Goal: Task Accomplishment & Management: Complete application form

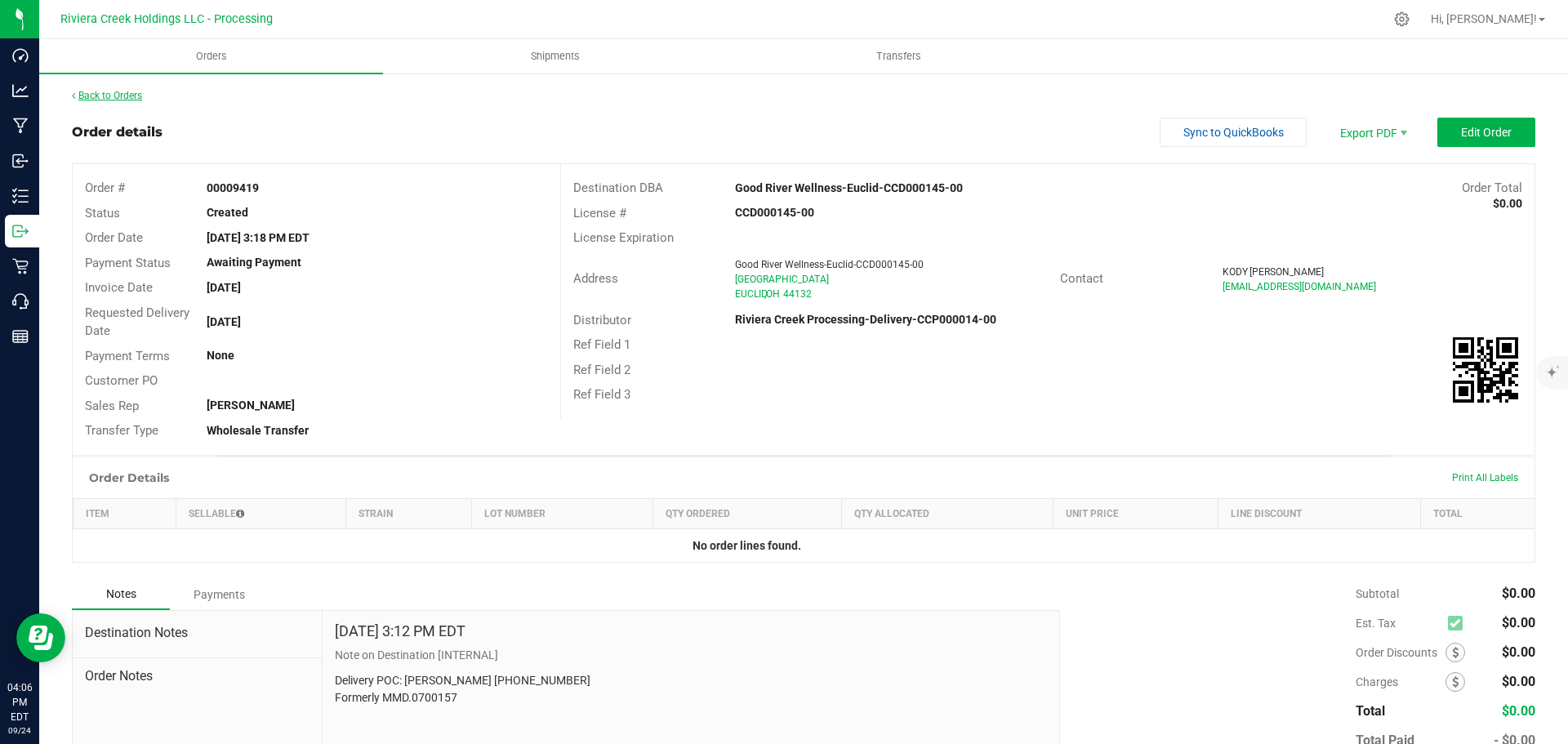
click at [126, 89] on link "Back to Orders" at bounding box center [108, 95] width 71 height 11
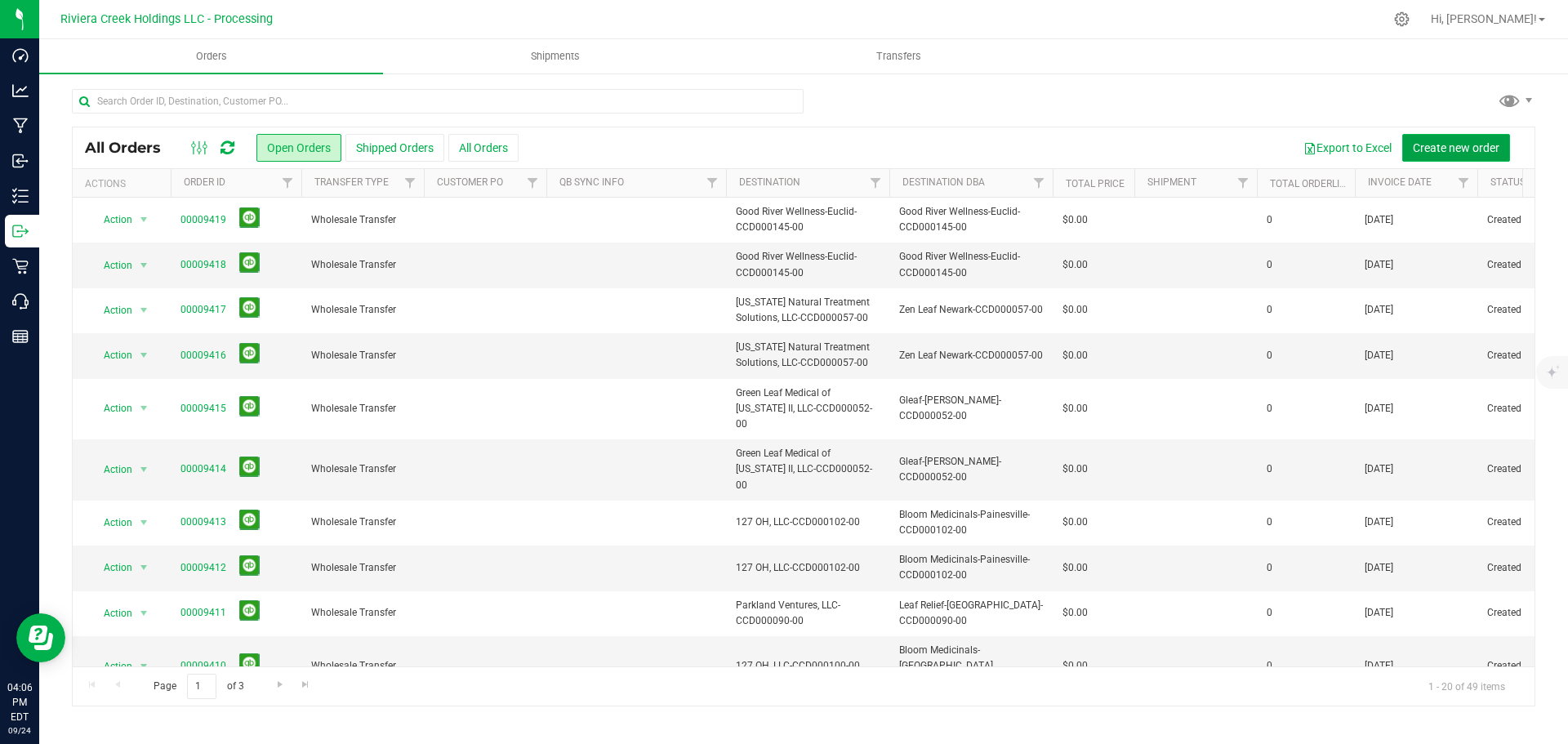
click at [1425, 144] on span "Create new order" at bounding box center [1455, 147] width 87 height 13
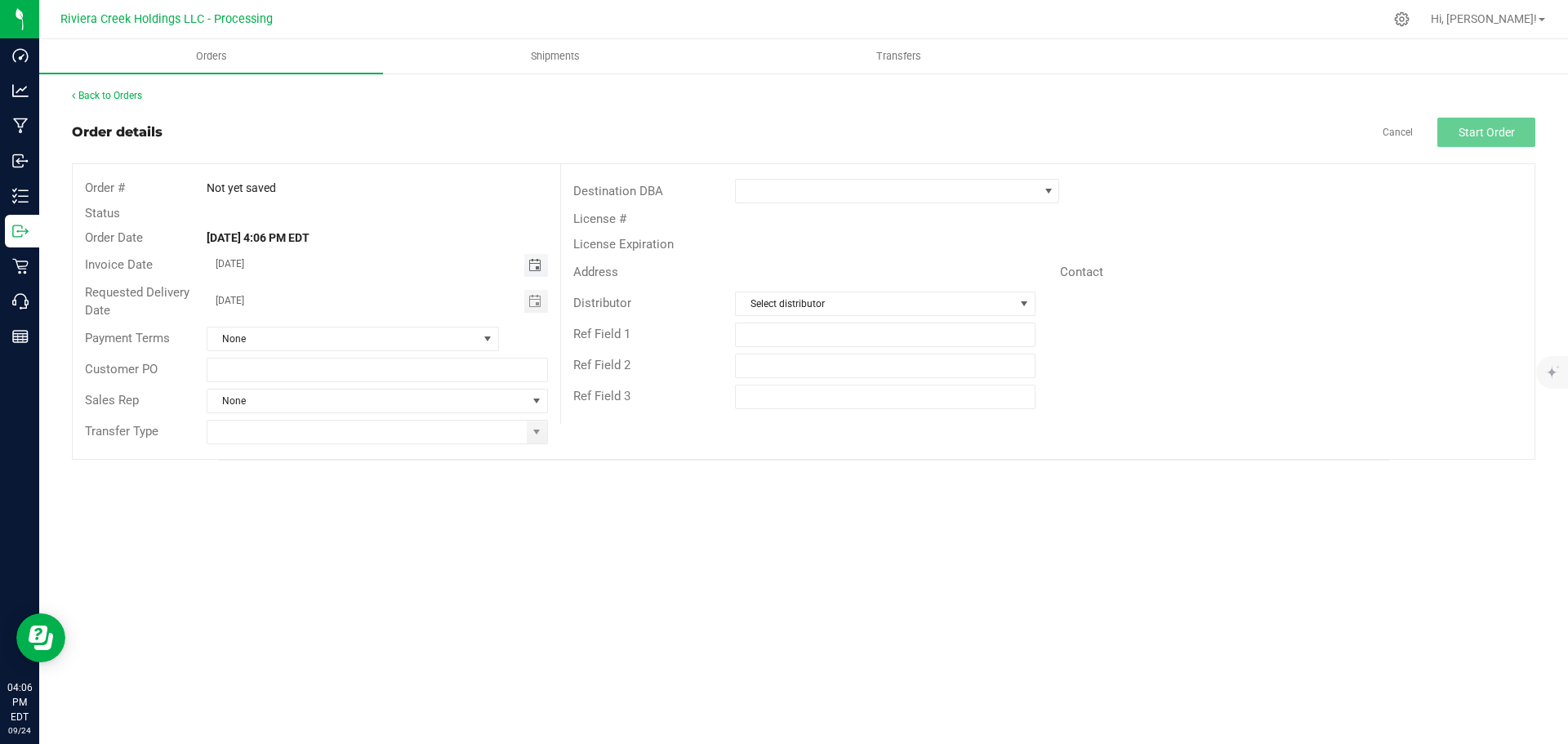
click at [531, 264] on span "Toggle calendar" at bounding box center [534, 265] width 13 height 13
click at [394, 428] on span "26" at bounding box center [401, 425] width 24 height 25
type input "[DATE]"
click at [530, 303] on span "Toggle calendar" at bounding box center [534, 301] width 13 height 13
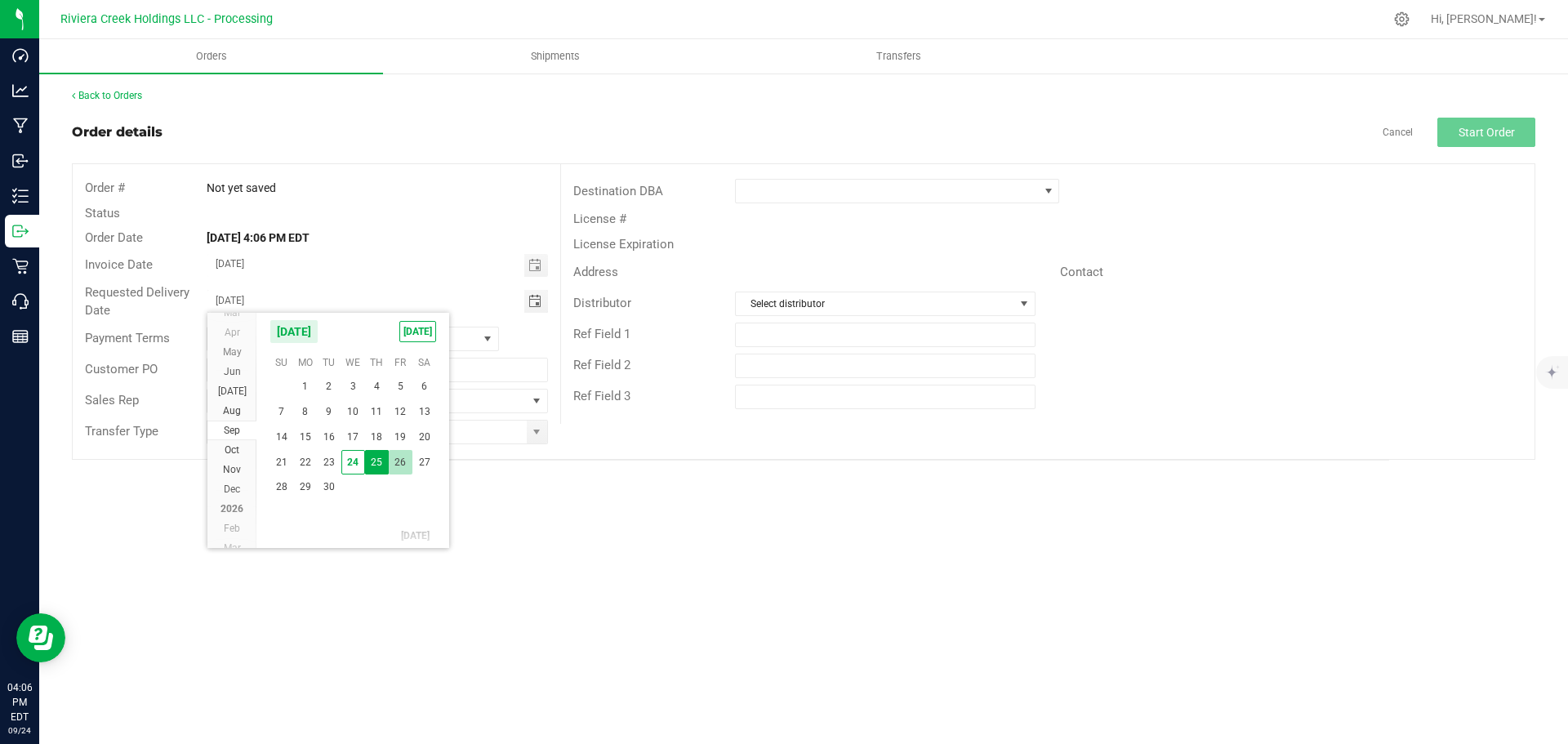
click at [405, 458] on span "26" at bounding box center [401, 462] width 24 height 25
type input "[DATE]"
click at [537, 431] on span at bounding box center [536, 432] width 13 height 13
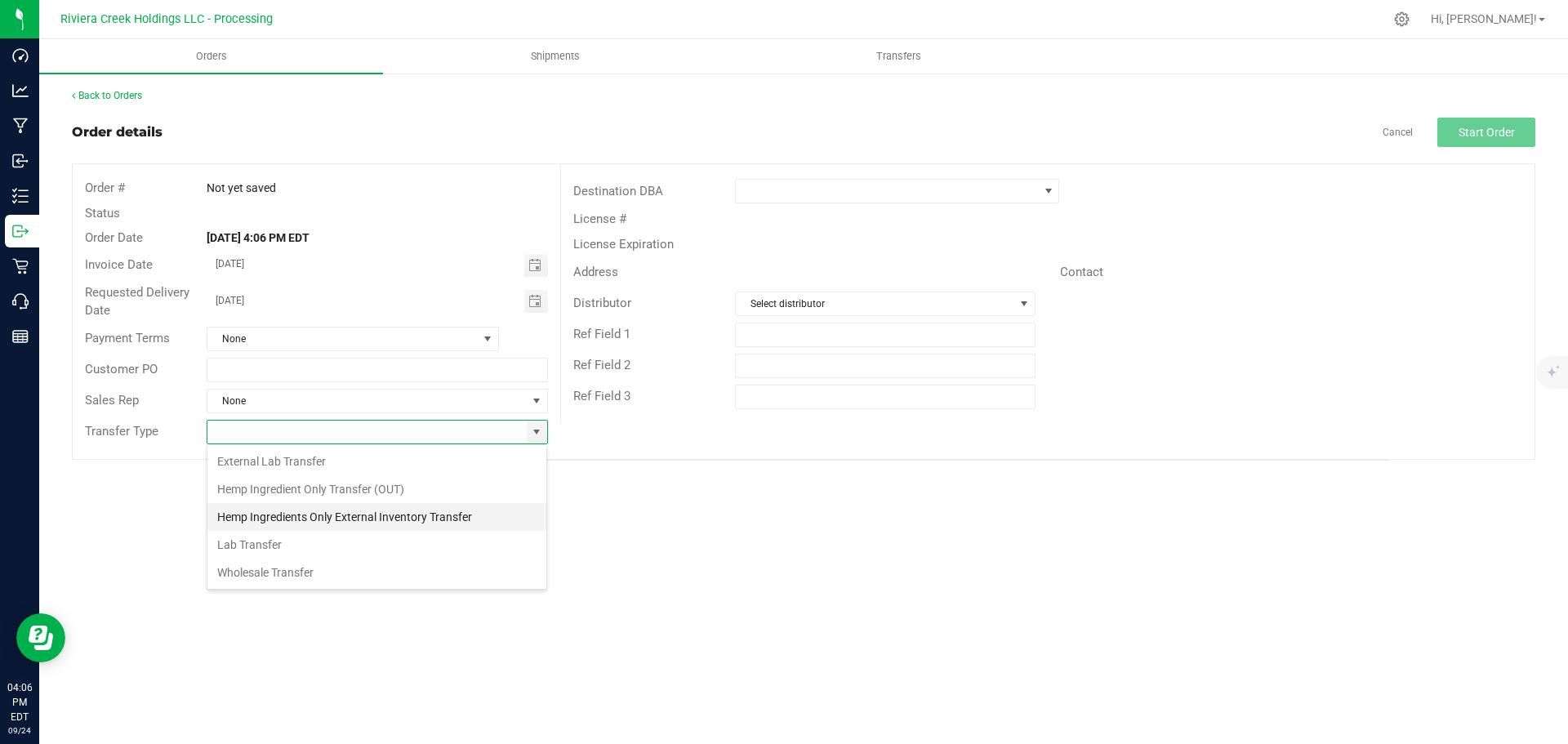
scroll to position [24, 341]
click at [272, 575] on li "Wholesale Transfer" at bounding box center [377, 572] width 339 height 28
type input "Wholesale Transfer"
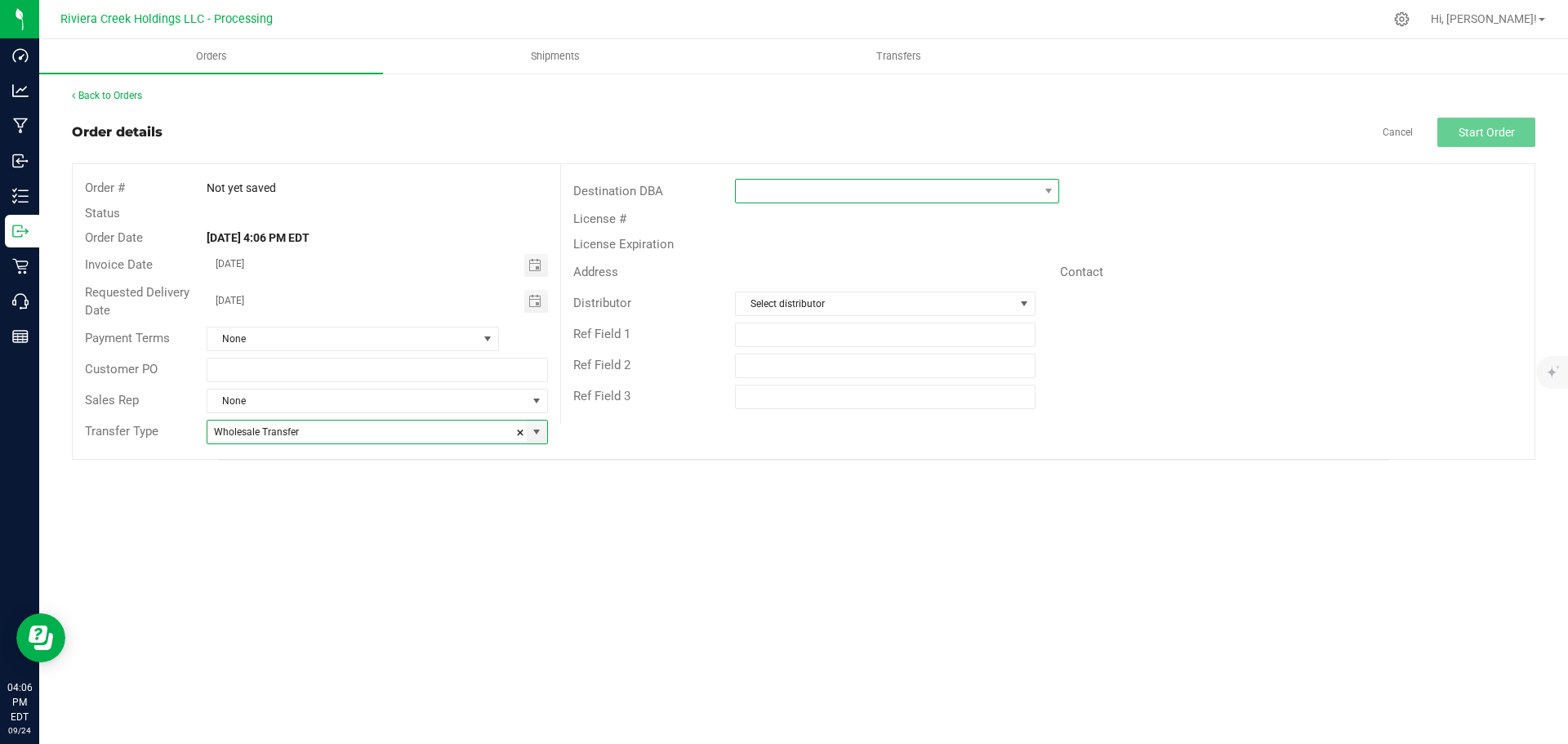
click at [798, 190] on span at bounding box center [886, 191] width 302 height 23
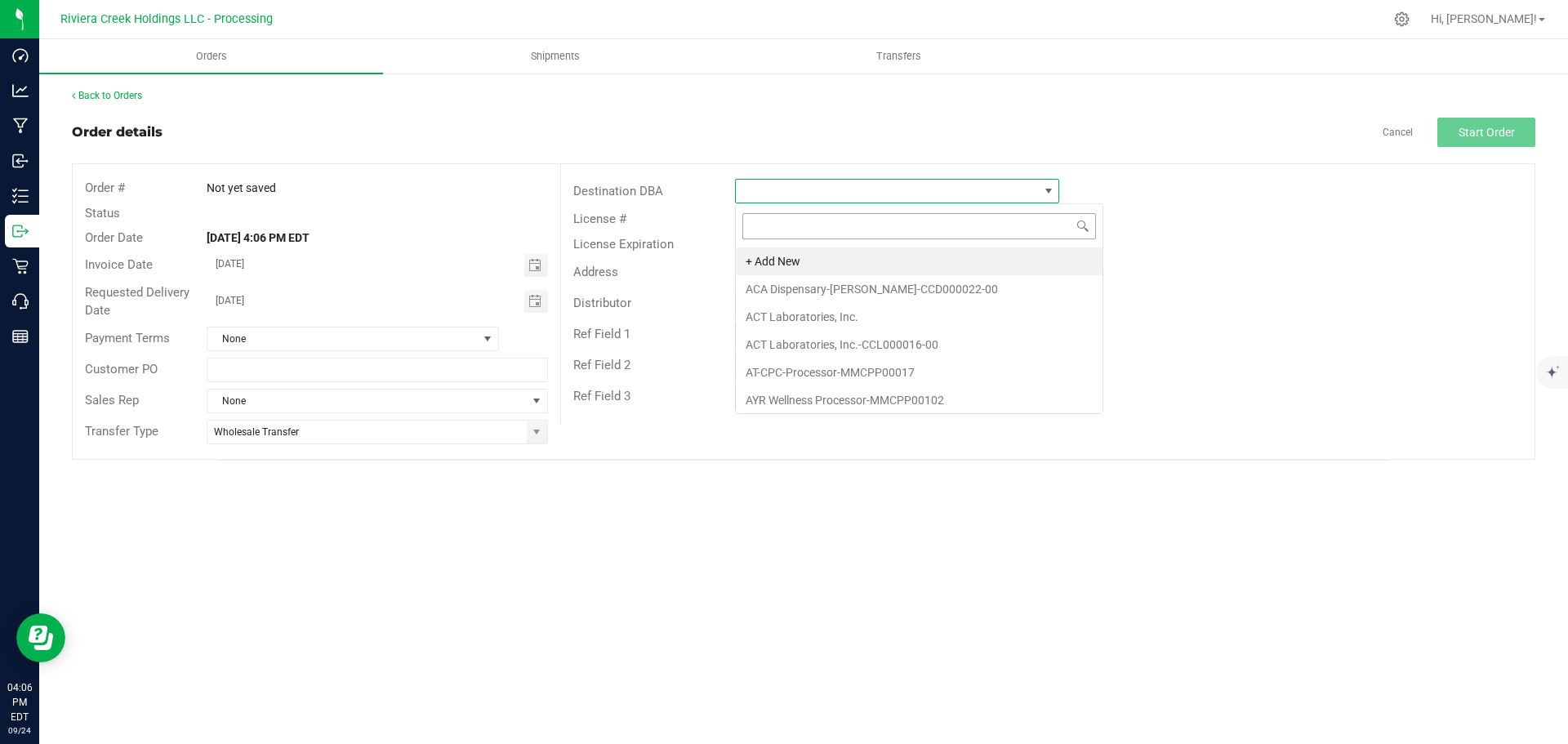
scroll to position [24, 324]
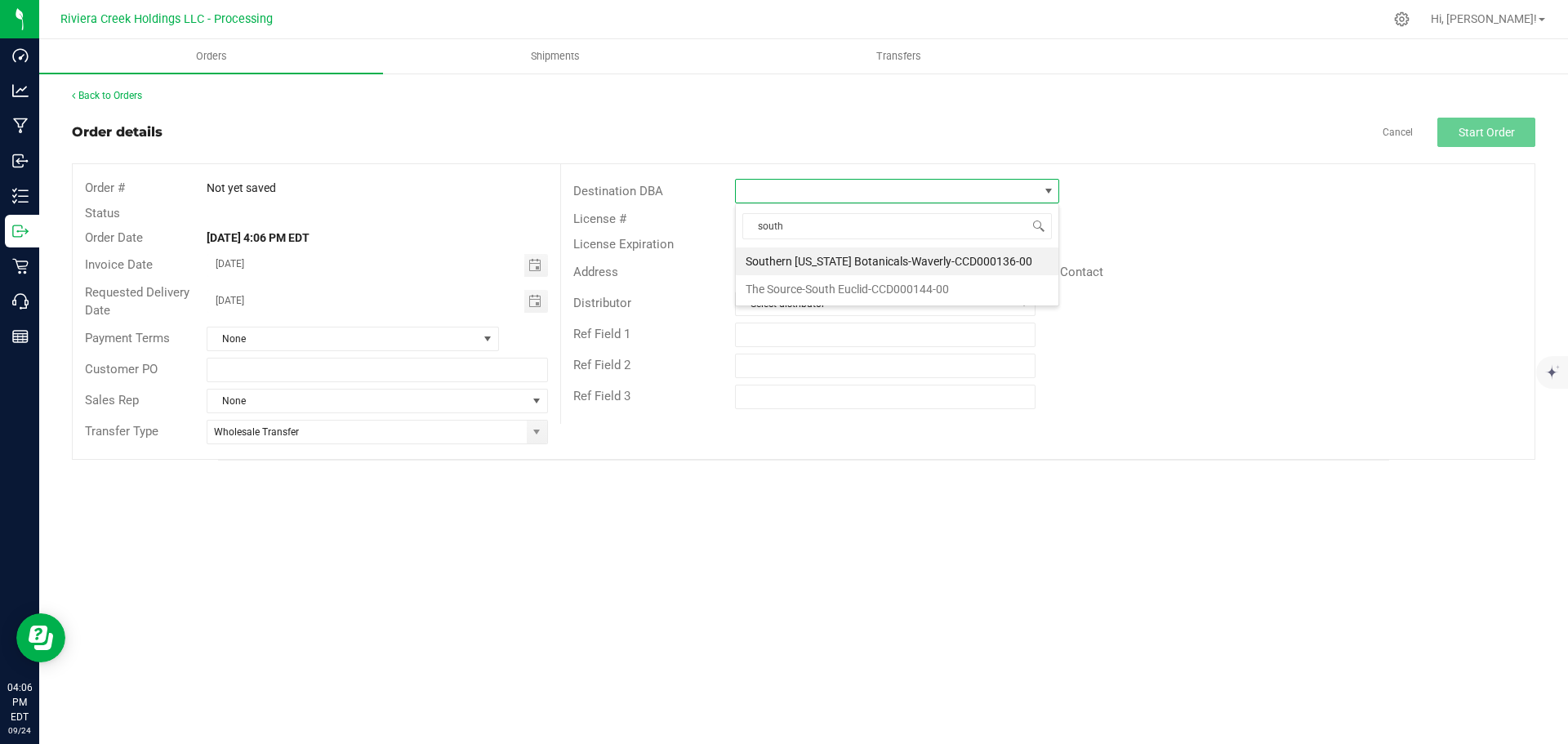
type input "south"
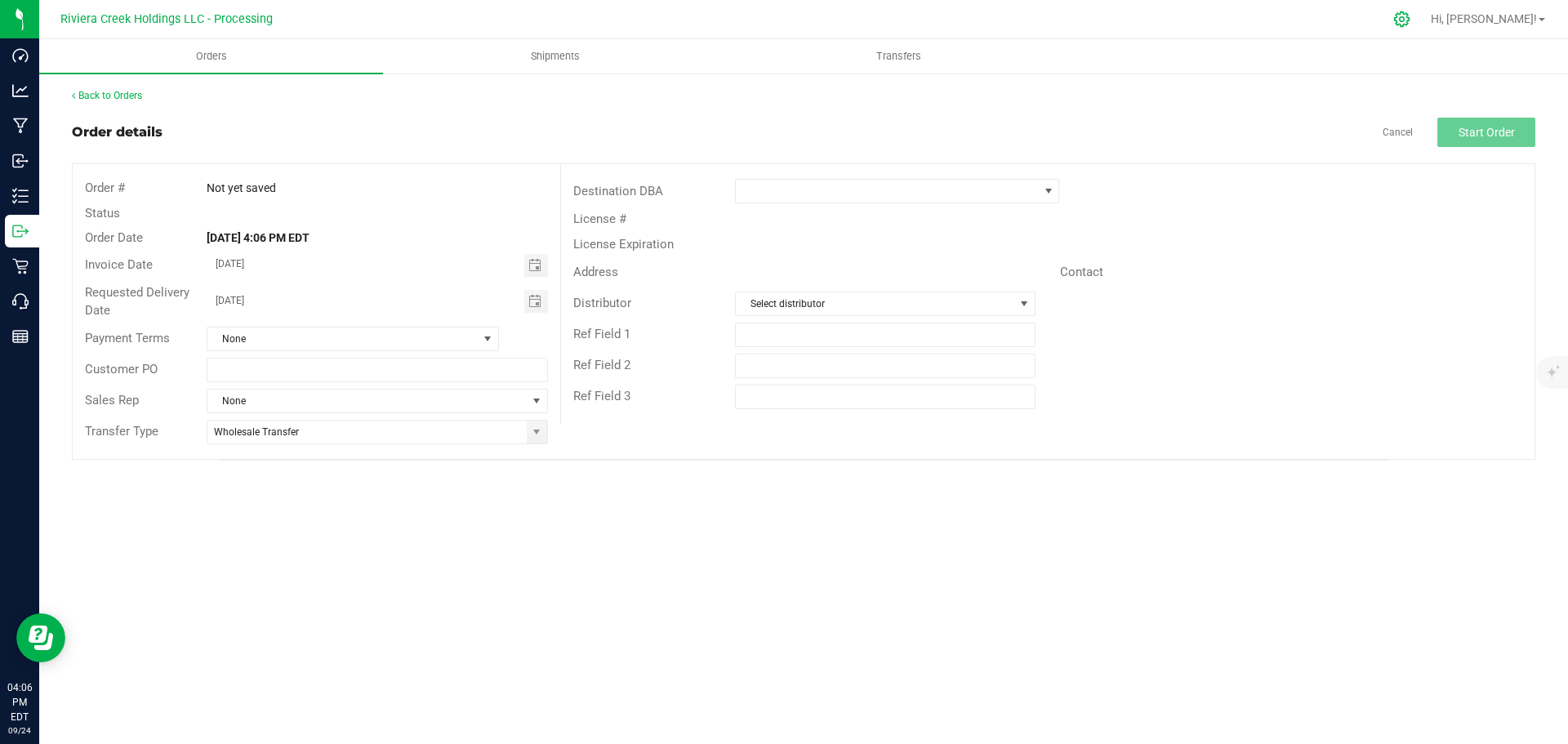
click at [1411, 23] on icon at bounding box center [1402, 19] width 17 height 17
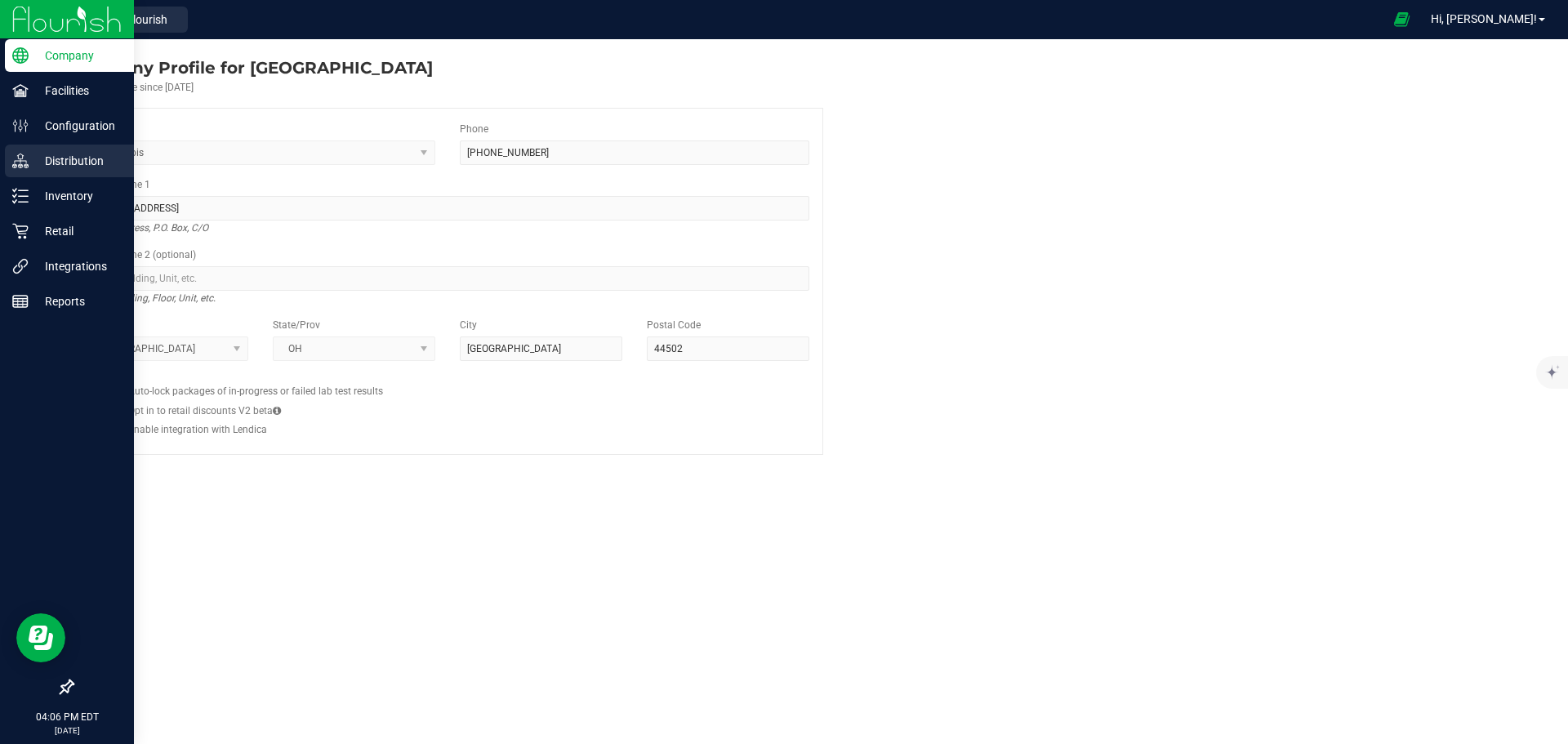
click at [77, 167] on p "Distribution" at bounding box center [77, 161] width 98 height 20
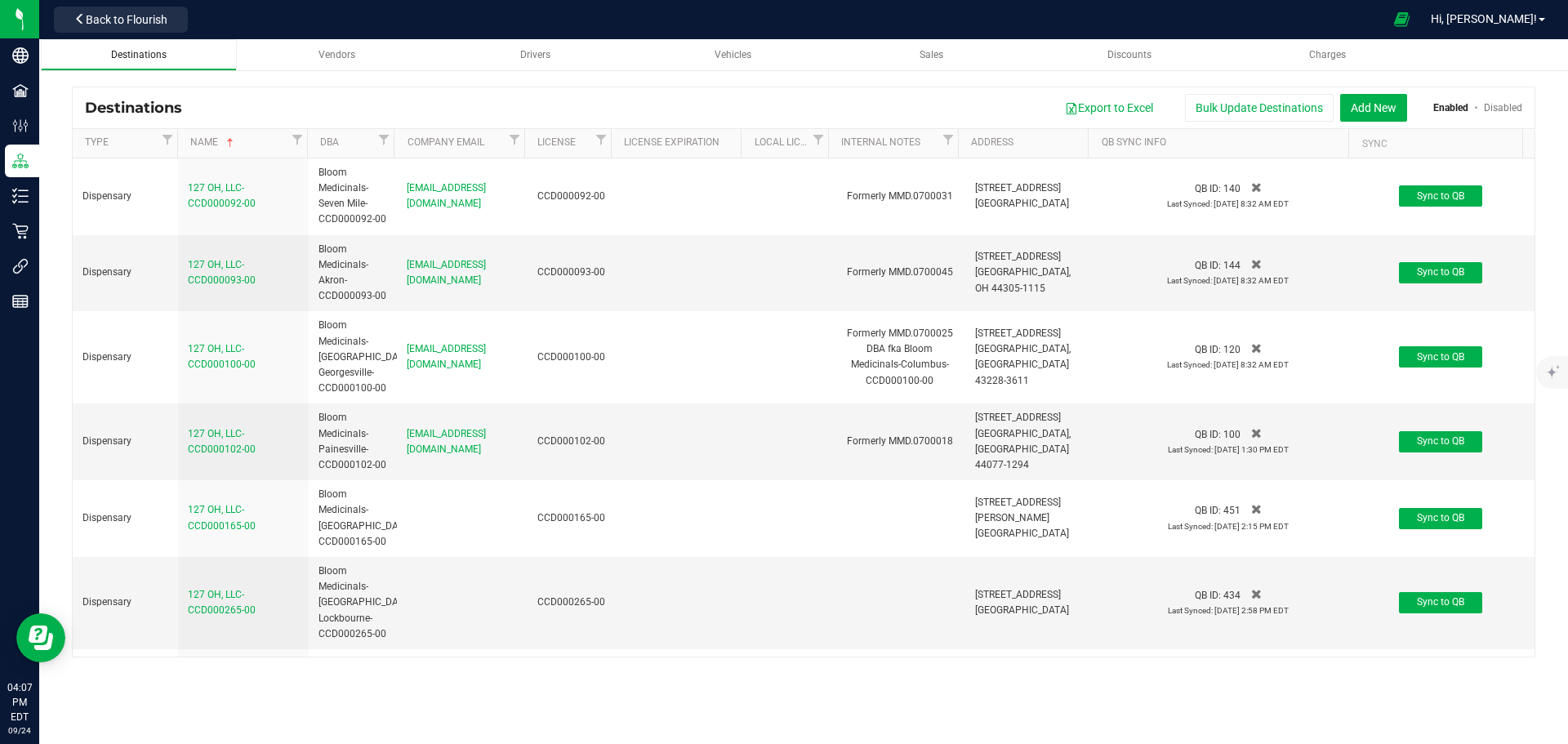
click at [174, 57] on div "Destinations" at bounding box center [139, 55] width 170 height 14
drag, startPoint x: 385, startPoint y: 140, endPoint x: 380, endPoint y: 148, distance: 9.4
click at [384, 140] on span "Filter" at bounding box center [384, 139] width 13 height 13
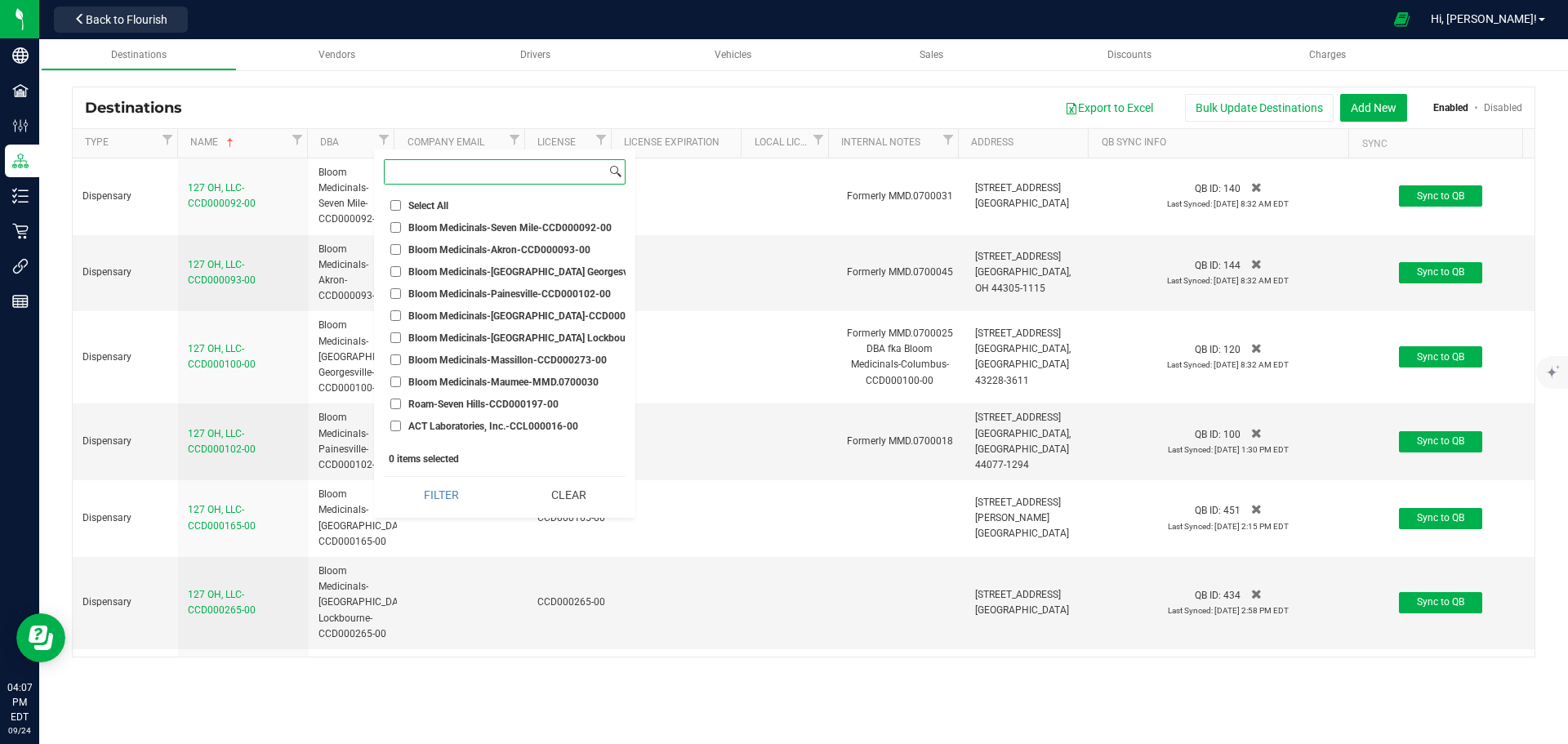
click at [420, 179] on input at bounding box center [495, 172] width 221 height 24
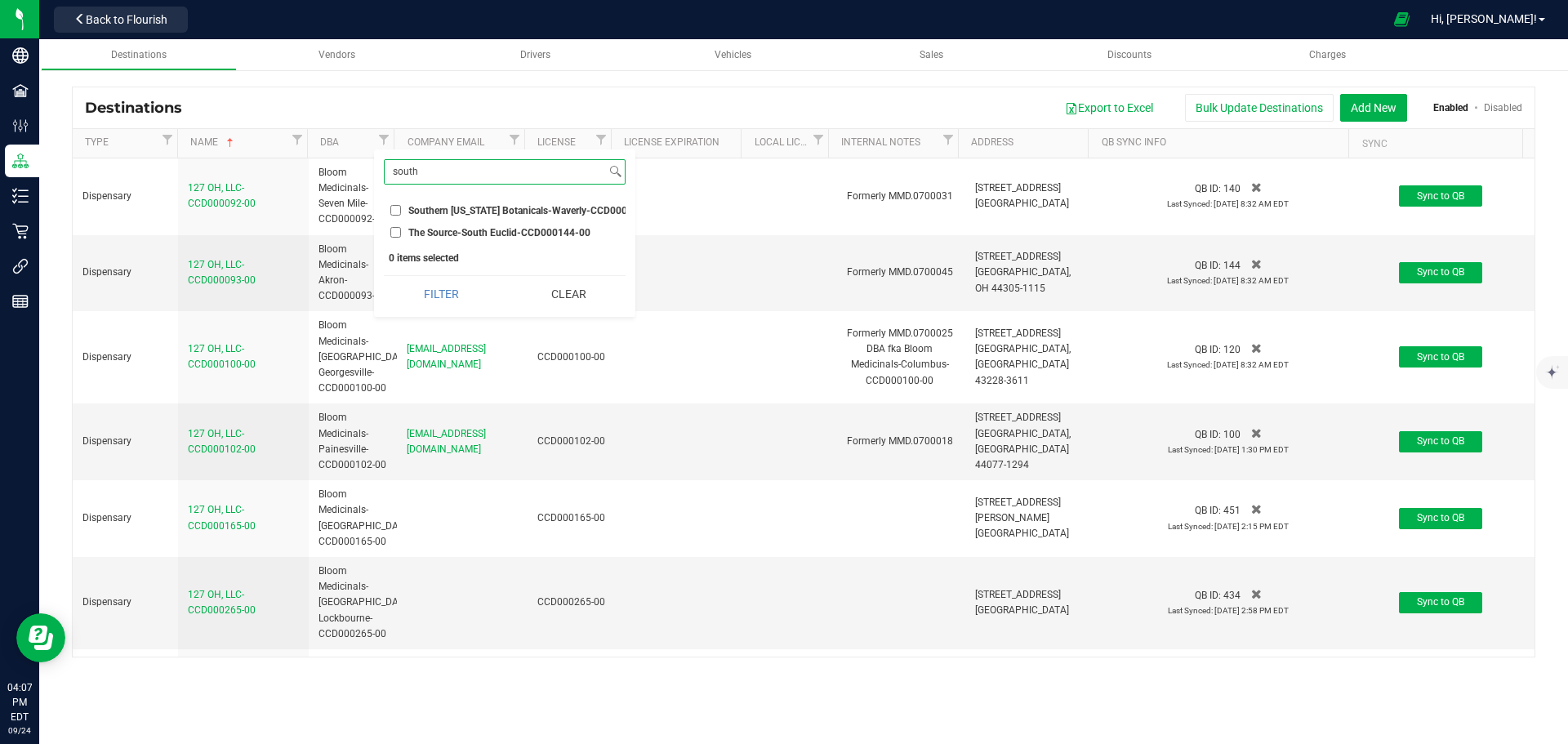
type input "south"
click at [398, 207] on input "Southern [US_STATE] Botanicals-Waverly-CCD000136-00" at bounding box center [396, 210] width 10 height 10
click at [413, 307] on button "Filter" at bounding box center [441, 294] width 115 height 36
checkbox input "true"
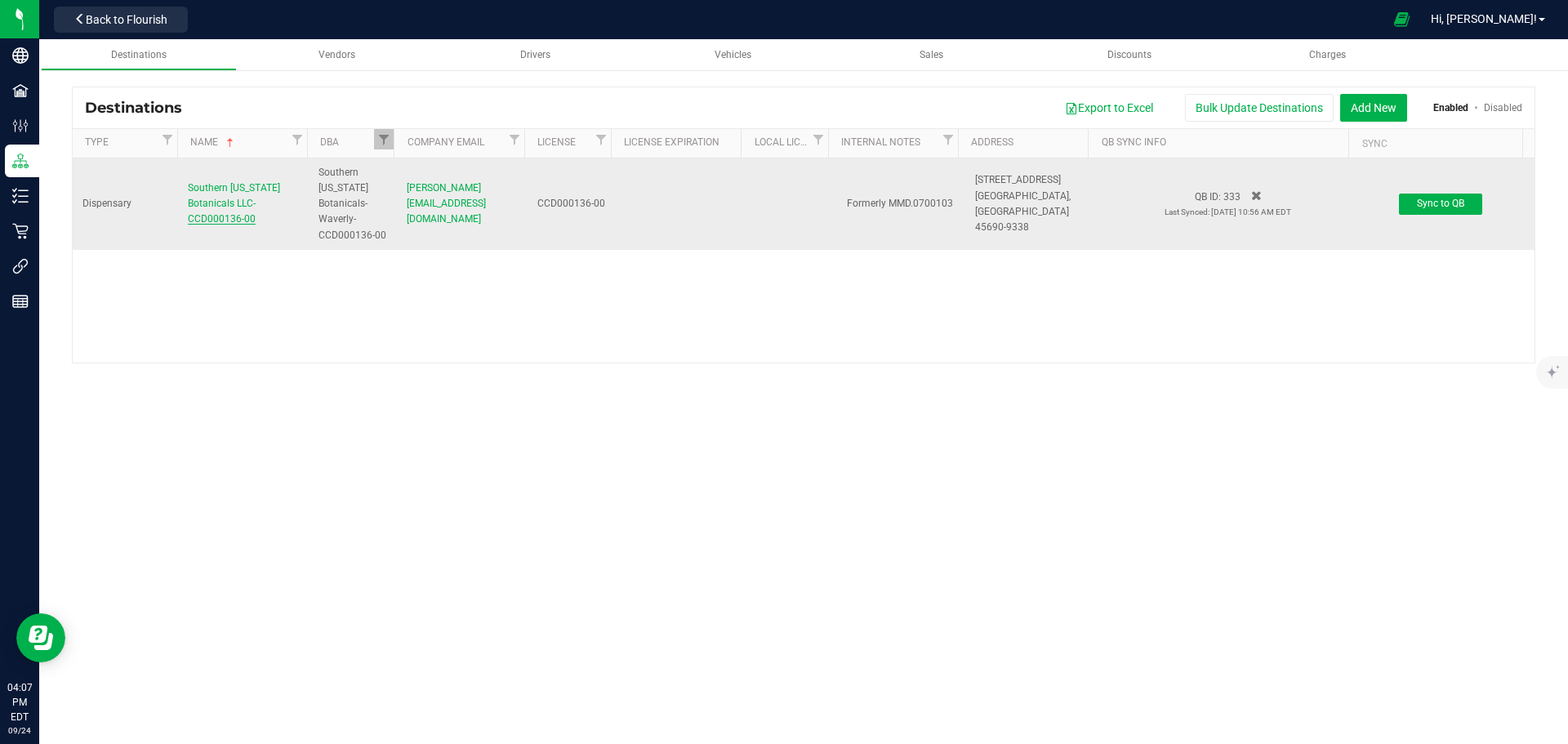
click at [247, 206] on span "Southern [US_STATE] Botanicals LLC-CCD000136-00" at bounding box center [233, 203] width 92 height 42
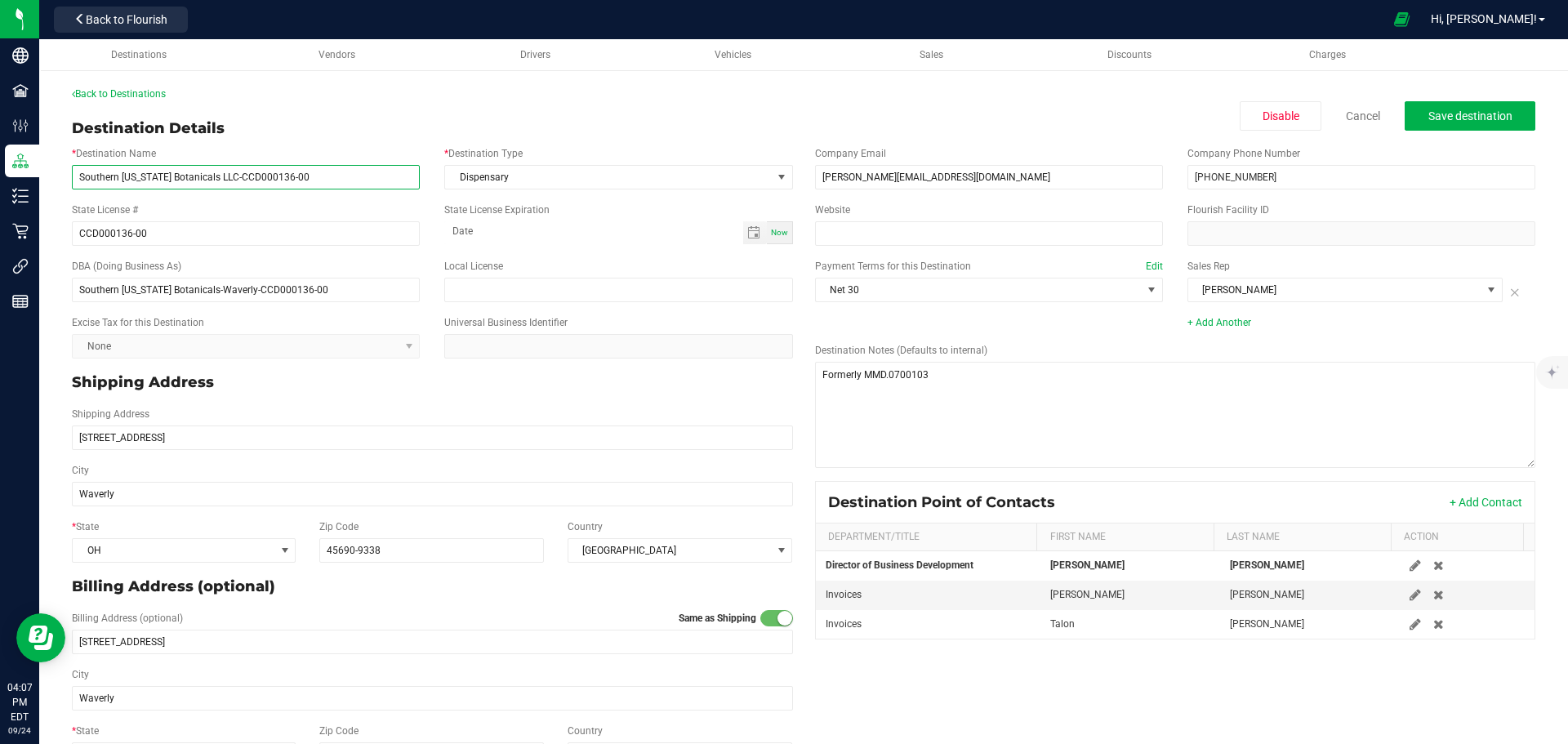
drag, startPoint x: 209, startPoint y: 175, endPoint x: 77, endPoint y: 177, distance: 132.0
click at [77, 177] on input "Southern [US_STATE] Botanicals LLC-CCD000136-00" at bounding box center [246, 177] width 347 height 24
drag, startPoint x: 211, startPoint y: 179, endPoint x: 79, endPoint y: 177, distance: 132.0
click at [79, 177] on input "Southern [US_STATE] Botanicals LLC-CCD000136-00" at bounding box center [246, 177] width 347 height 24
drag, startPoint x: 231, startPoint y: 292, endPoint x: 82, endPoint y: 291, distance: 149.0
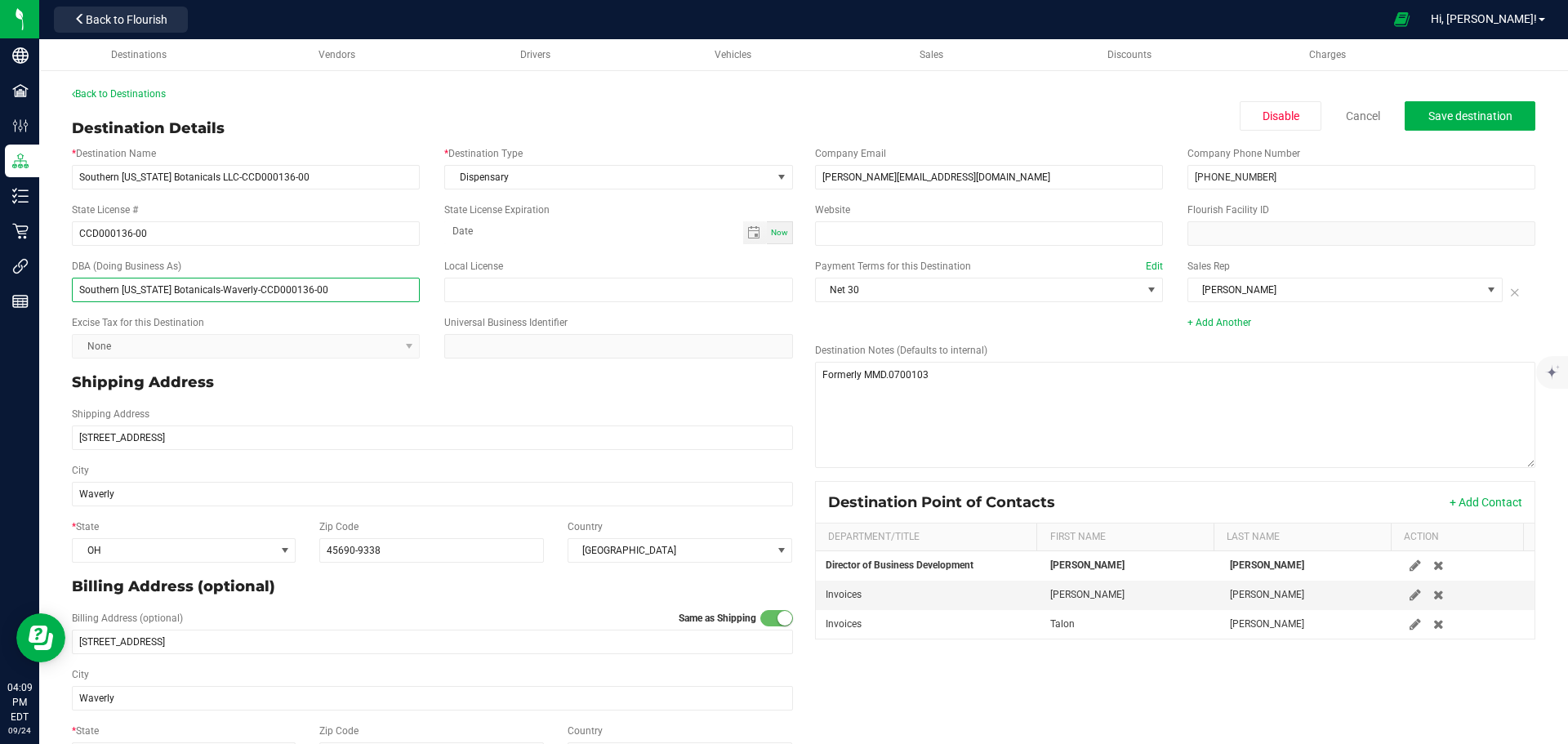
click at [77, 290] on input "Southern [US_STATE] Botanicals-Waverly-CCD000136-00" at bounding box center [246, 290] width 347 height 24
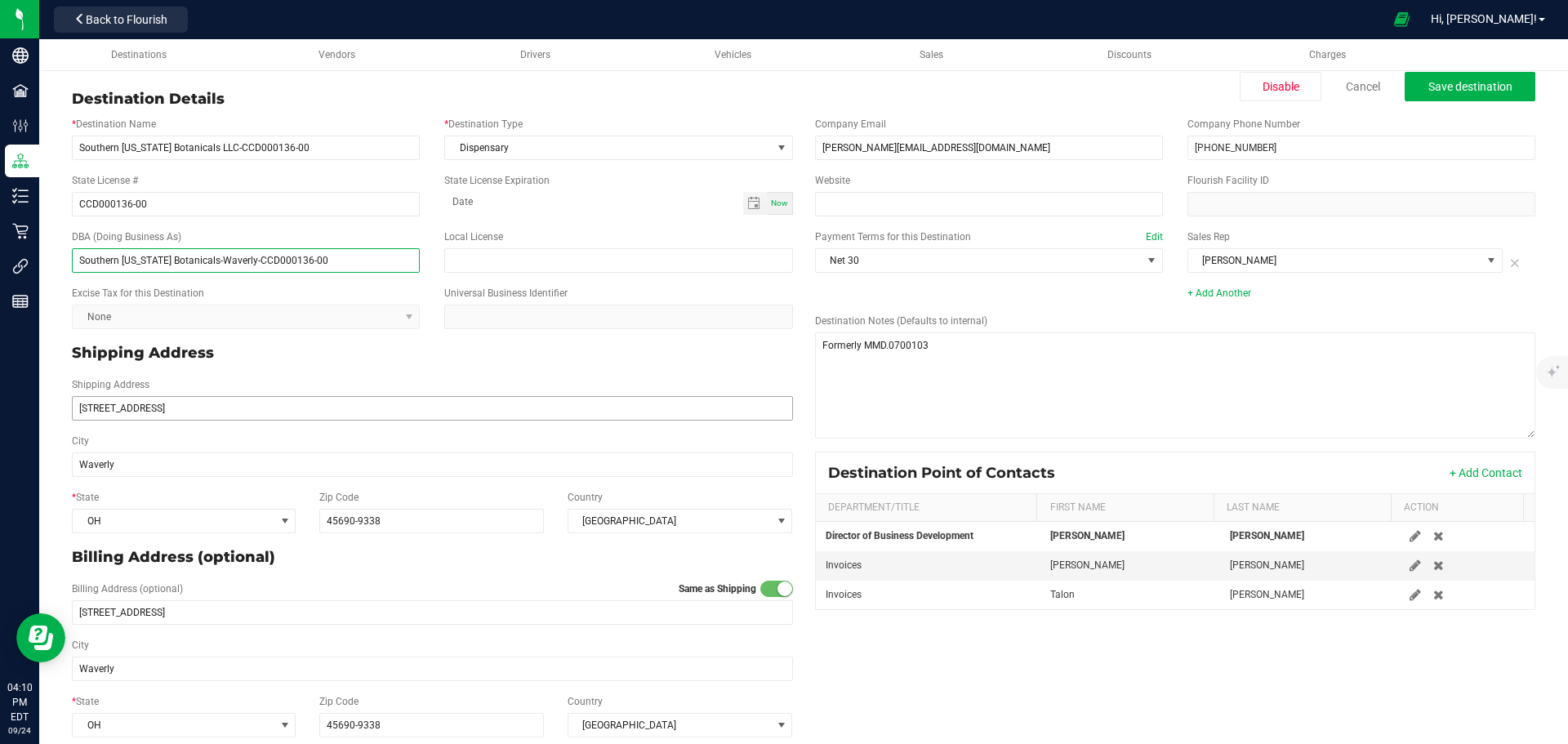
scroll to position [46, 0]
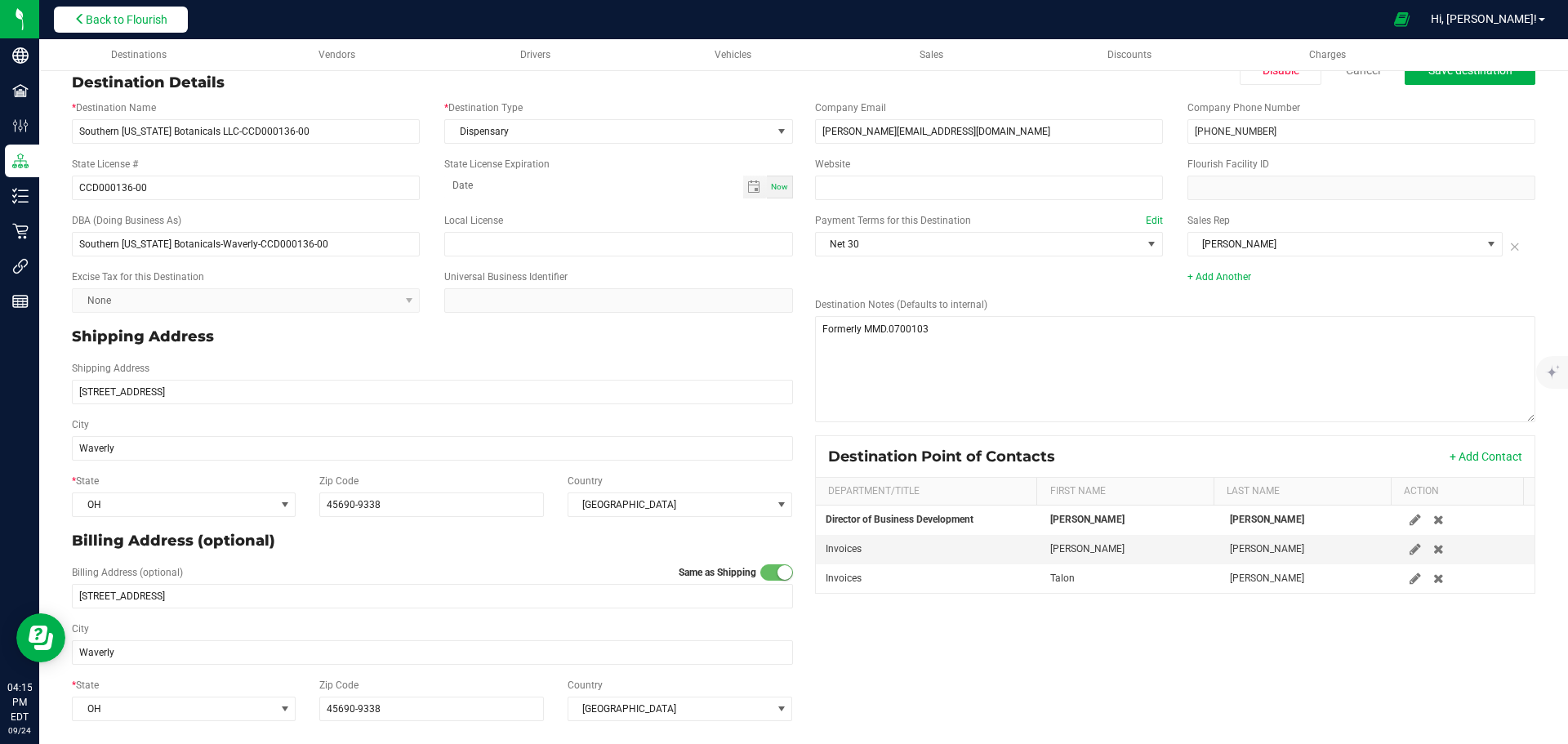
click at [151, 19] on span "Back to Flourish" at bounding box center [126, 19] width 82 height 13
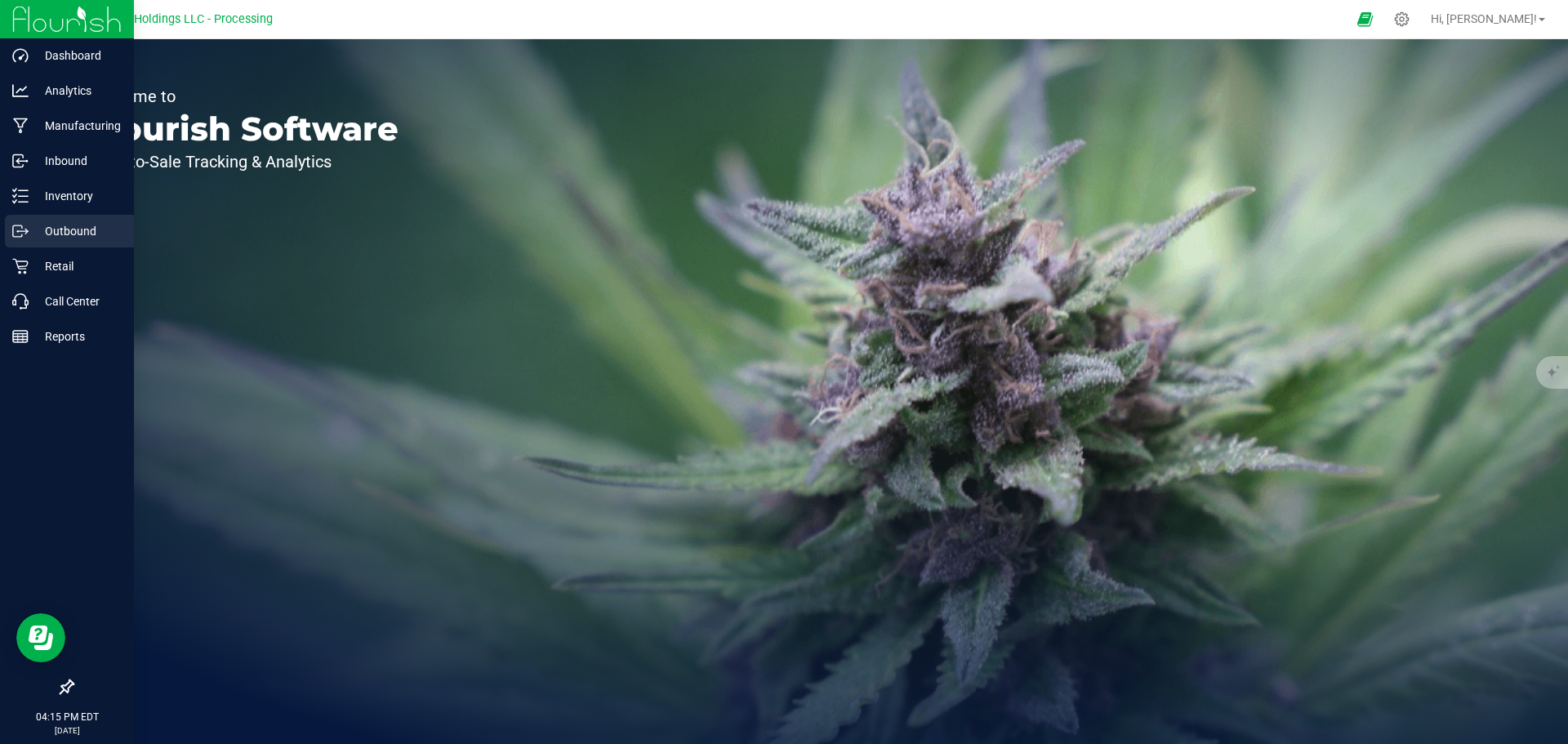
click at [51, 233] on p "Outbound" at bounding box center [77, 231] width 98 height 20
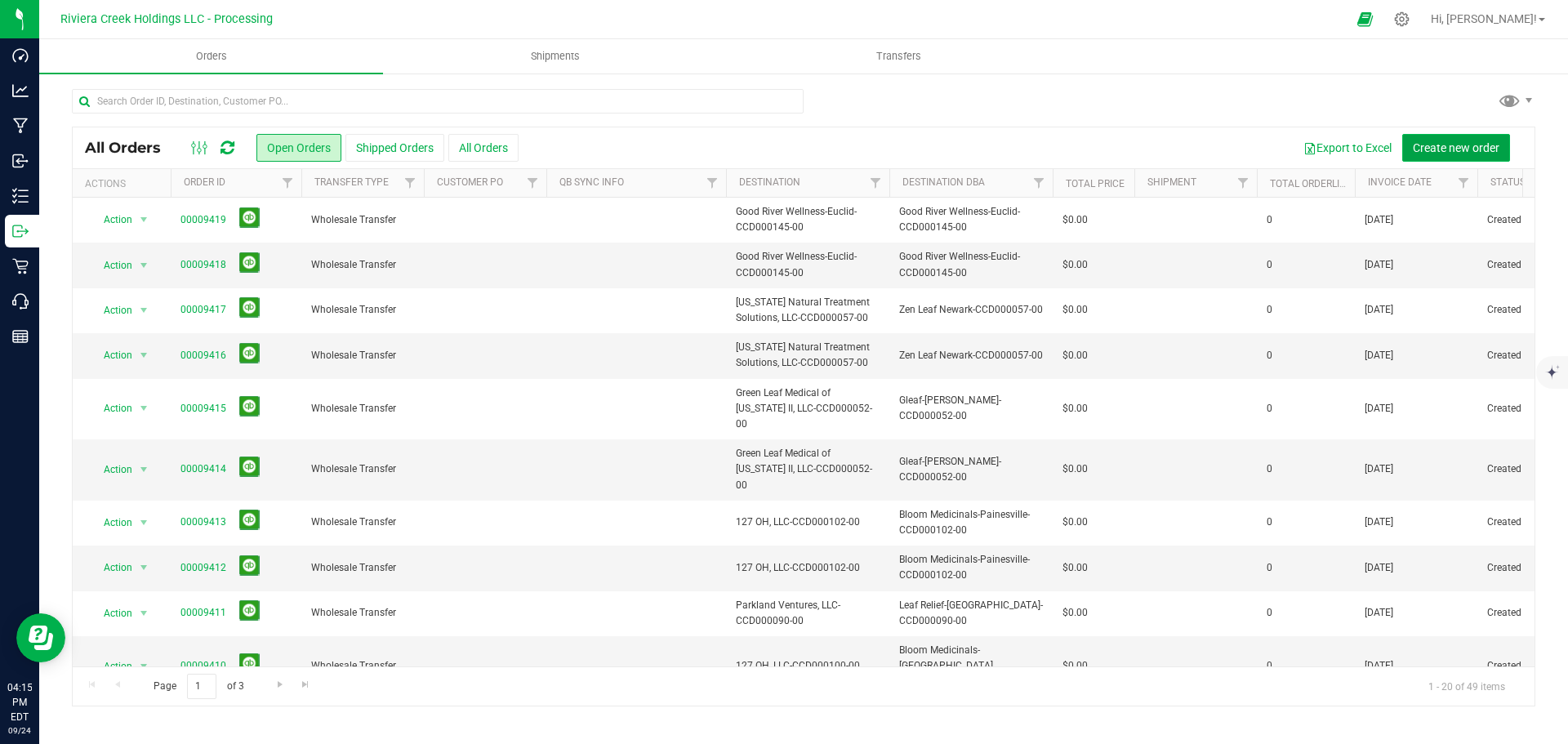
click at [1432, 146] on span "Create new order" at bounding box center [1455, 147] width 87 height 13
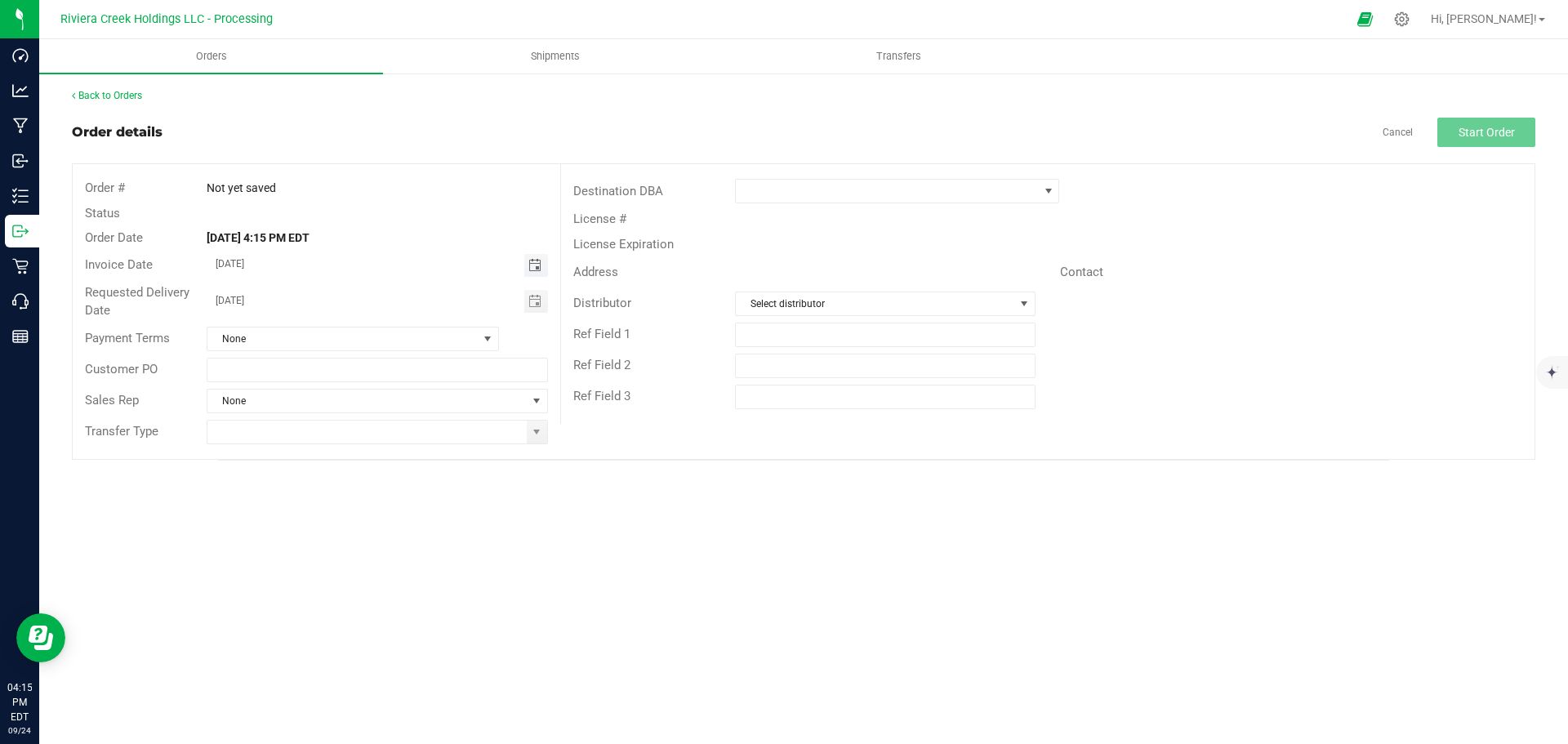
click at [537, 267] on span "Toggle calendar" at bounding box center [534, 265] width 13 height 13
click at [378, 430] on span "25" at bounding box center [377, 425] width 24 height 25
click at [535, 269] on span "Toggle calendar" at bounding box center [534, 265] width 13 height 13
click at [401, 428] on span "26" at bounding box center [401, 425] width 24 height 25
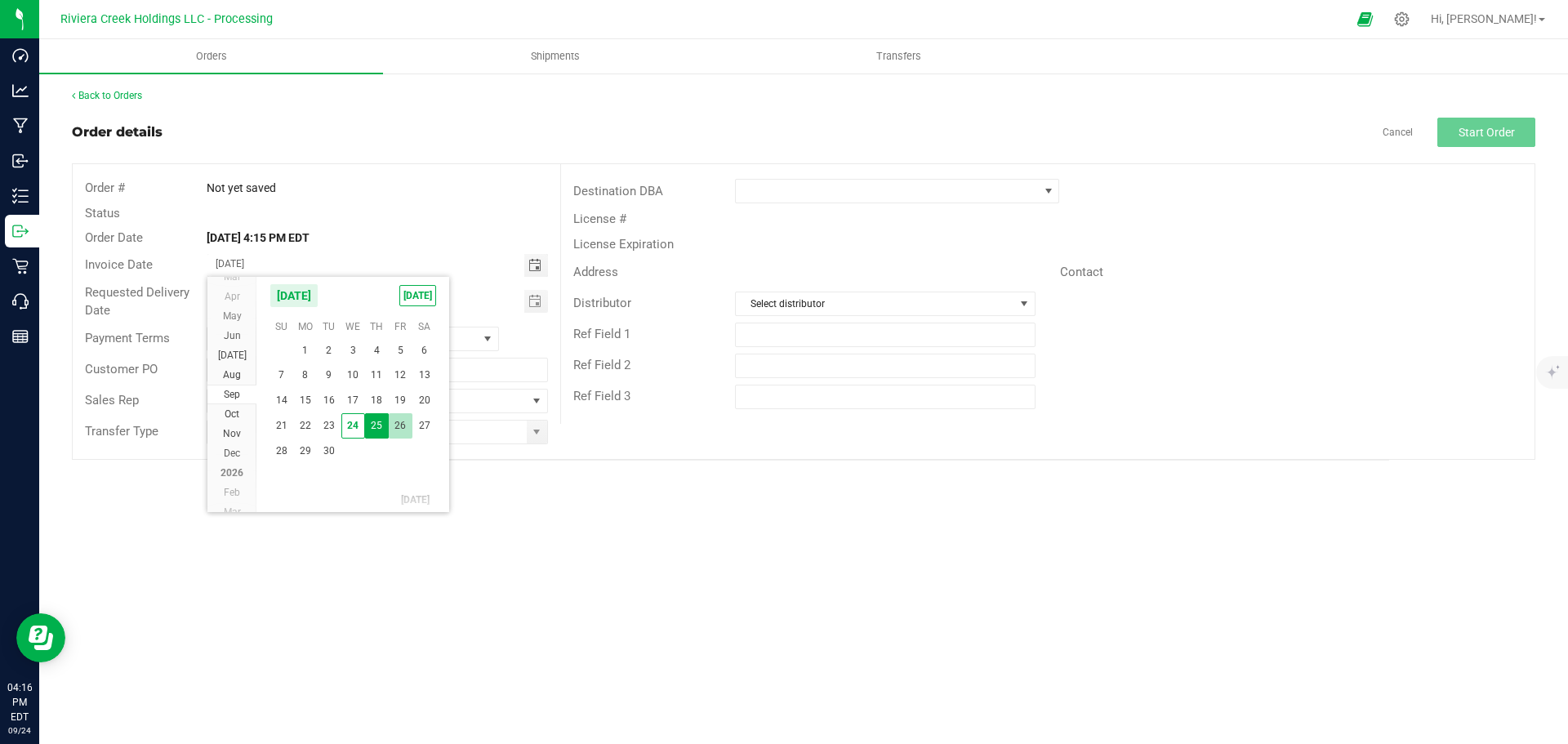
type input "[DATE]"
click at [532, 306] on span "Toggle calendar" at bounding box center [534, 301] width 13 height 13
click at [395, 462] on span "26" at bounding box center [401, 462] width 24 height 25
type input "[DATE]"
click at [537, 427] on span at bounding box center [536, 432] width 13 height 13
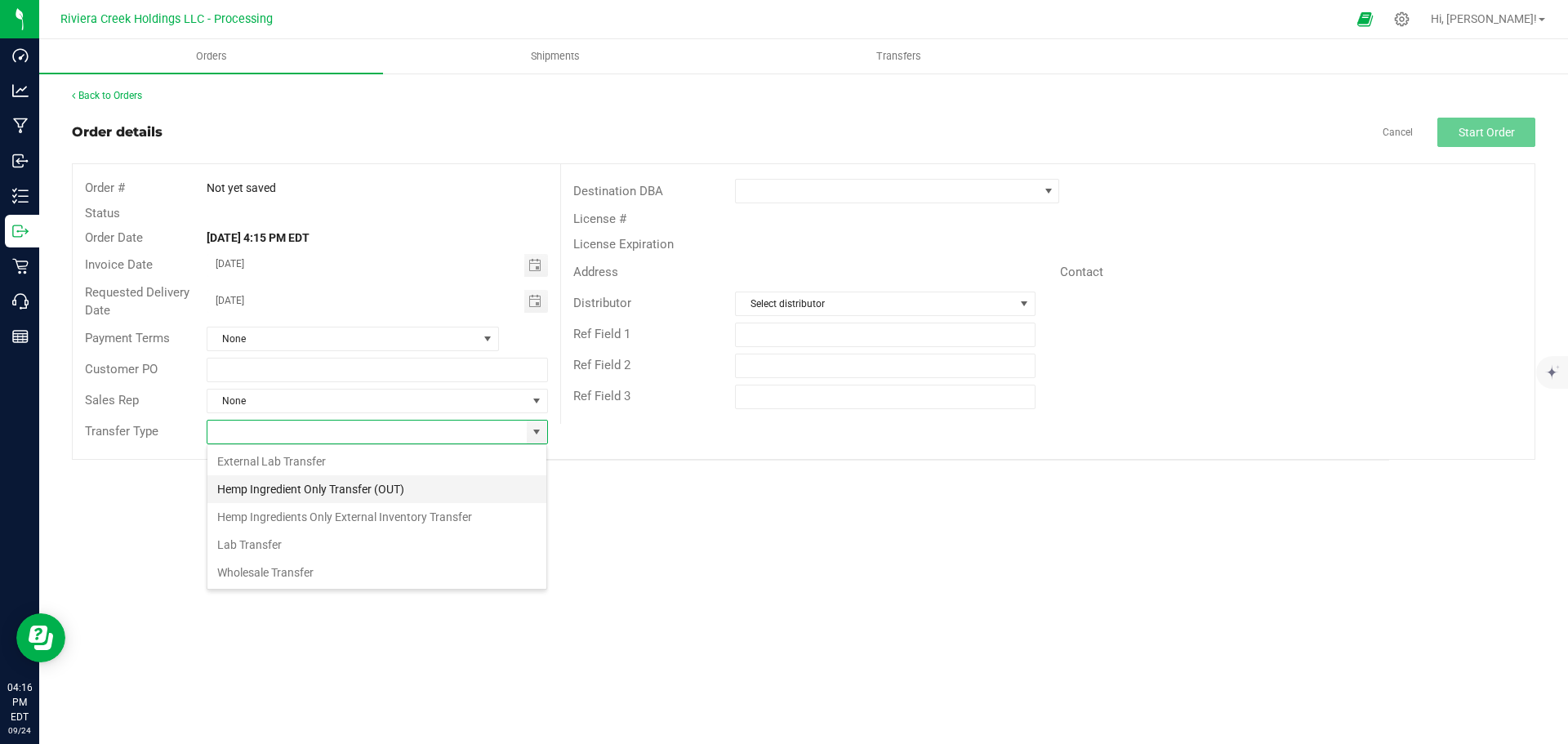
scroll to position [24, 341]
click at [267, 563] on li "Wholesale Transfer" at bounding box center [377, 572] width 339 height 28
type input "Wholesale Transfer"
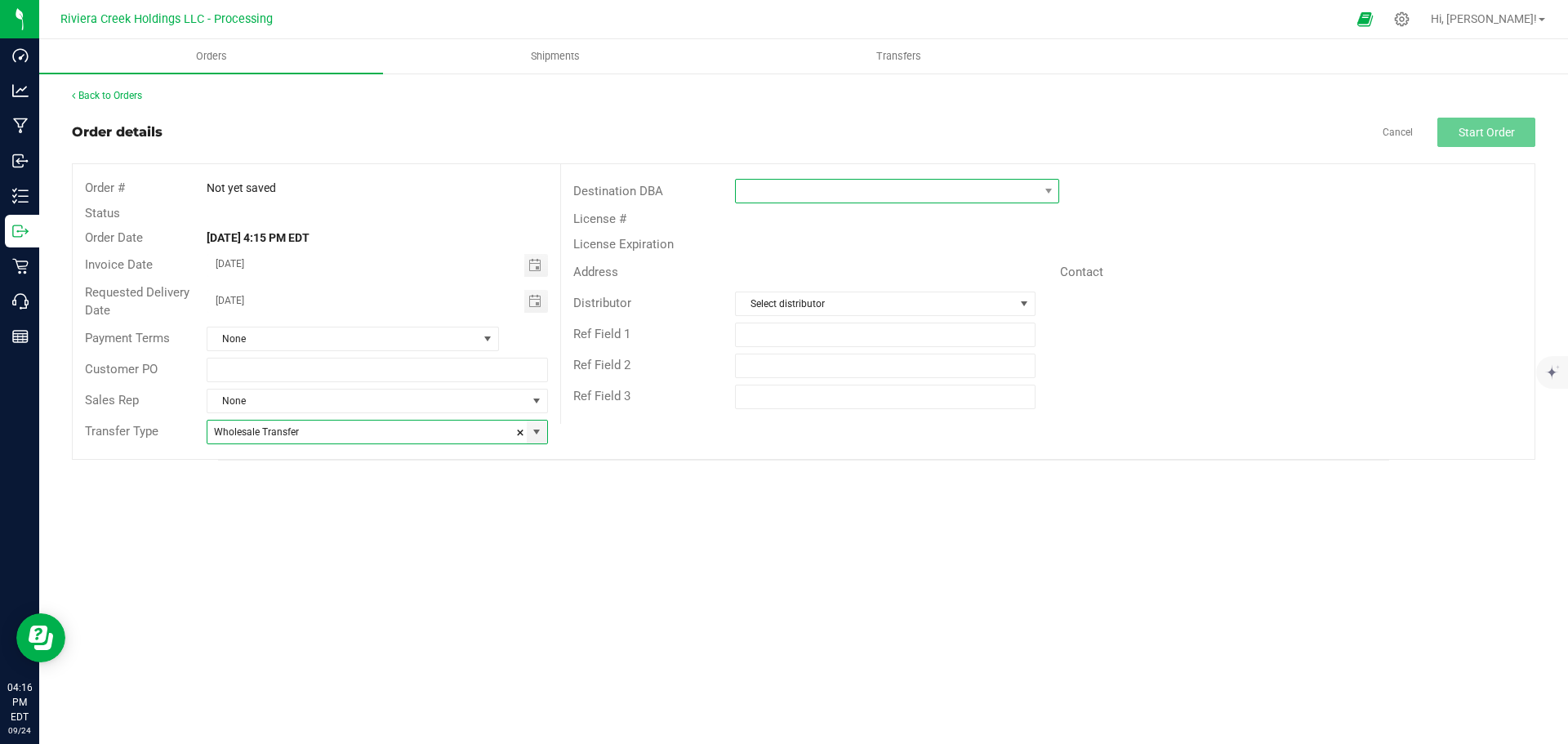
click at [787, 194] on span at bounding box center [886, 191] width 302 height 23
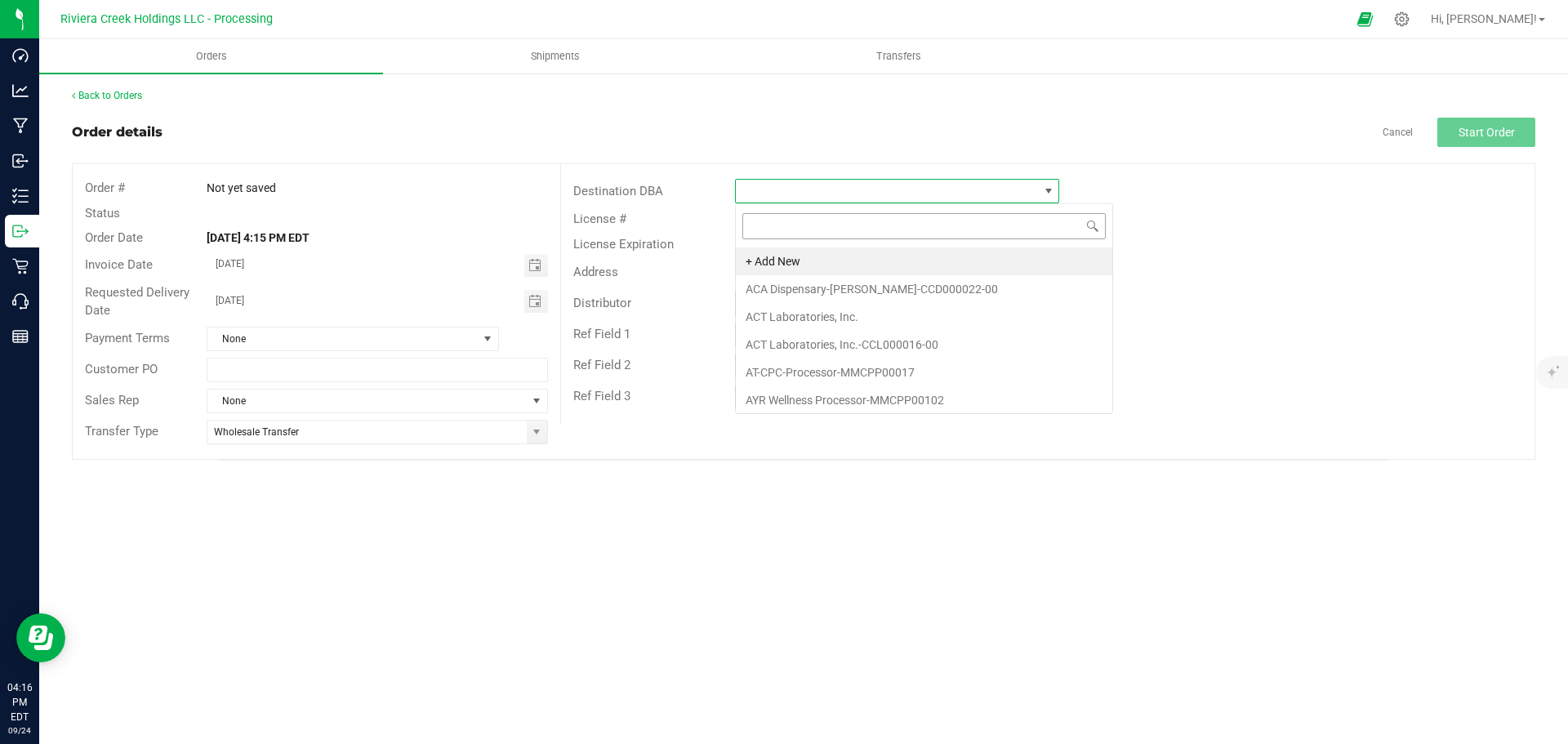
scroll to position [24, 324]
type input "sou"
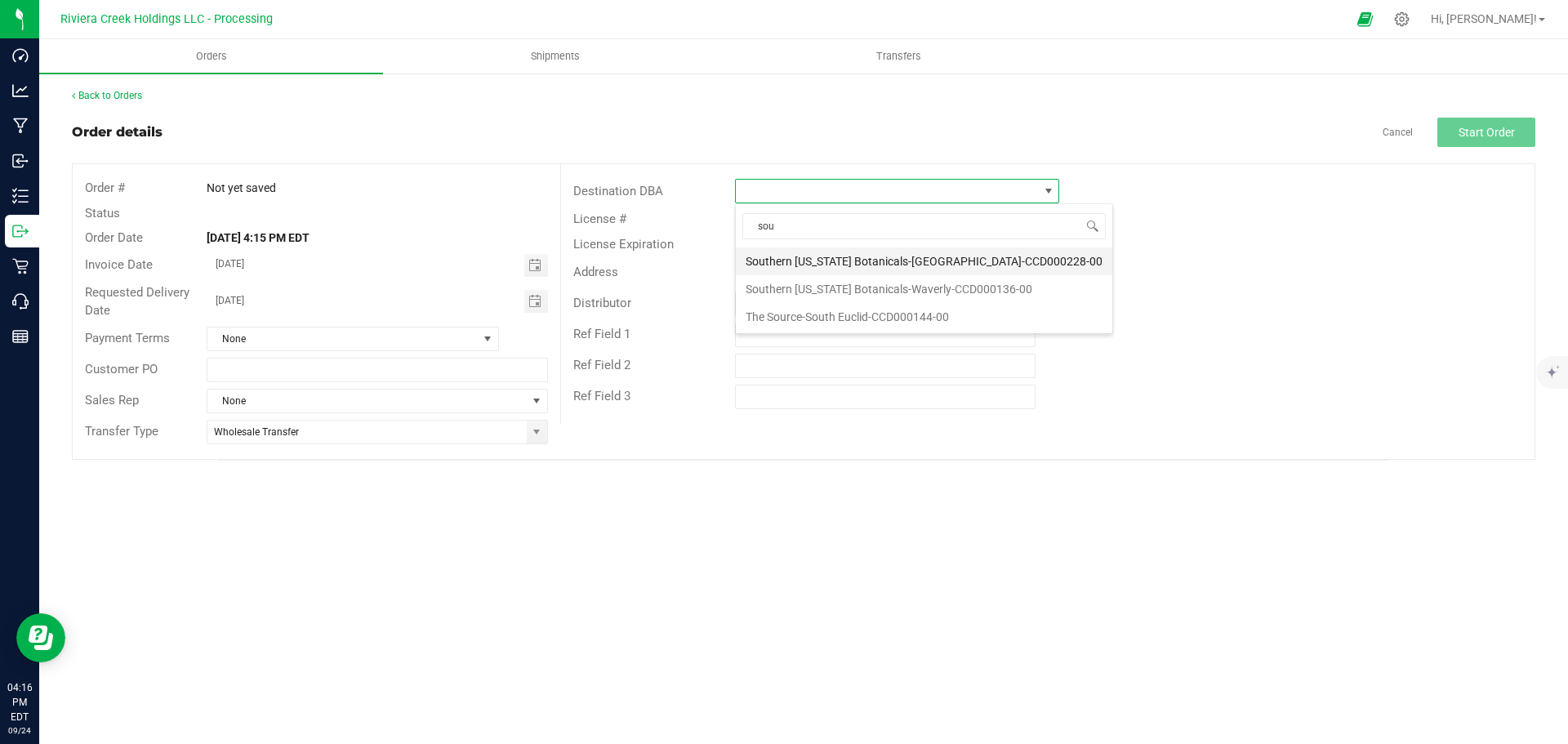
click at [821, 269] on li "Southern [US_STATE] Botanicals-[GEOGRAPHIC_DATA]-CCD000228-00" at bounding box center [924, 261] width 377 height 28
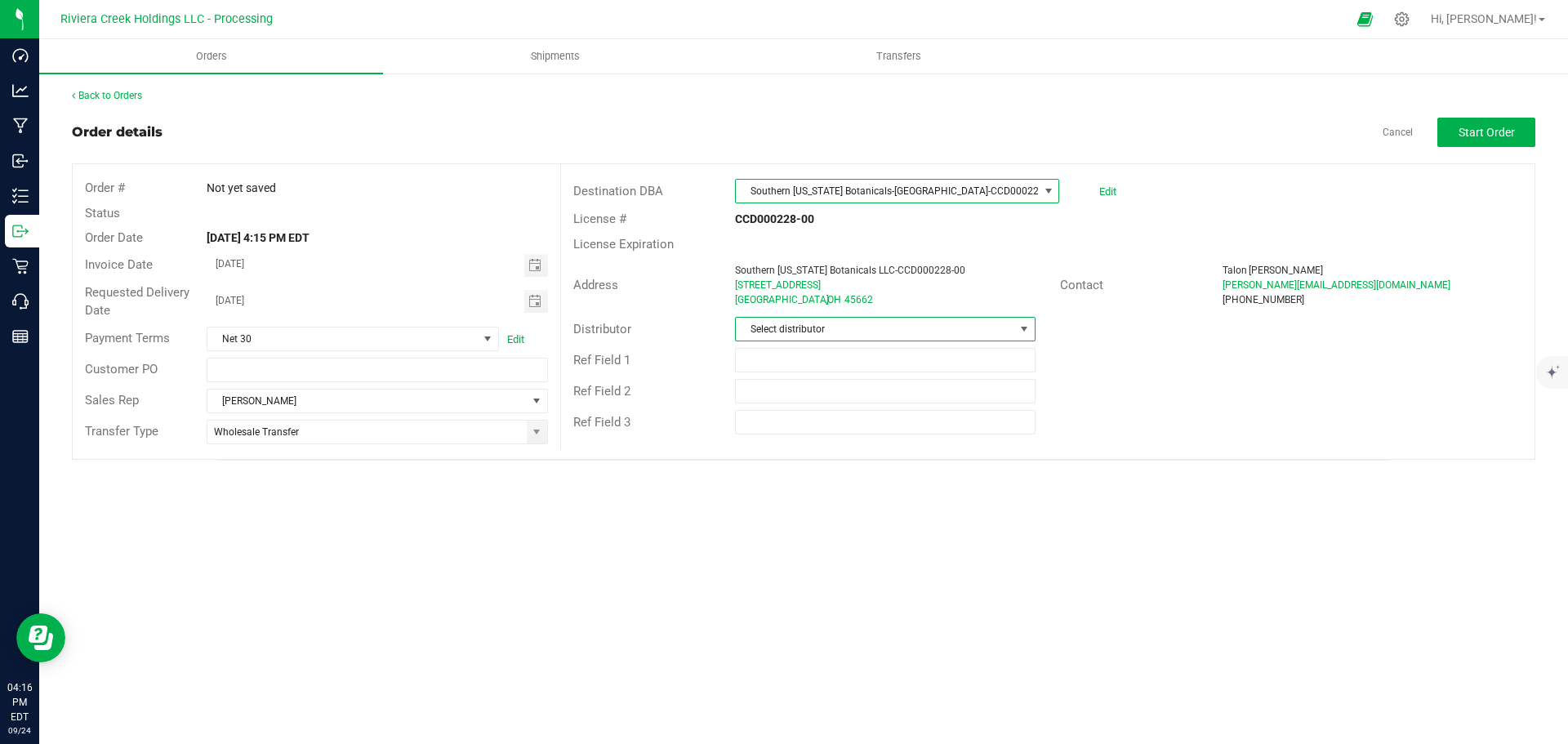
click at [901, 334] on span "Select distributor" at bounding box center [874, 329] width 278 height 23
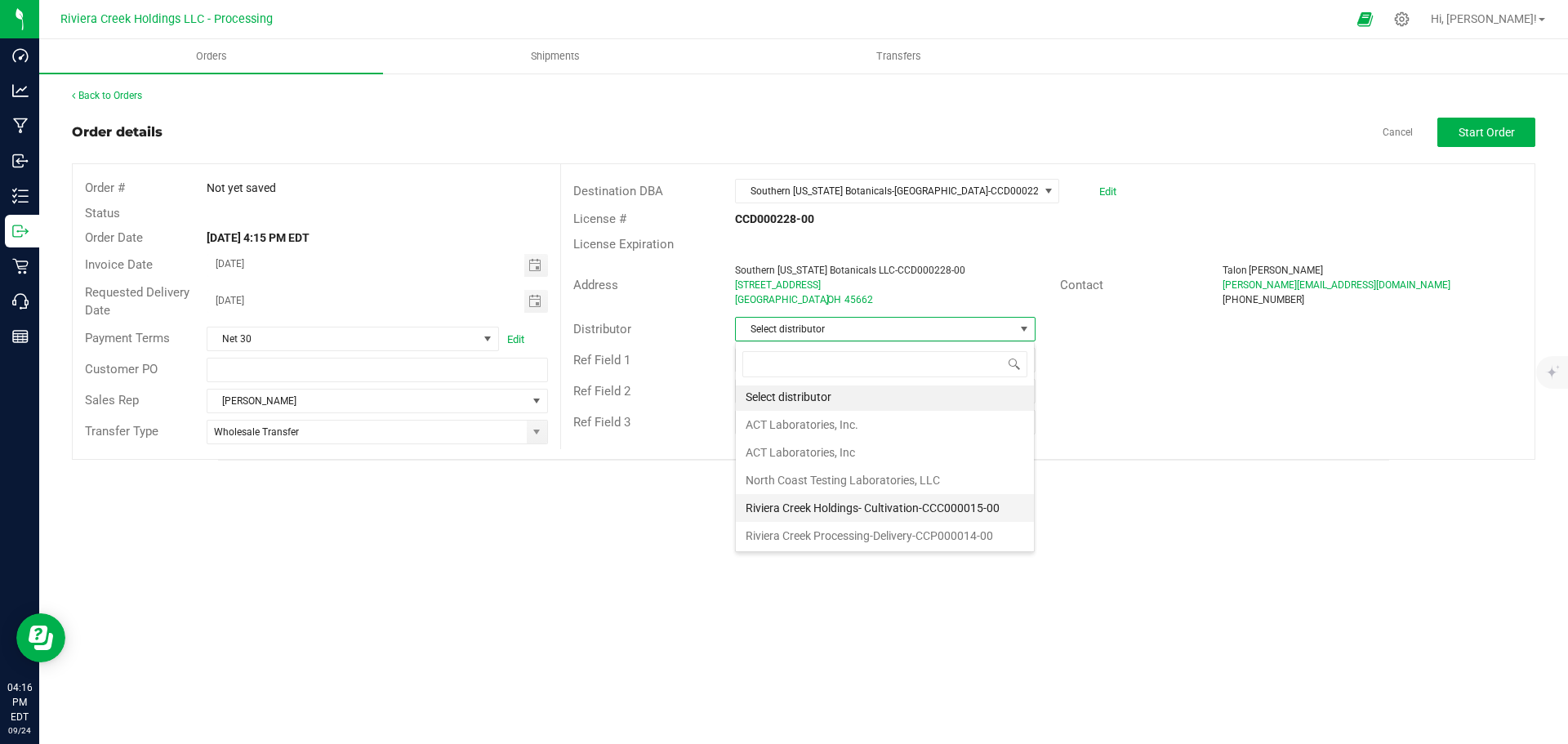
scroll to position [3, 0]
click at [847, 537] on li "Riviera Creek Processing-Delivery-CCP000014-00" at bounding box center [884, 535] width 298 height 28
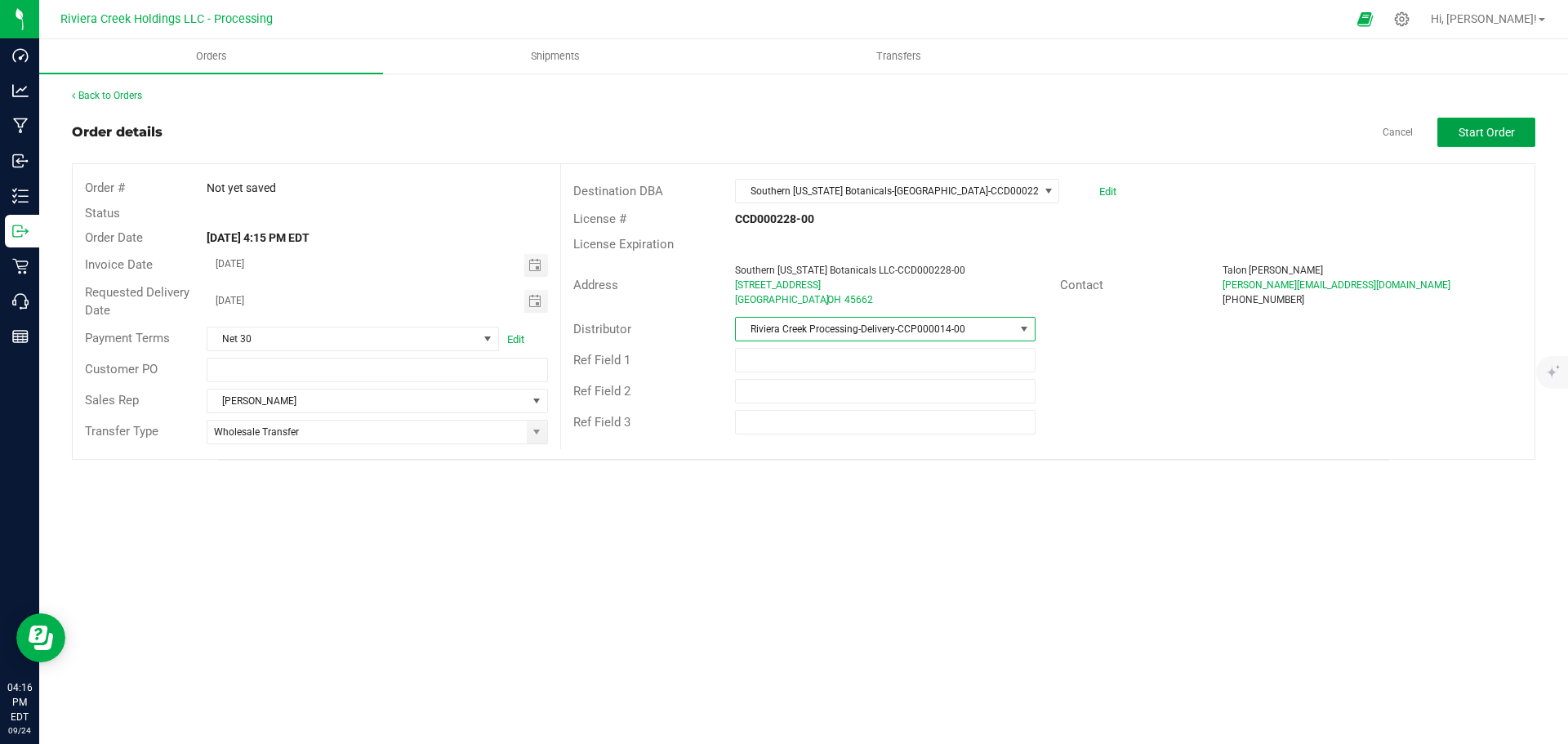
click at [1469, 138] on button "Start Order" at bounding box center [1486, 132] width 98 height 29
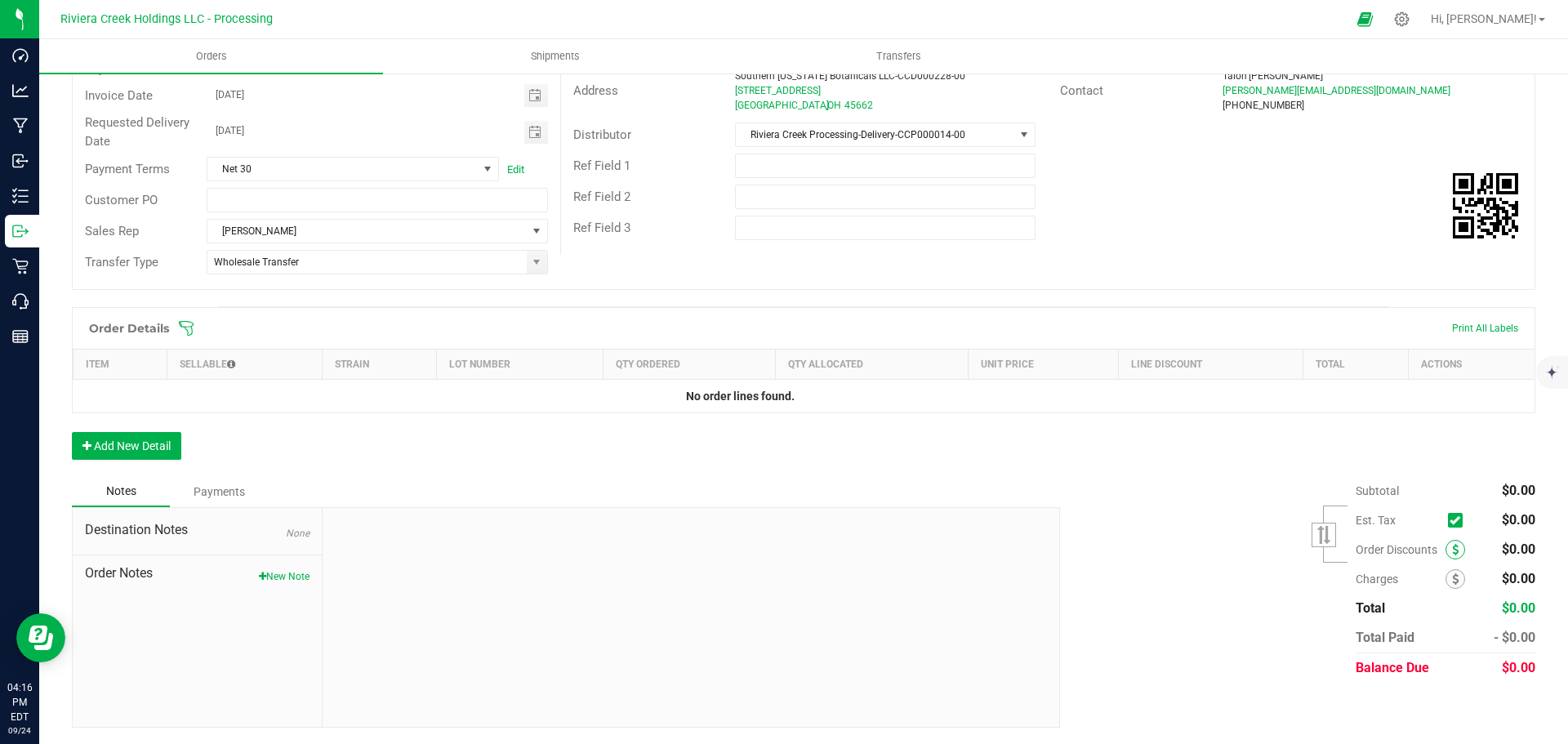
click at [1445, 548] on span at bounding box center [1454, 550] width 20 height 20
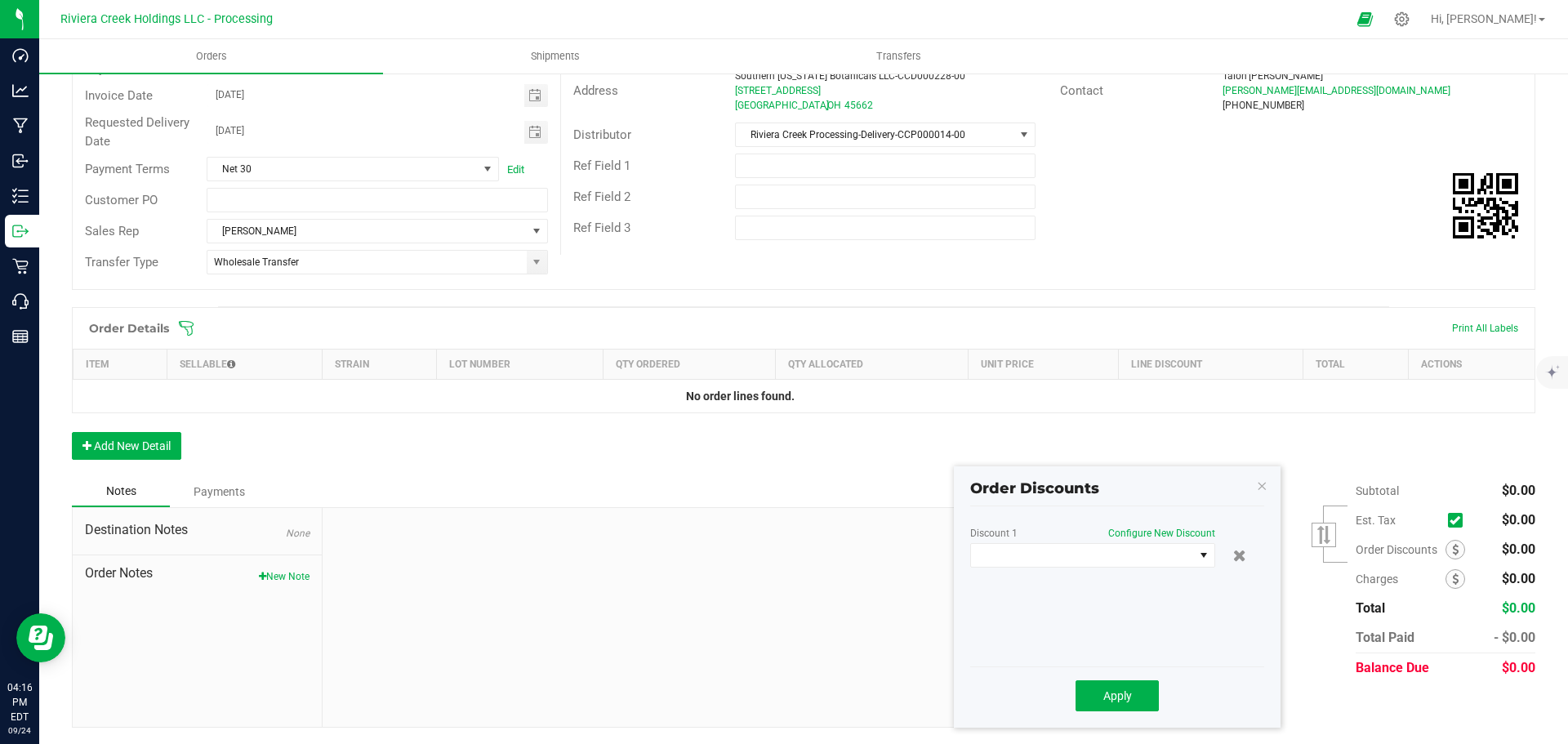
scroll to position [194, 0]
click at [1114, 560] on span at bounding box center [1082, 555] width 223 height 23
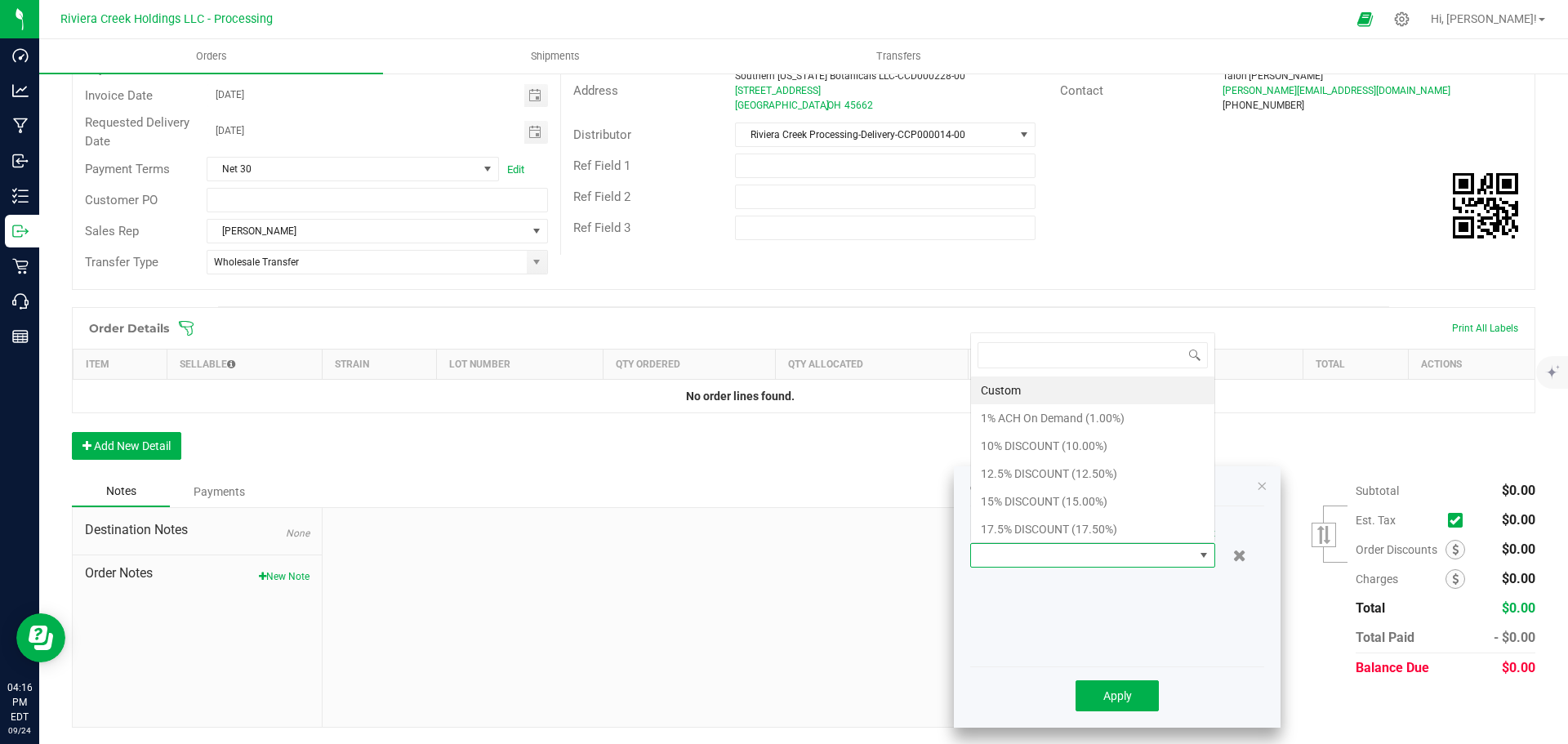
scroll to position [24, 245]
click at [1012, 492] on li "15% DISCOUNT (15.00%)" at bounding box center [1092, 501] width 243 height 28
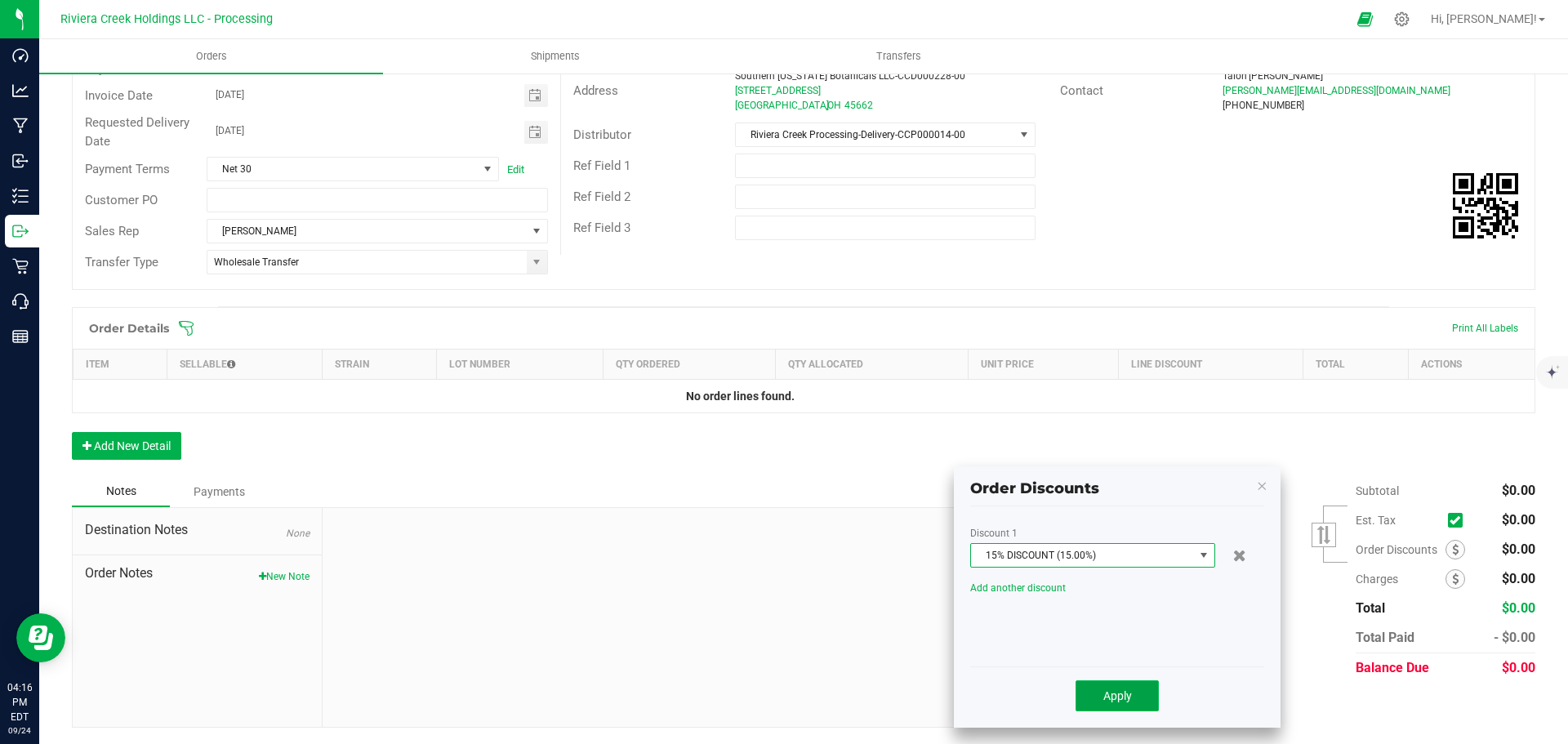
click at [1108, 695] on span "Apply" at bounding box center [1117, 695] width 28 height 13
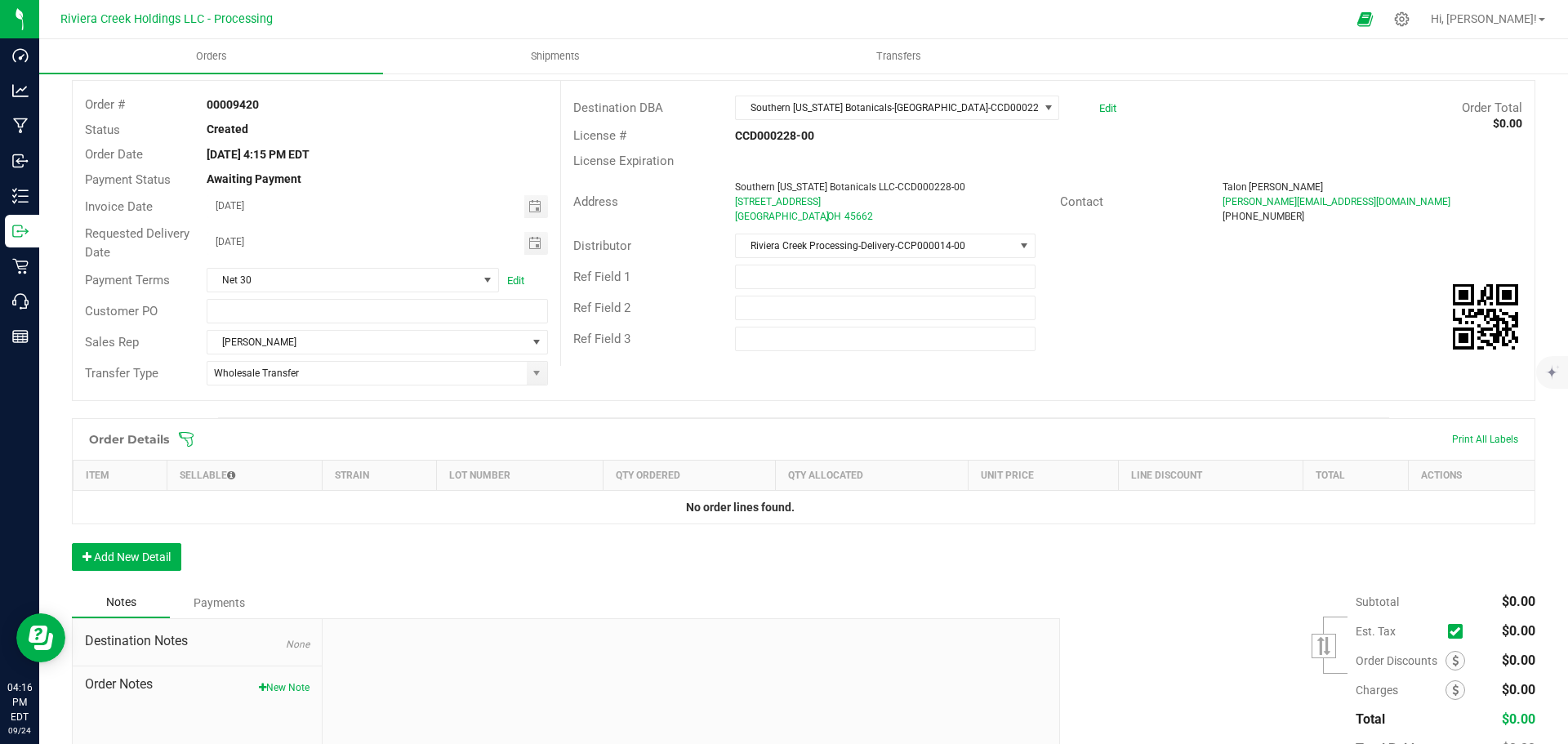
scroll to position [0, 0]
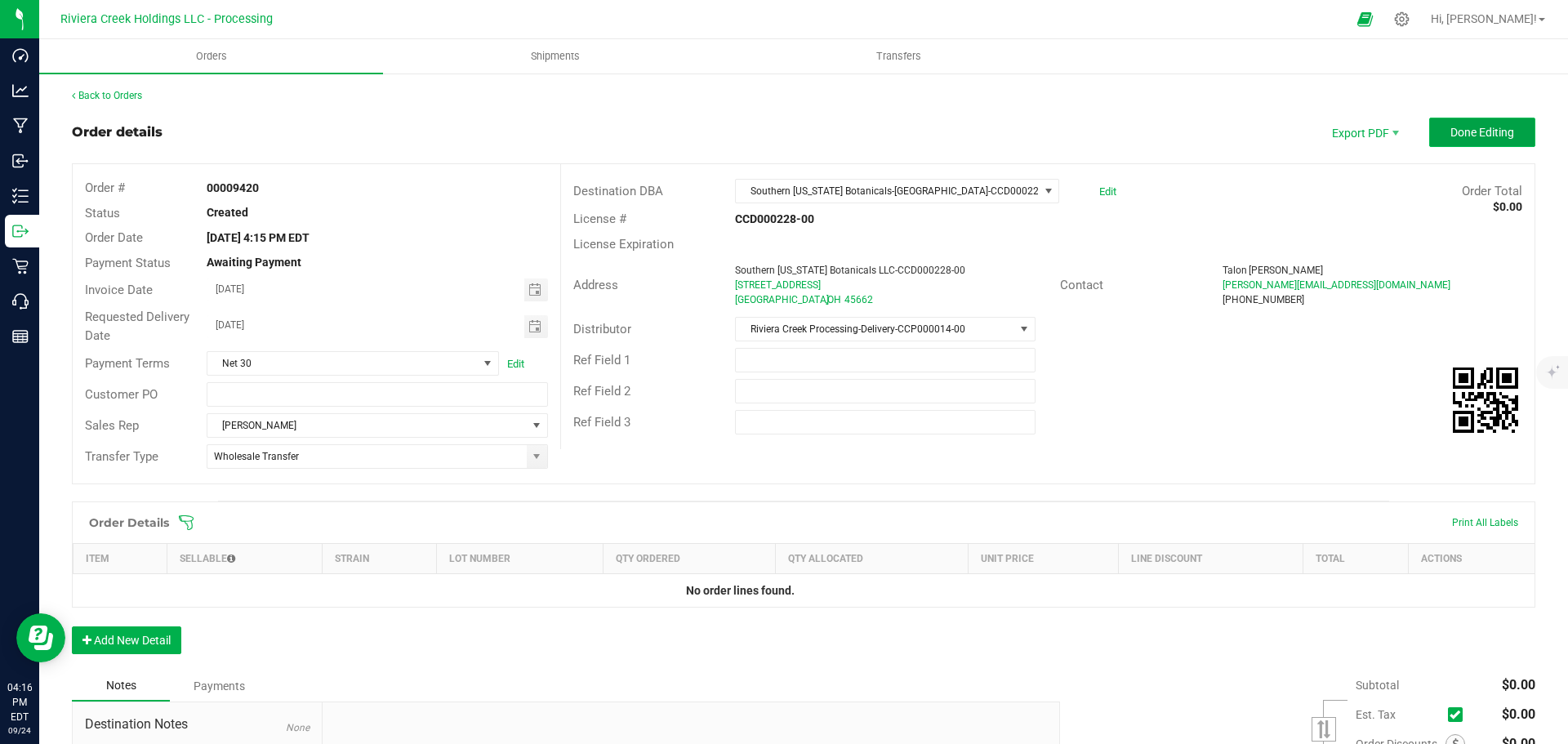
click at [1458, 138] on span "Done Editing" at bounding box center [1482, 132] width 64 height 13
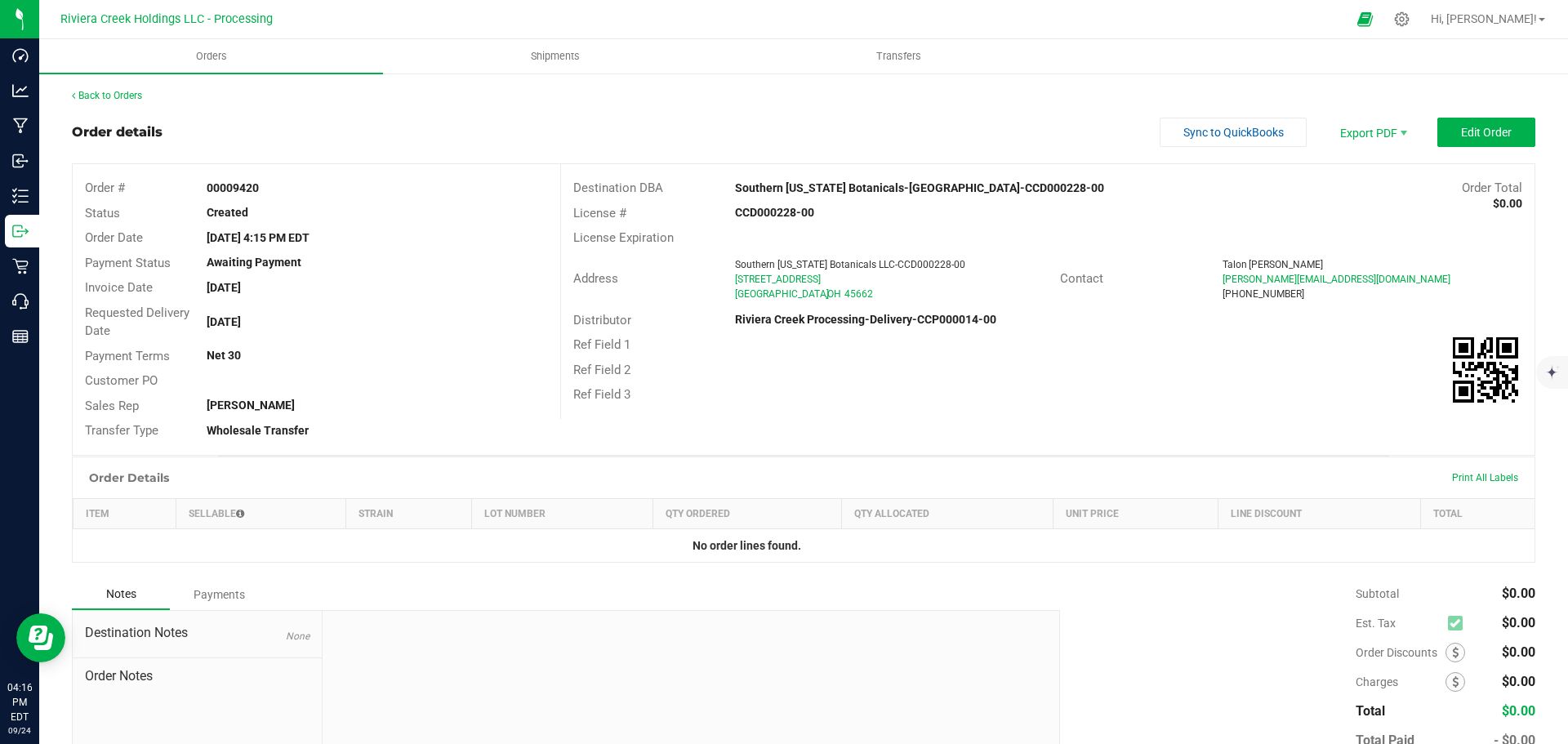
drag, startPoint x: 206, startPoint y: 188, endPoint x: 262, endPoint y: 191, distance: 56.1
click at [262, 191] on div "00009420" at bounding box center [377, 188] width 365 height 17
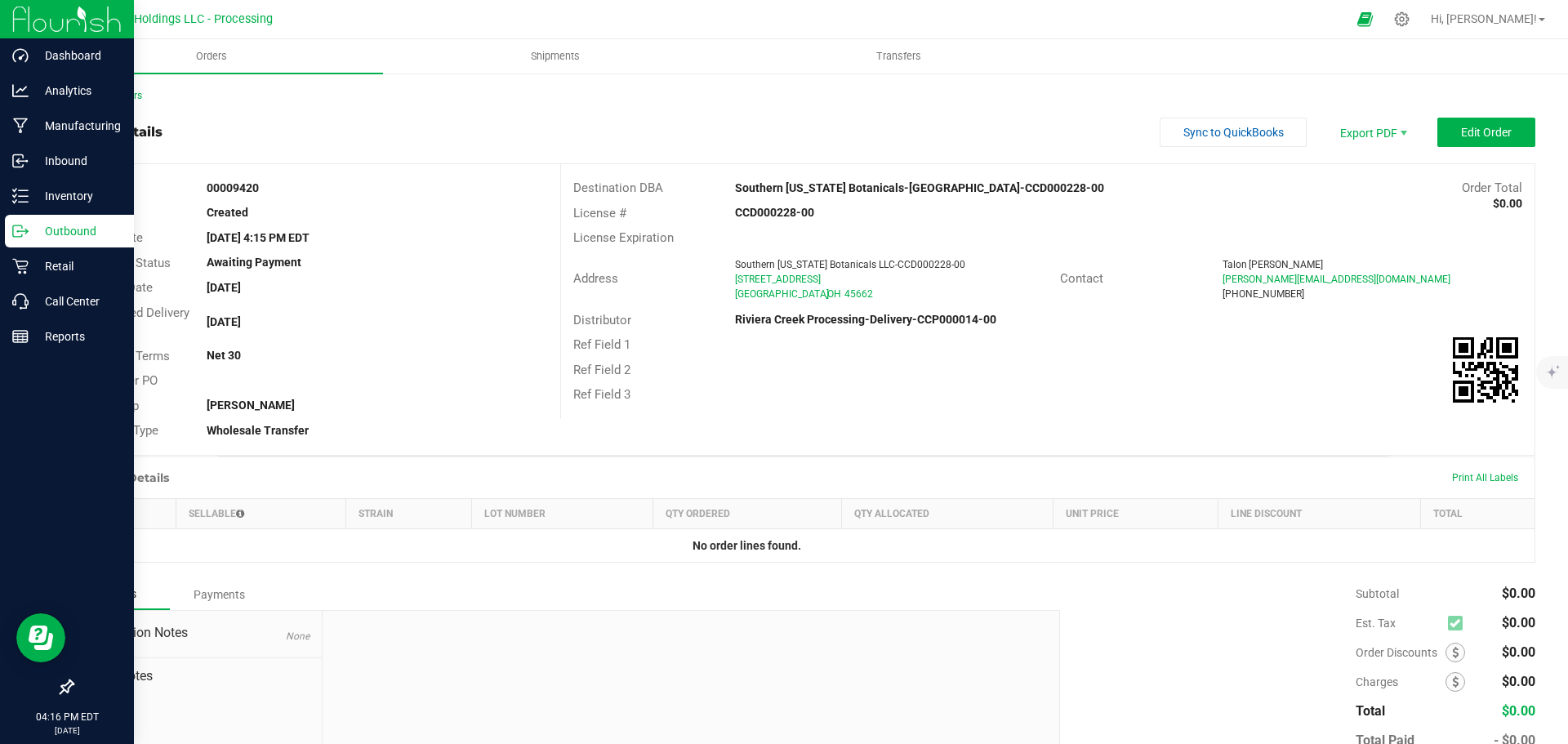
copy strong "00009420"
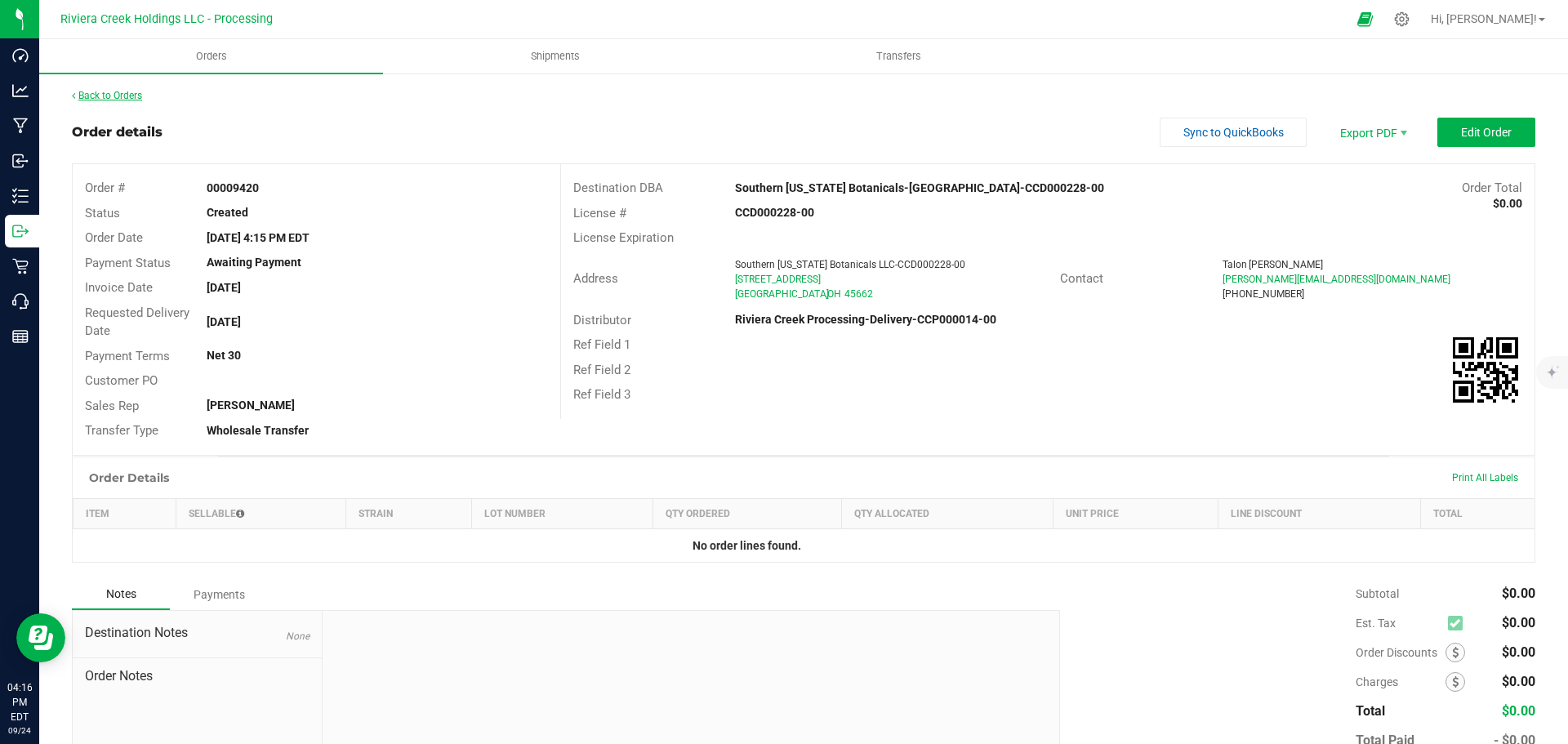
click at [126, 101] on link "Back to Orders" at bounding box center [108, 95] width 71 height 11
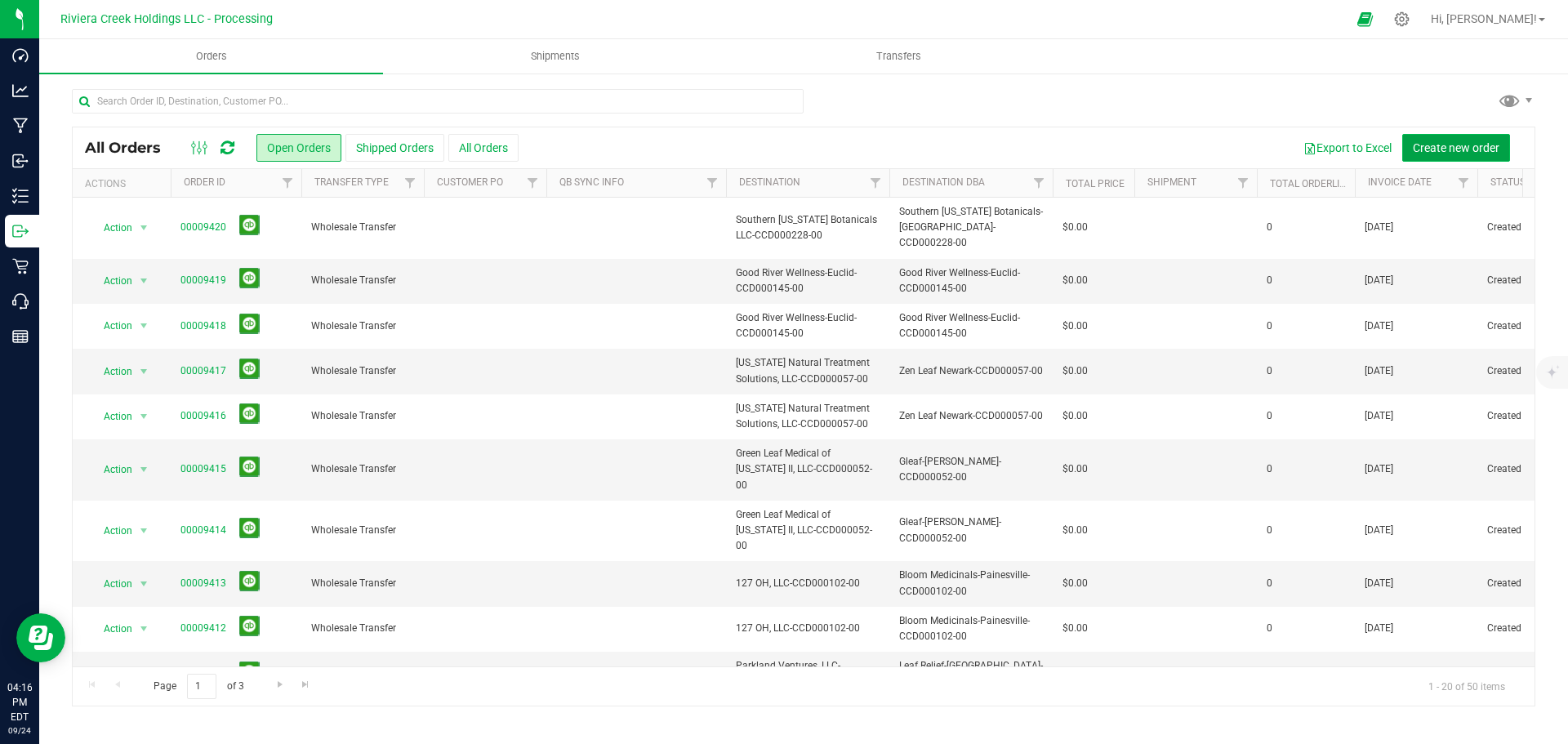
click at [1450, 143] on span "Create new order" at bounding box center [1455, 147] width 87 height 13
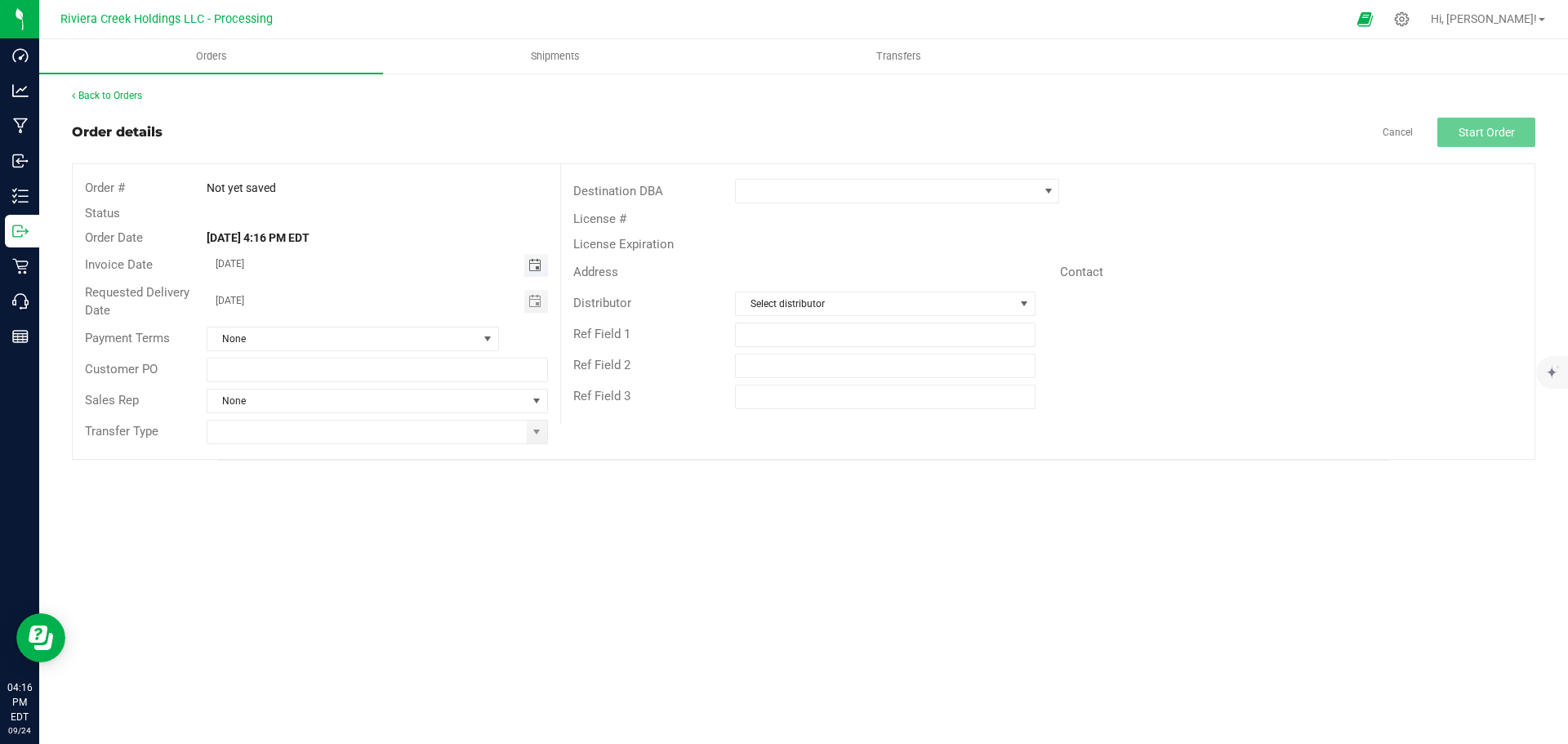
click at [536, 265] on span "Toggle calendar" at bounding box center [534, 265] width 13 height 13
click at [396, 430] on span "26" at bounding box center [401, 425] width 24 height 25
type input "[DATE]"
click at [536, 301] on span "Toggle calendar" at bounding box center [534, 301] width 13 height 13
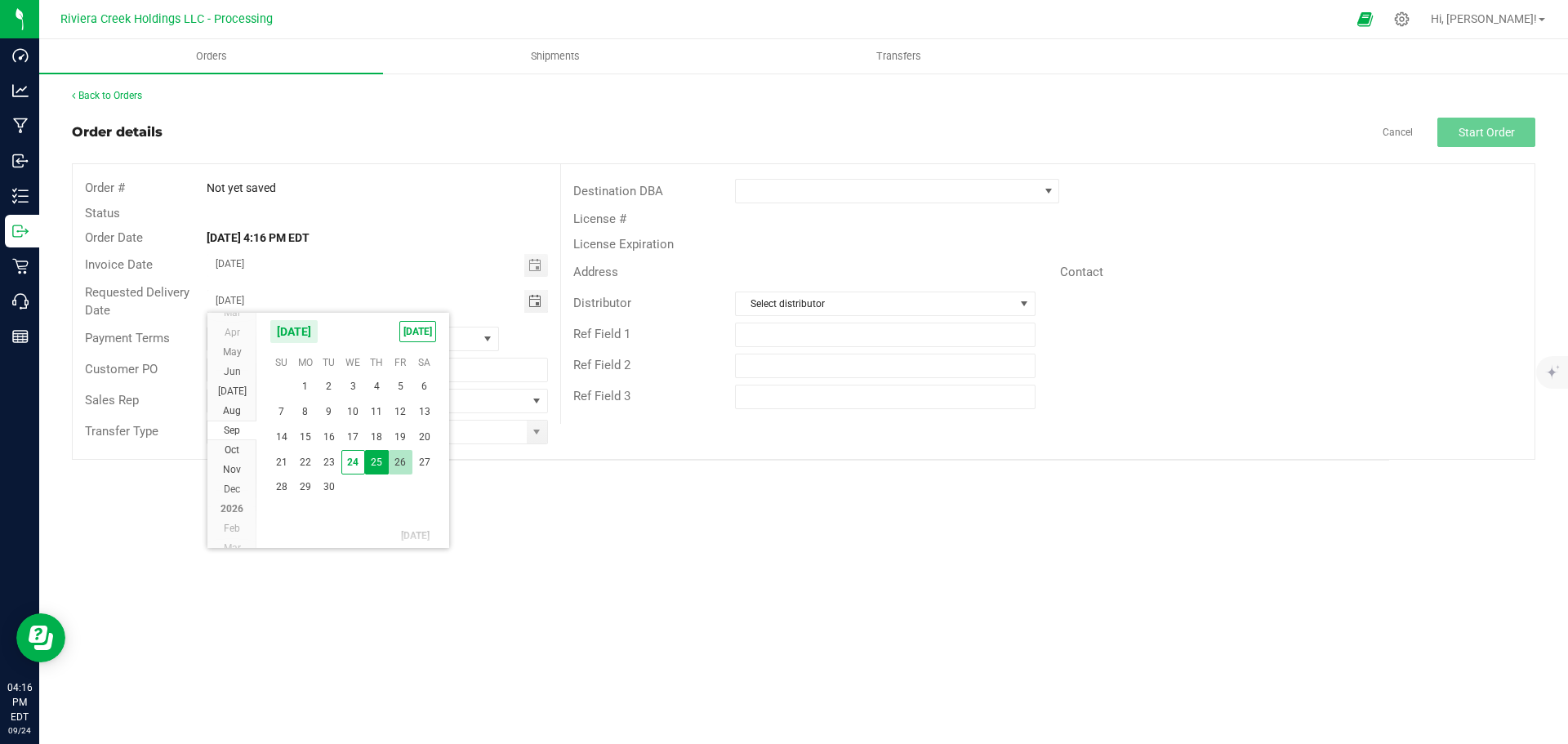
click at [400, 468] on span "26" at bounding box center [401, 462] width 24 height 25
type input "[DATE]"
click at [536, 440] on span at bounding box center [537, 432] width 21 height 23
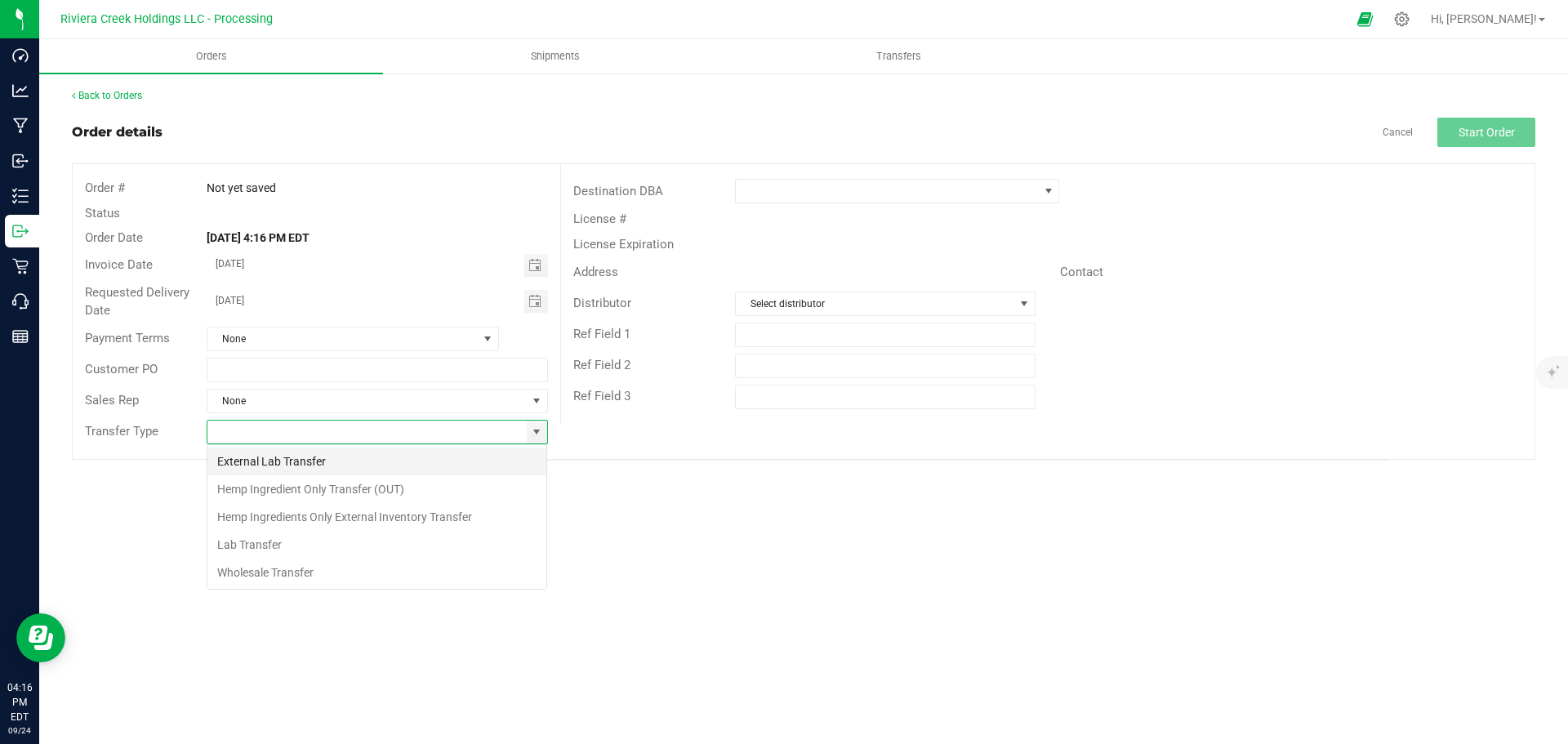
scroll to position [24, 341]
click at [268, 575] on li "Wholesale Transfer" at bounding box center [377, 572] width 339 height 28
type input "Wholesale Transfer"
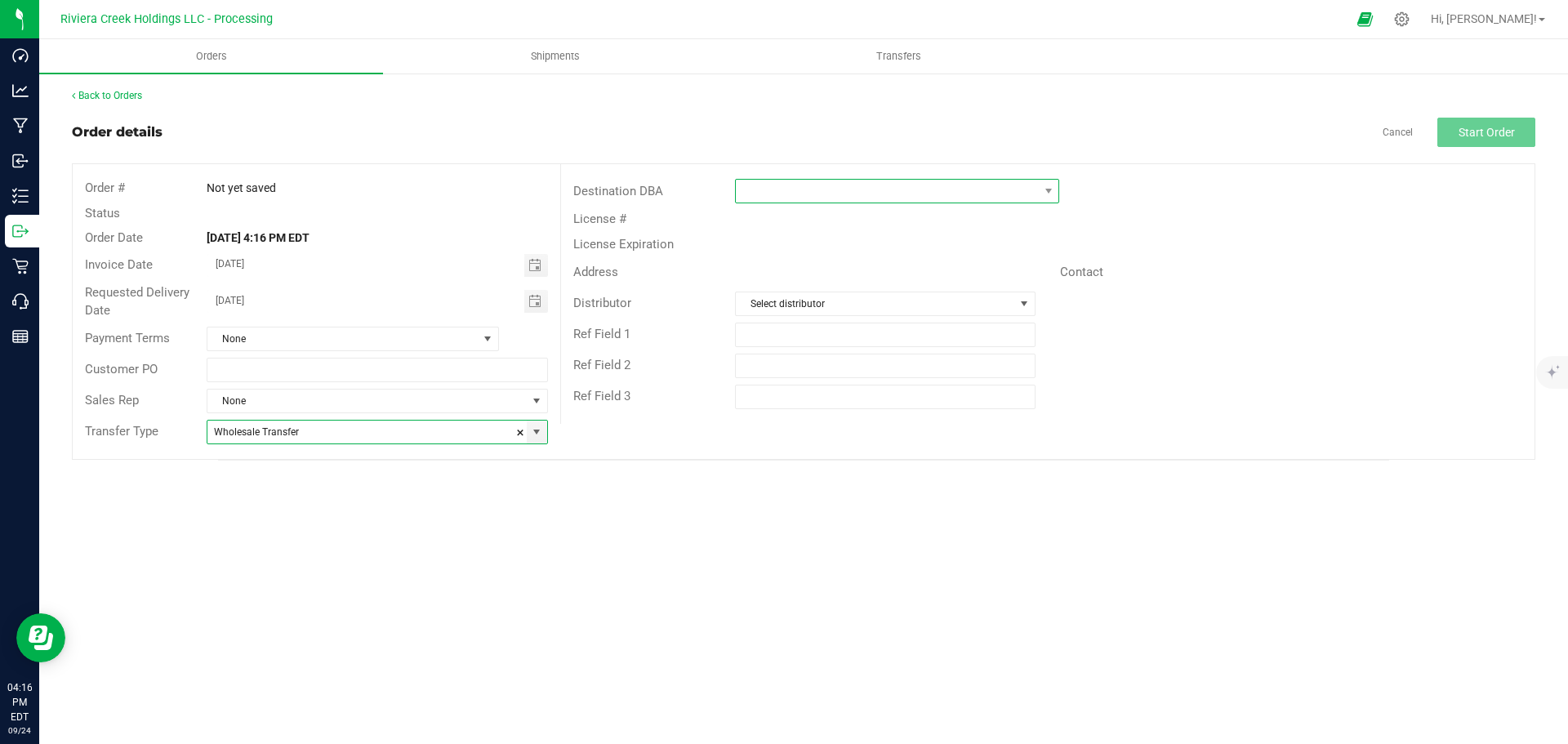
click at [777, 191] on span at bounding box center [886, 191] width 302 height 23
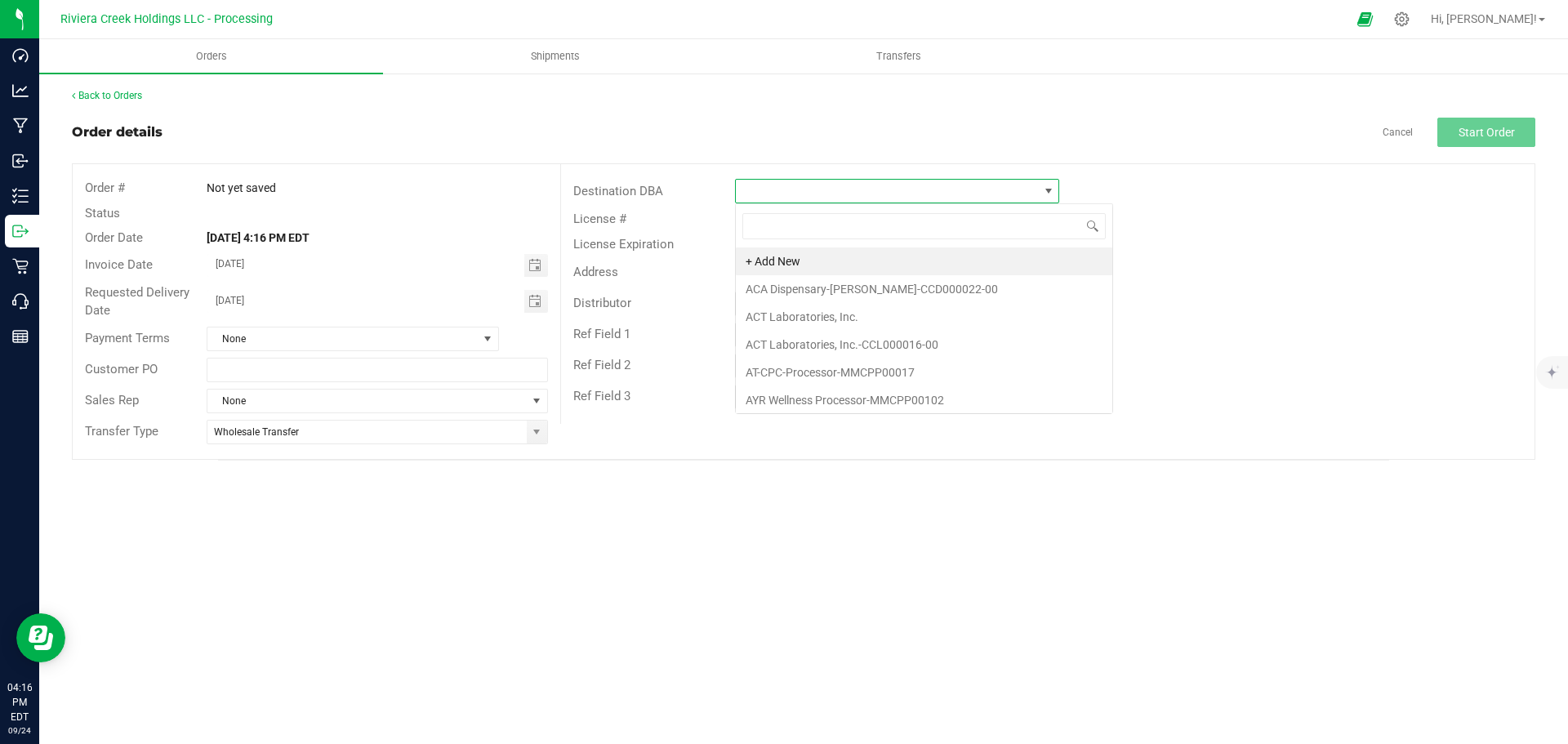
scroll to position [24, 324]
type input "south"
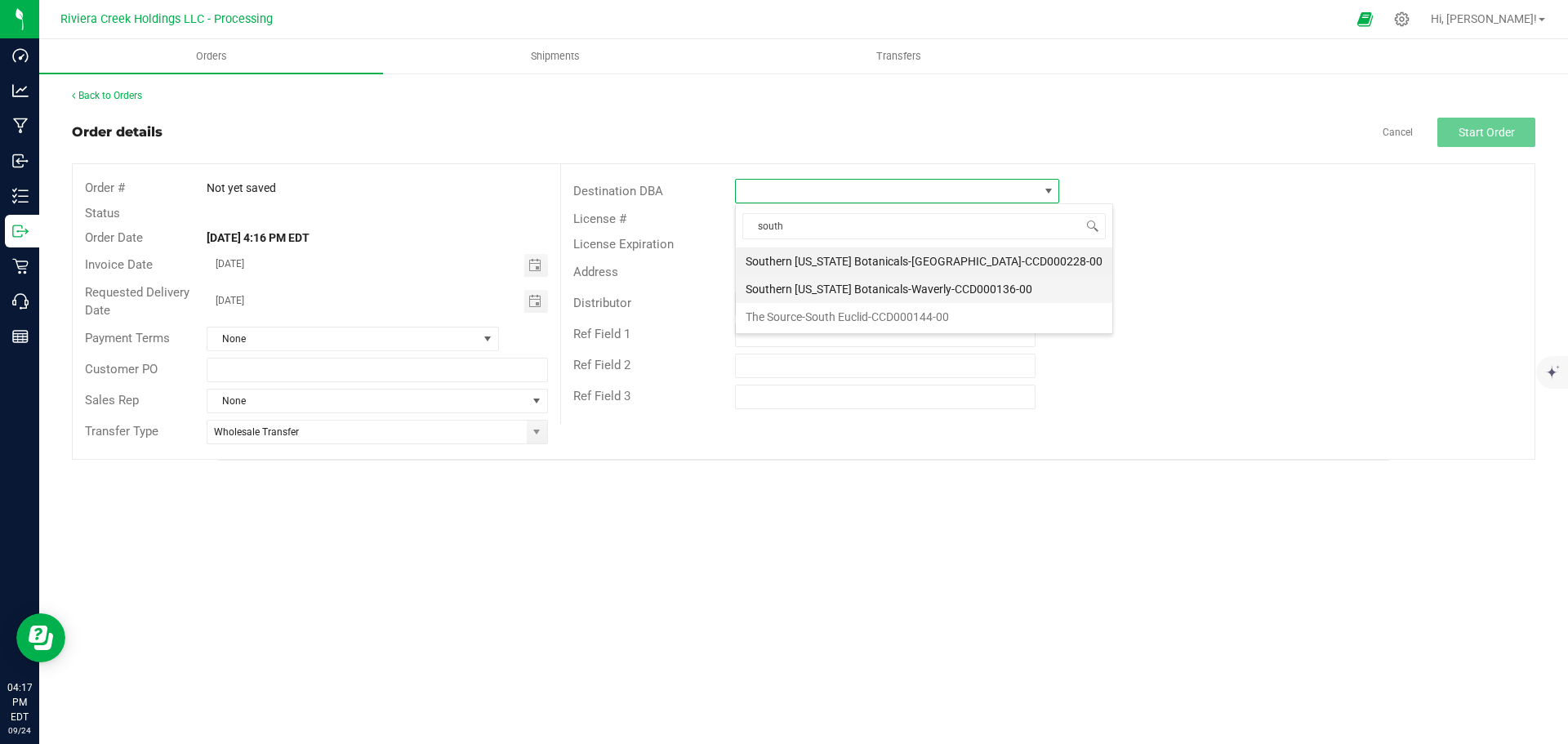
click at [796, 295] on li "Southern [US_STATE] Botanicals-Waverly-CCD000136-00" at bounding box center [924, 289] width 377 height 28
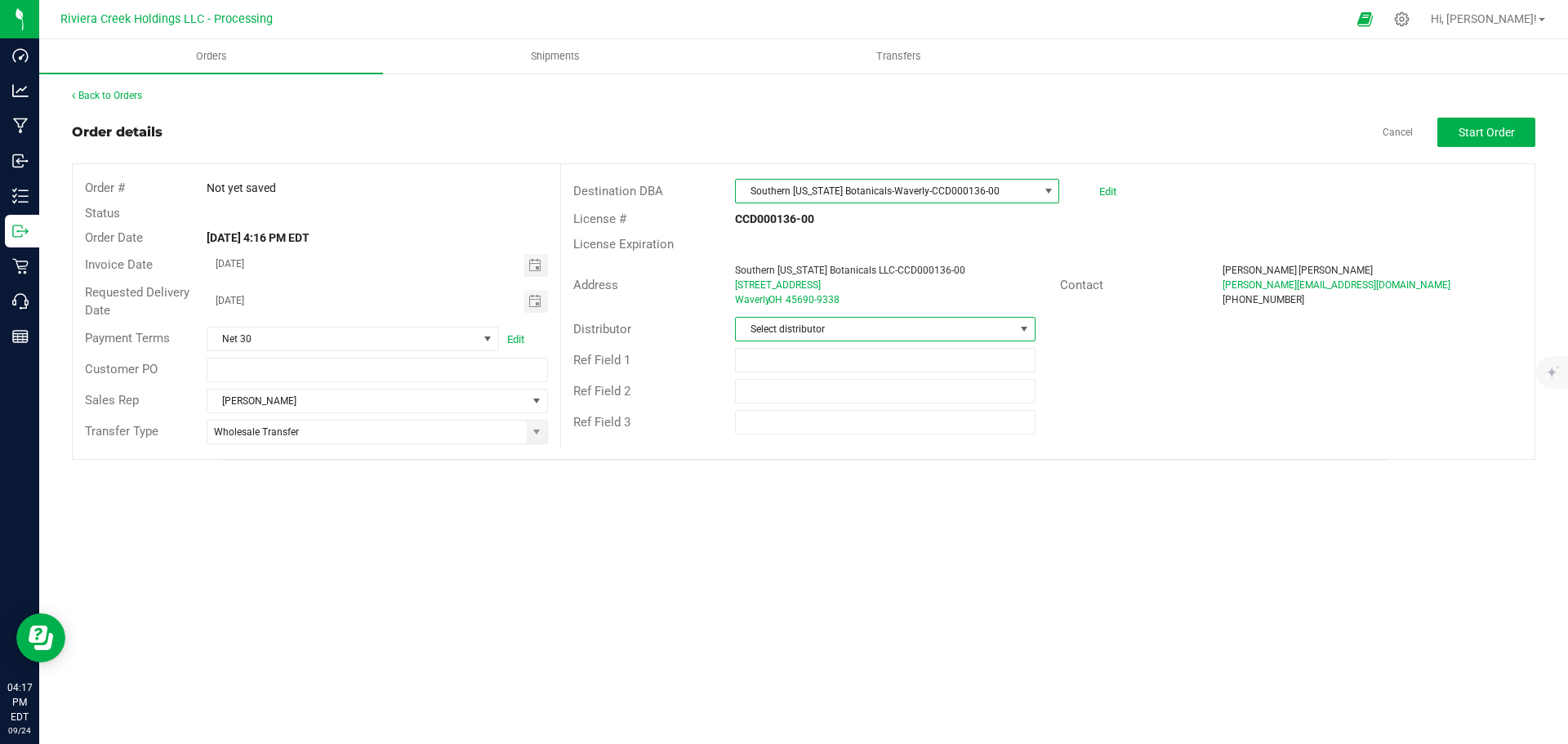
click at [790, 325] on span "Select distributor" at bounding box center [874, 329] width 278 height 23
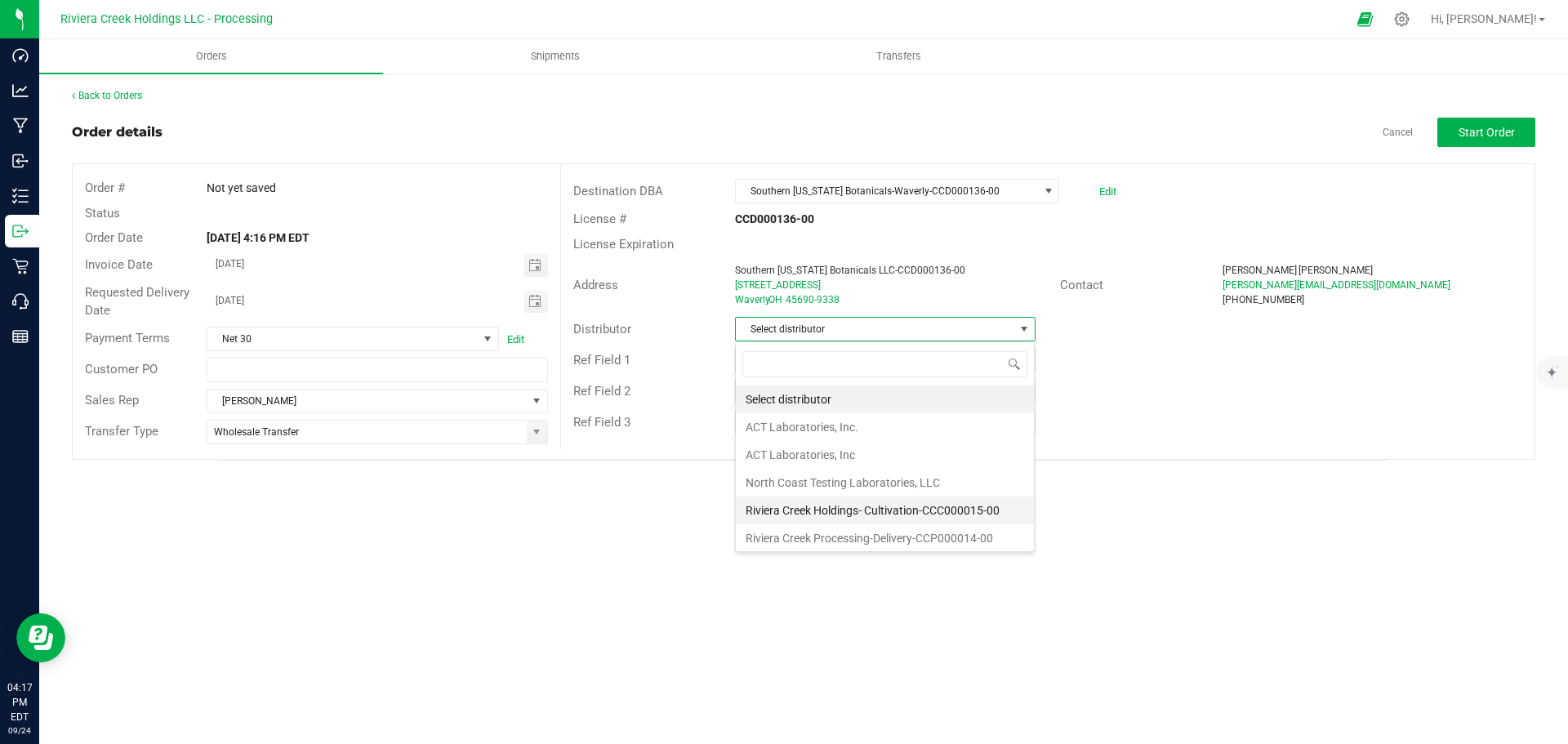
scroll to position [3, 0]
click at [822, 535] on li "Riviera Creek Processing-Delivery-CCP000014-00" at bounding box center [884, 535] width 298 height 28
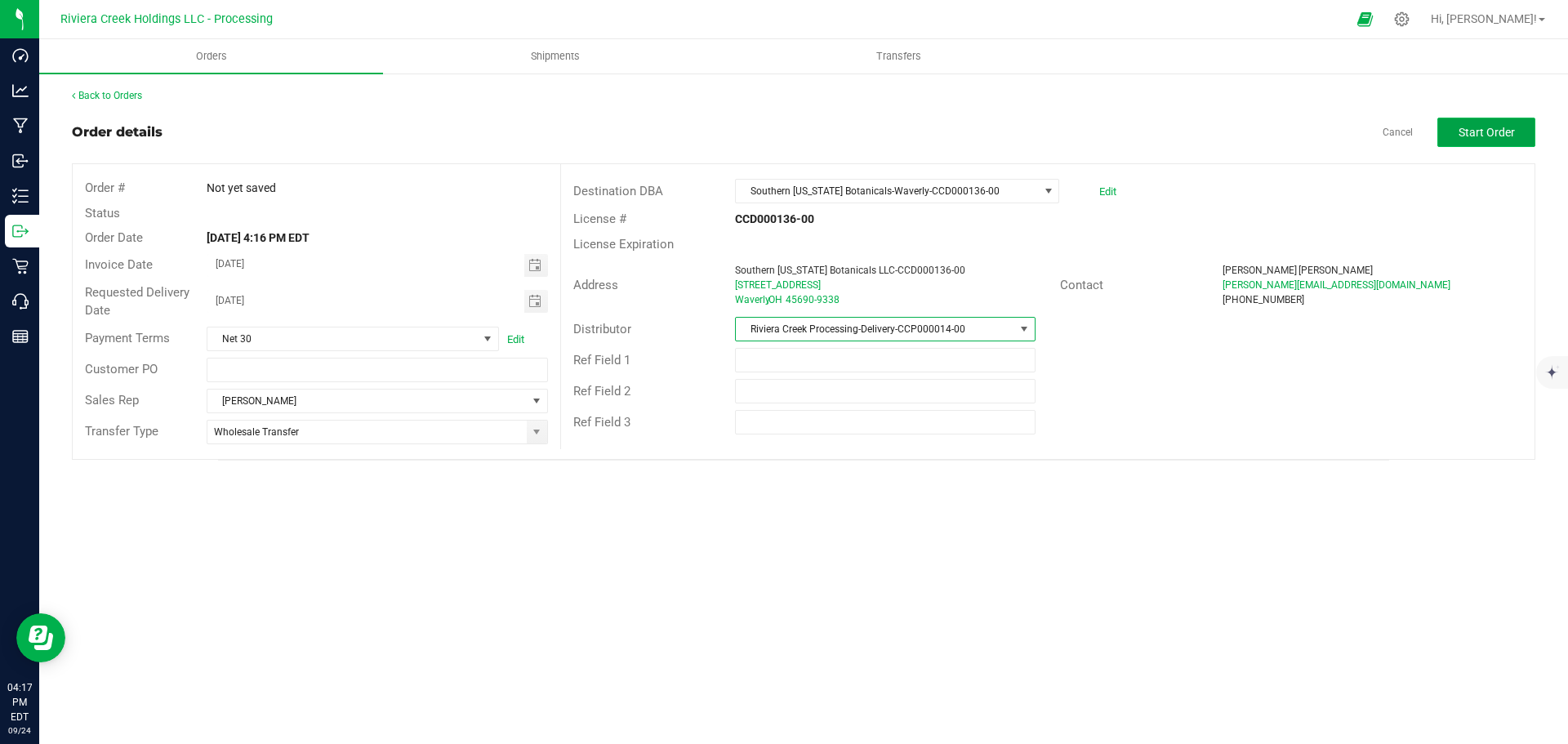
click at [1463, 139] on button "Start Order" at bounding box center [1486, 132] width 98 height 29
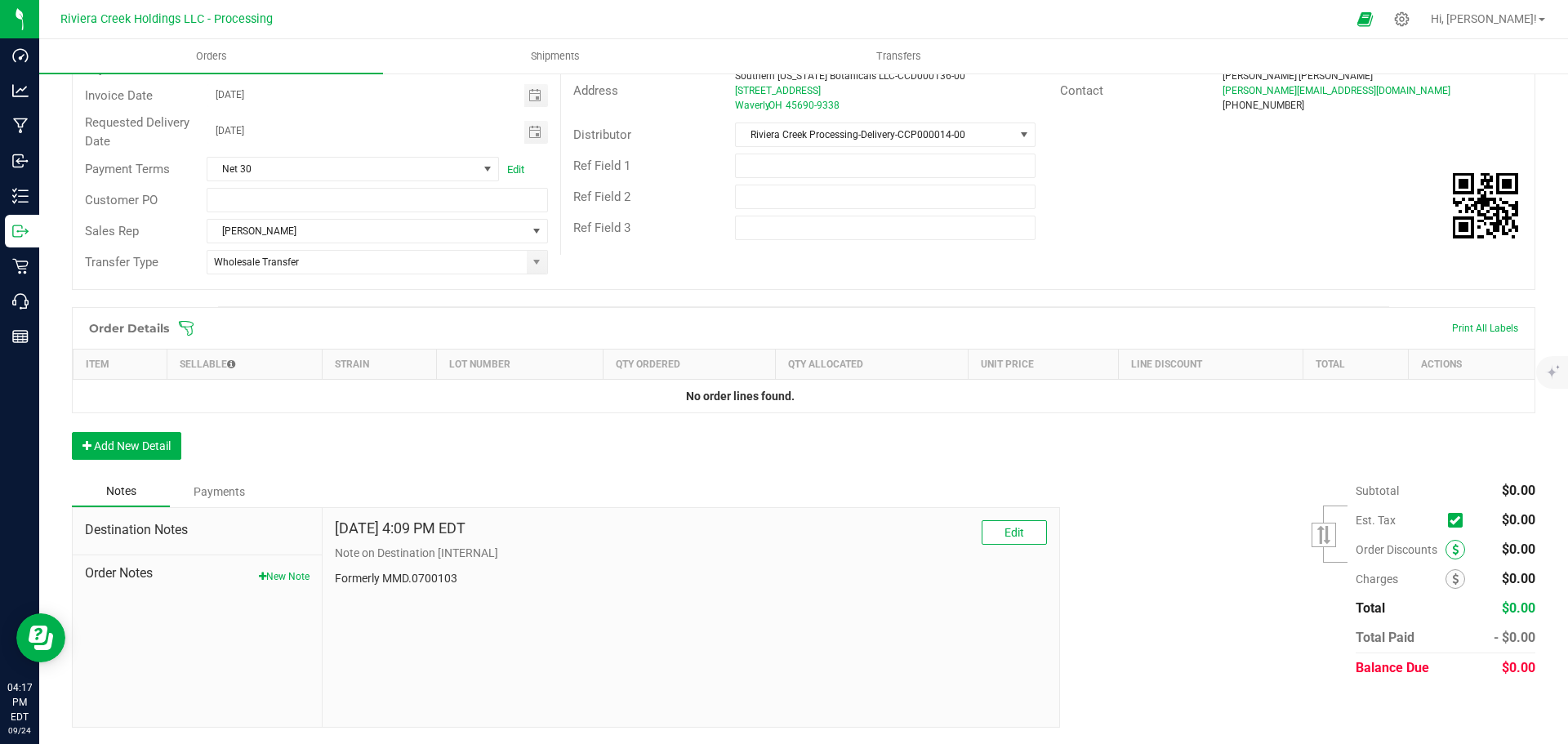
click at [1452, 548] on icon at bounding box center [1455, 549] width 7 height 11
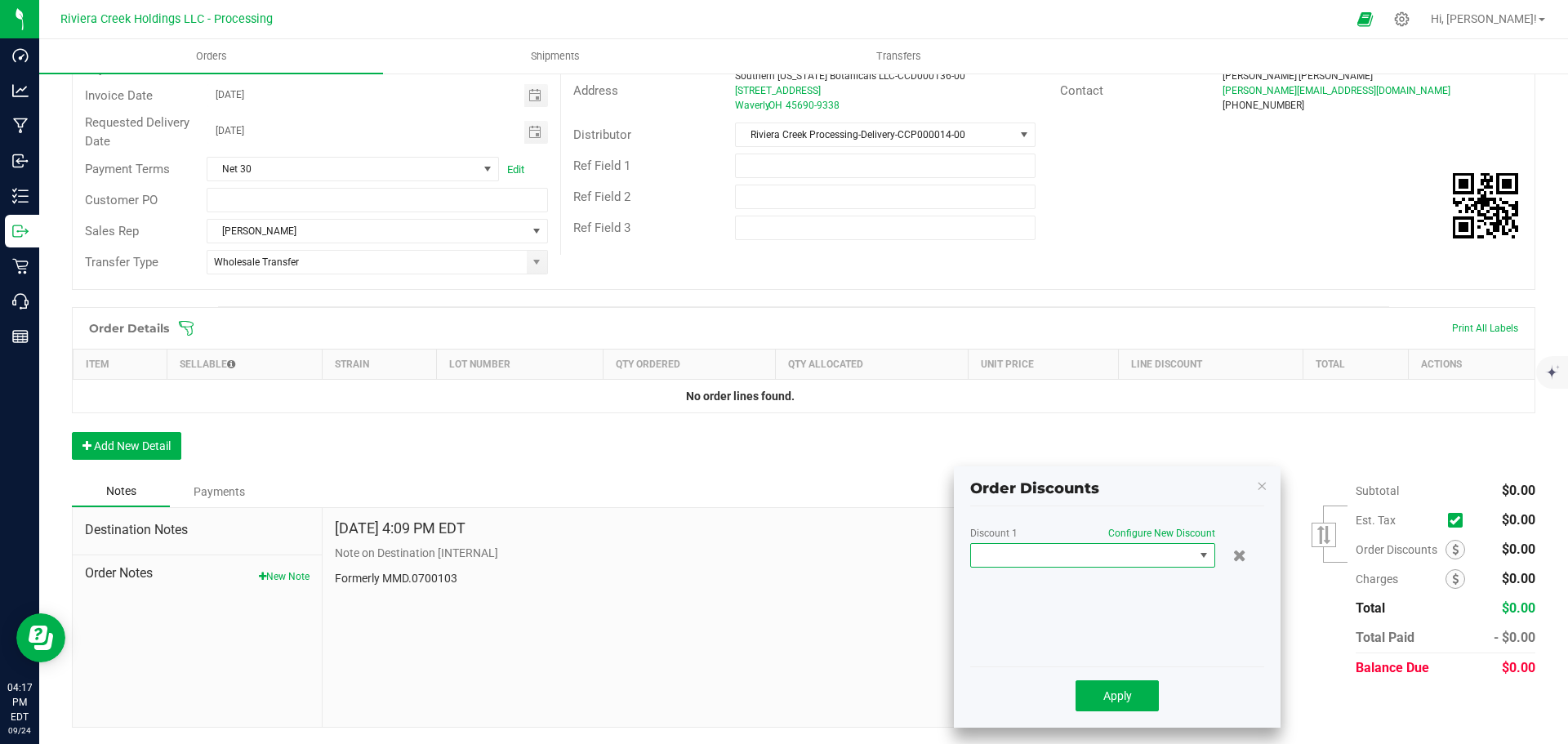
click at [1003, 562] on span at bounding box center [1082, 555] width 223 height 23
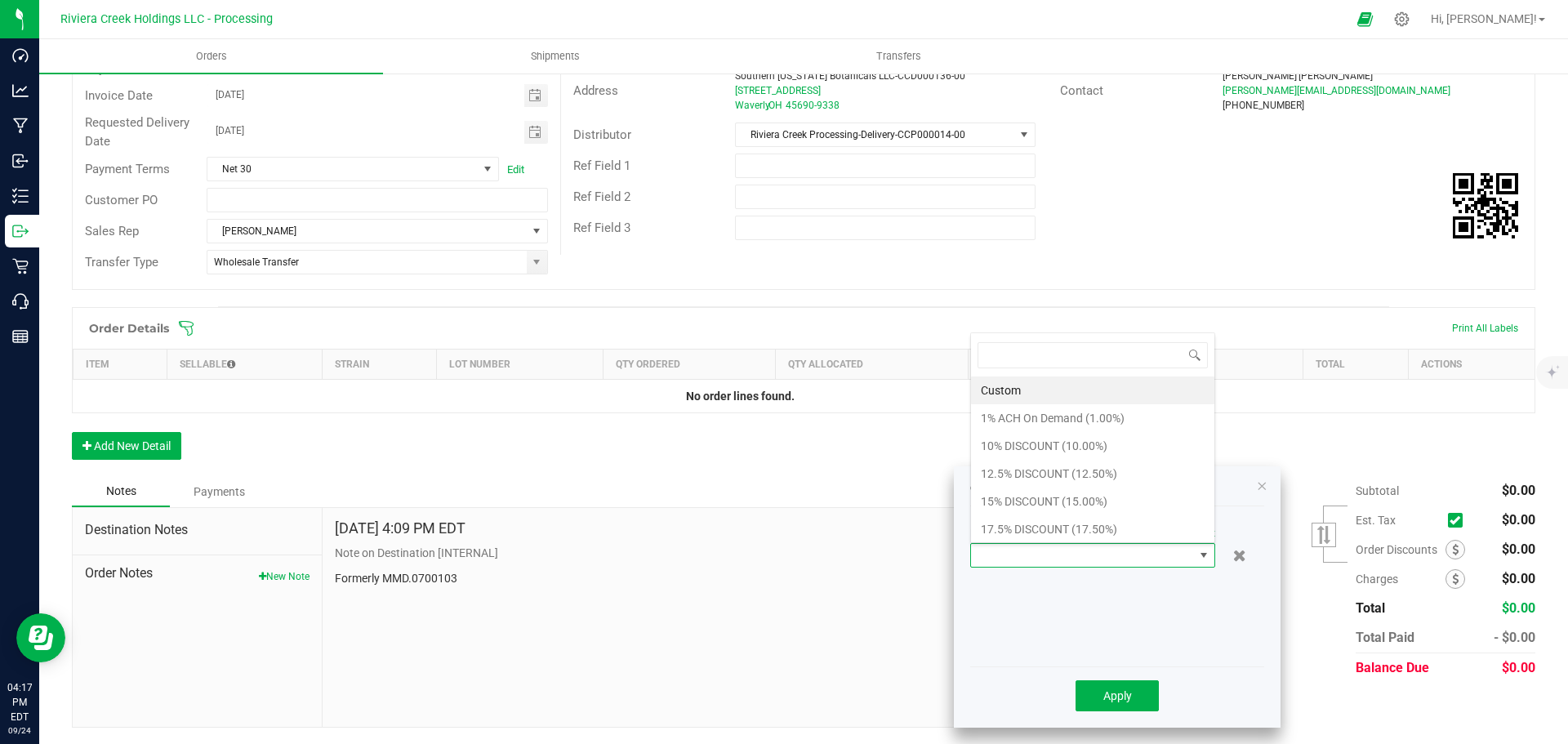
scroll to position [24, 245]
click at [1009, 502] on li "15% DISCOUNT (15.00%)" at bounding box center [1092, 501] width 243 height 28
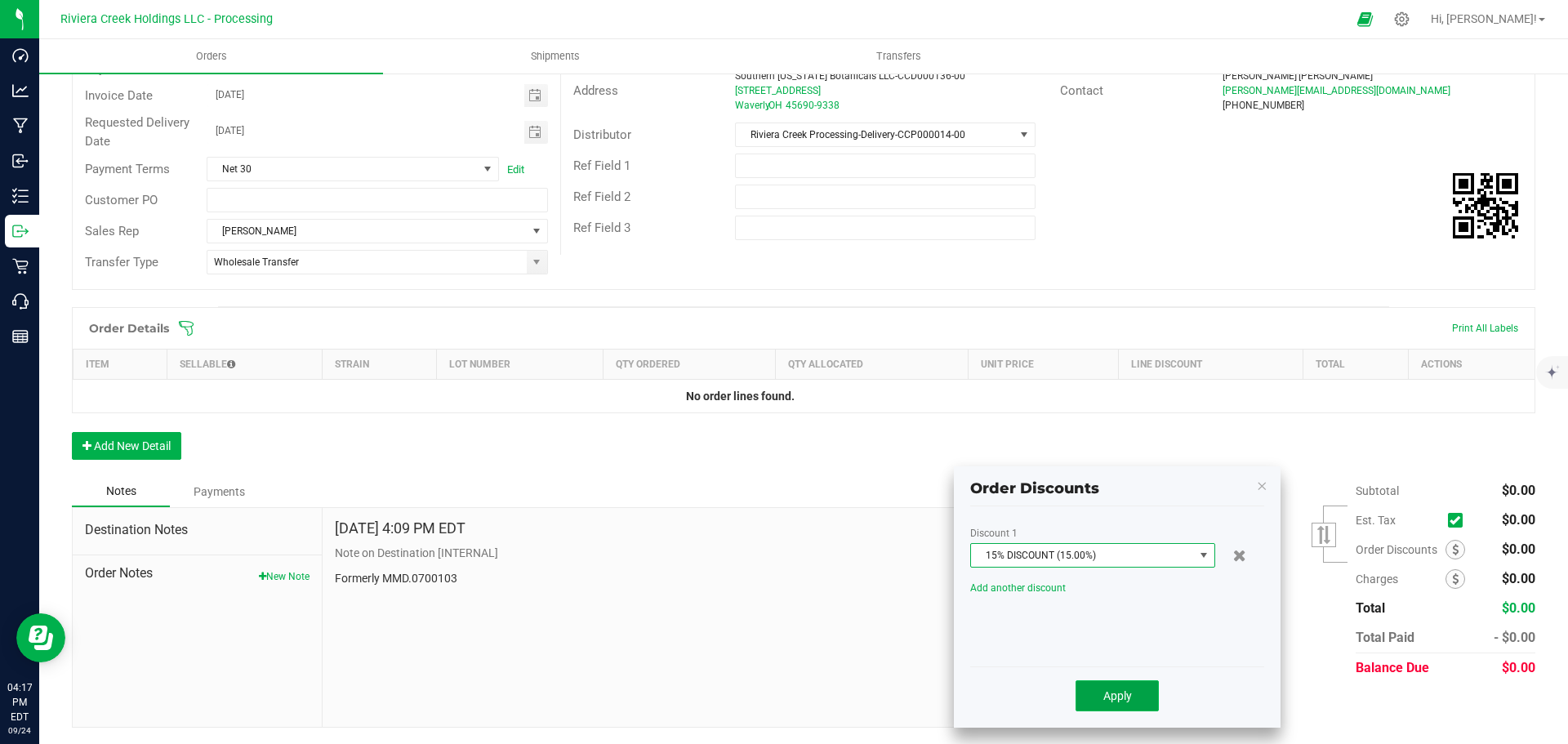
click at [1116, 694] on span "Apply" at bounding box center [1117, 695] width 28 height 13
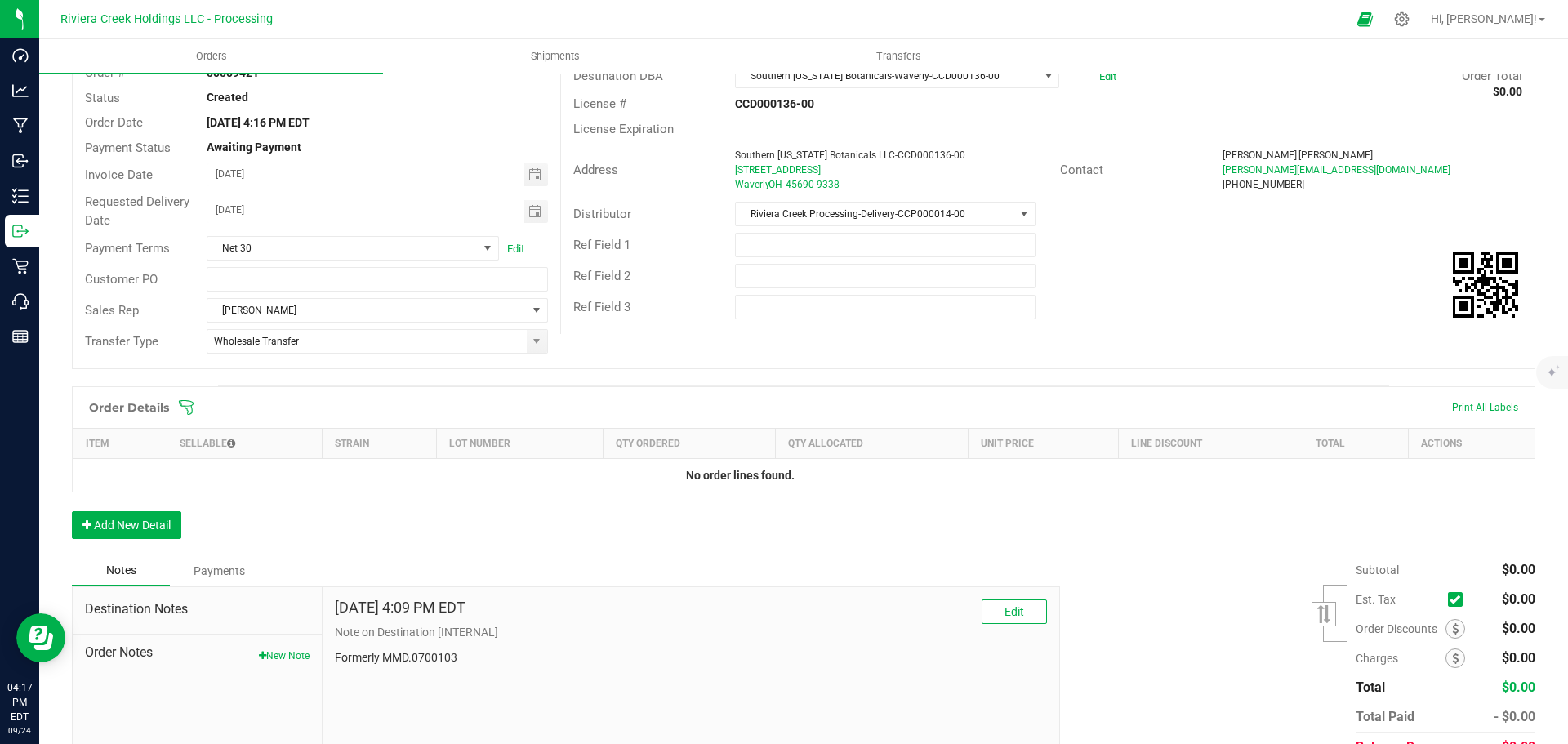
scroll to position [0, 0]
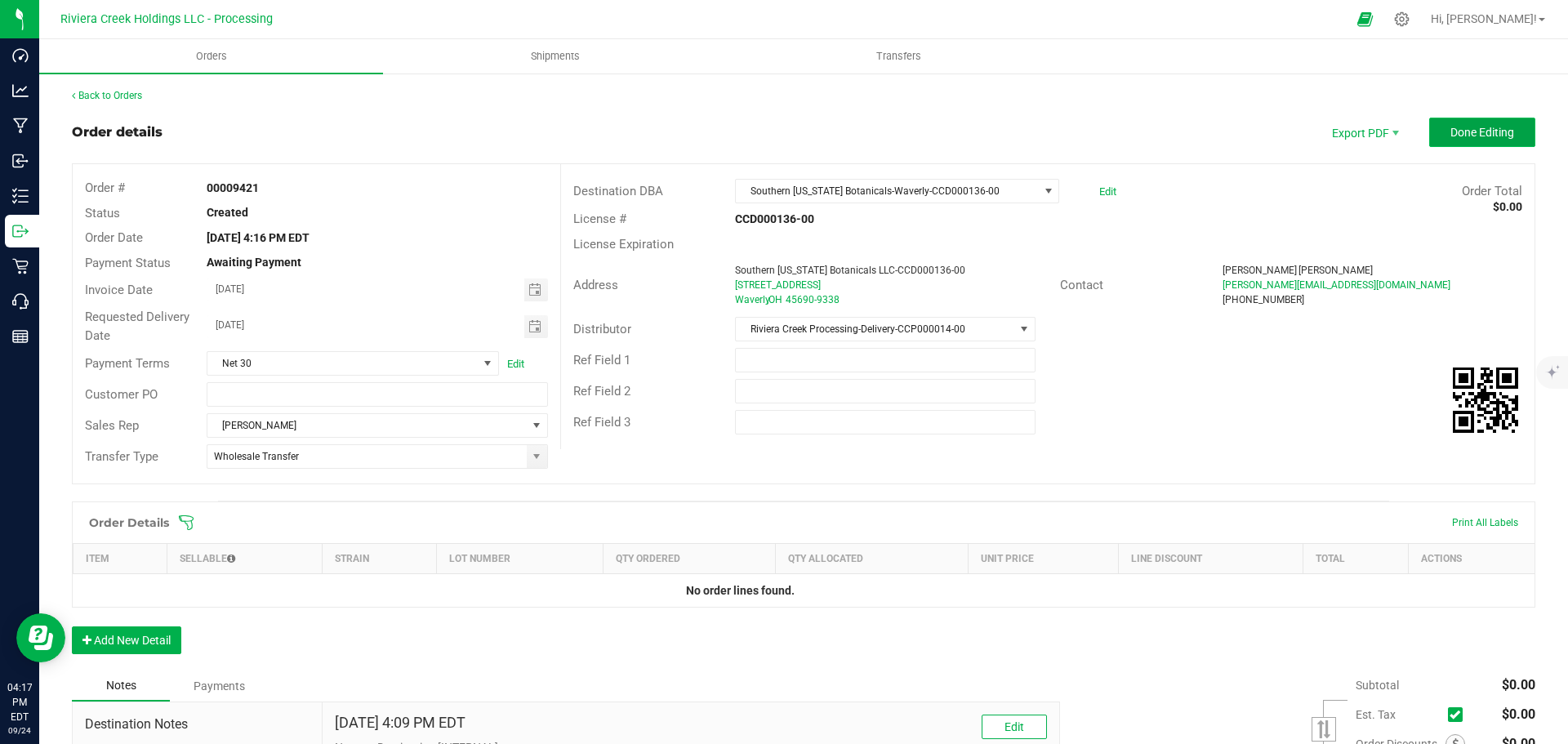
click at [1451, 138] on span "Done Editing" at bounding box center [1482, 132] width 64 height 13
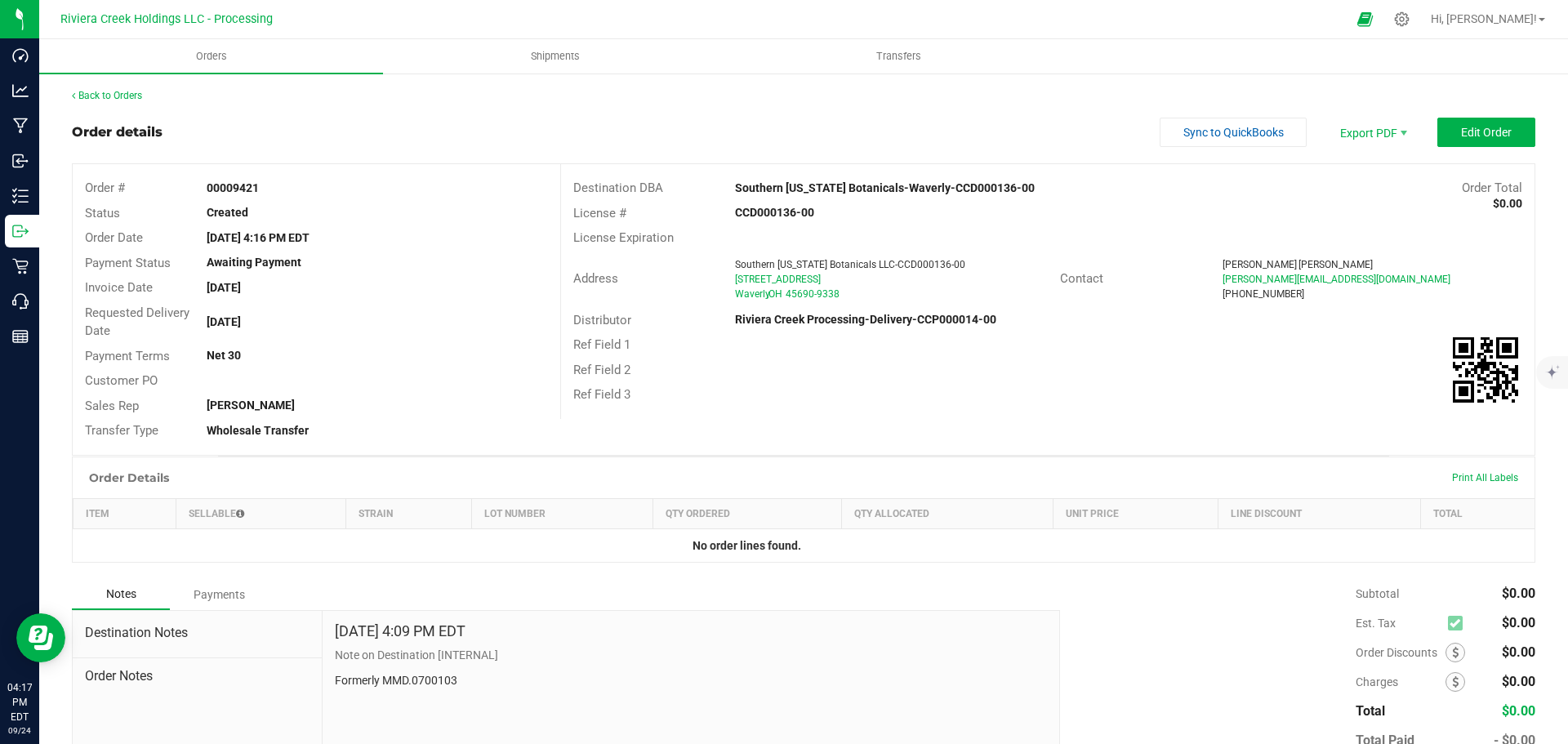
drag, startPoint x: 196, startPoint y: 183, endPoint x: 287, endPoint y: 193, distance: 91.5
click at [287, 193] on div "00009421" at bounding box center [377, 188] width 365 height 17
copy strong "00009421"
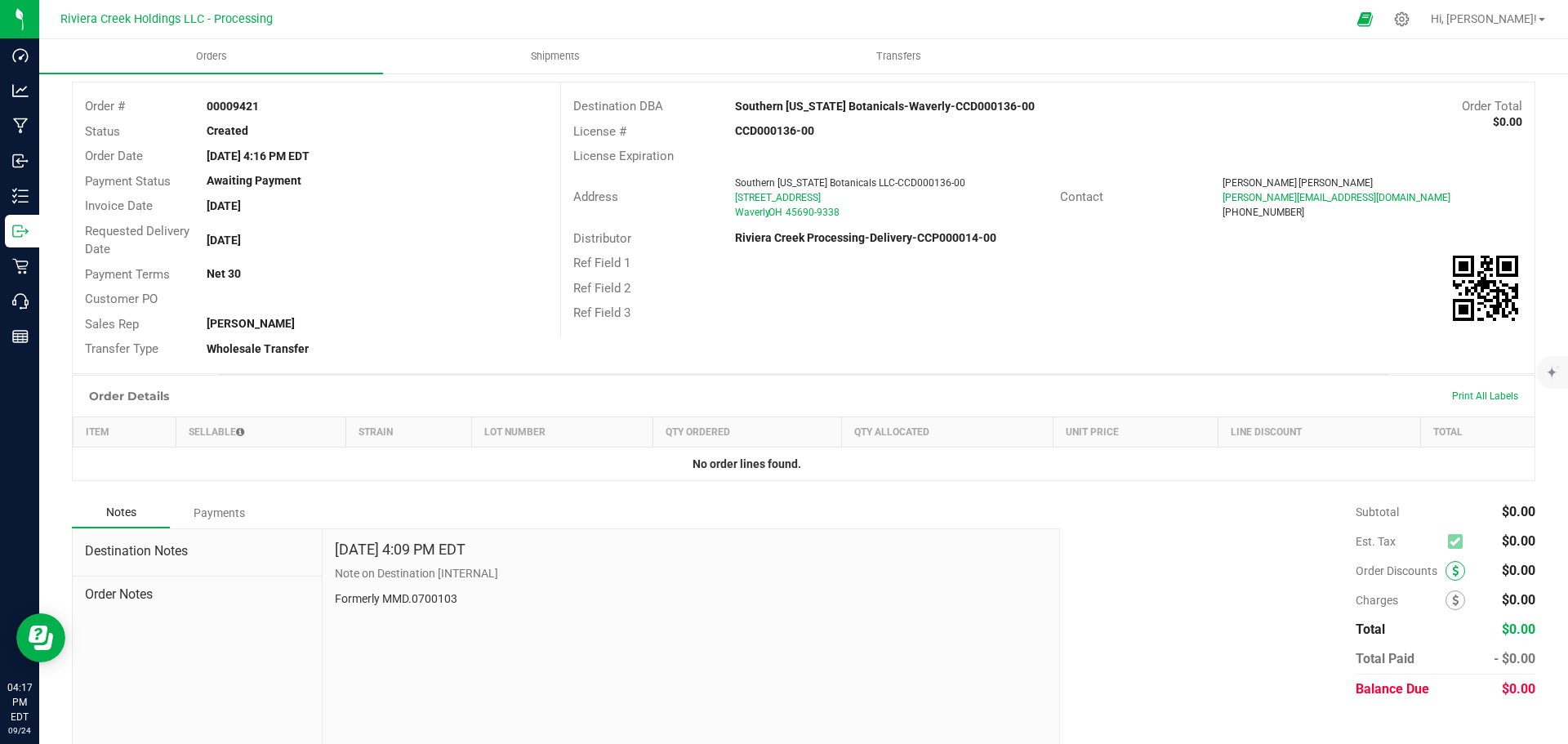
click at [1445, 573] on span at bounding box center [1454, 570] width 20 height 20
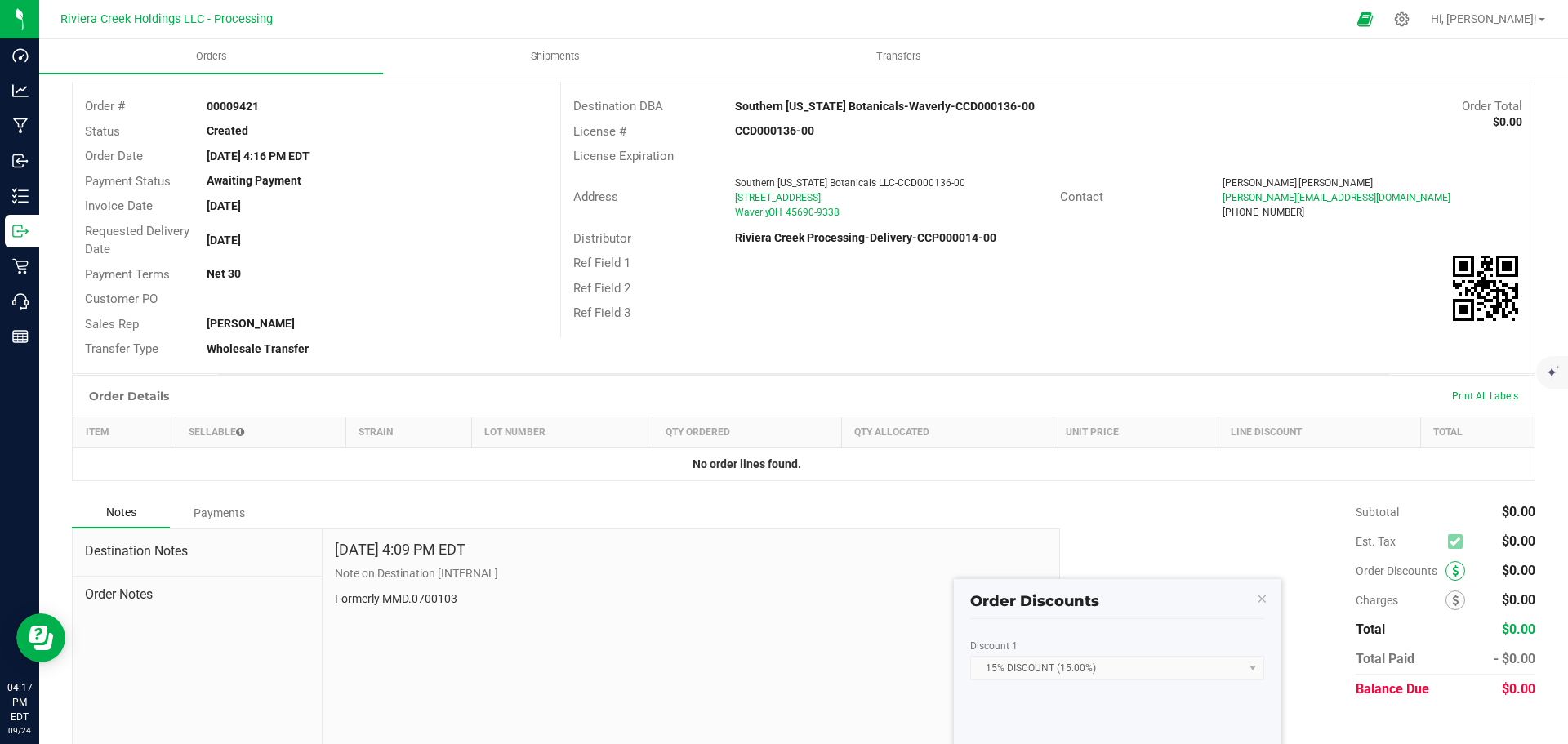
scroll to position [178, 0]
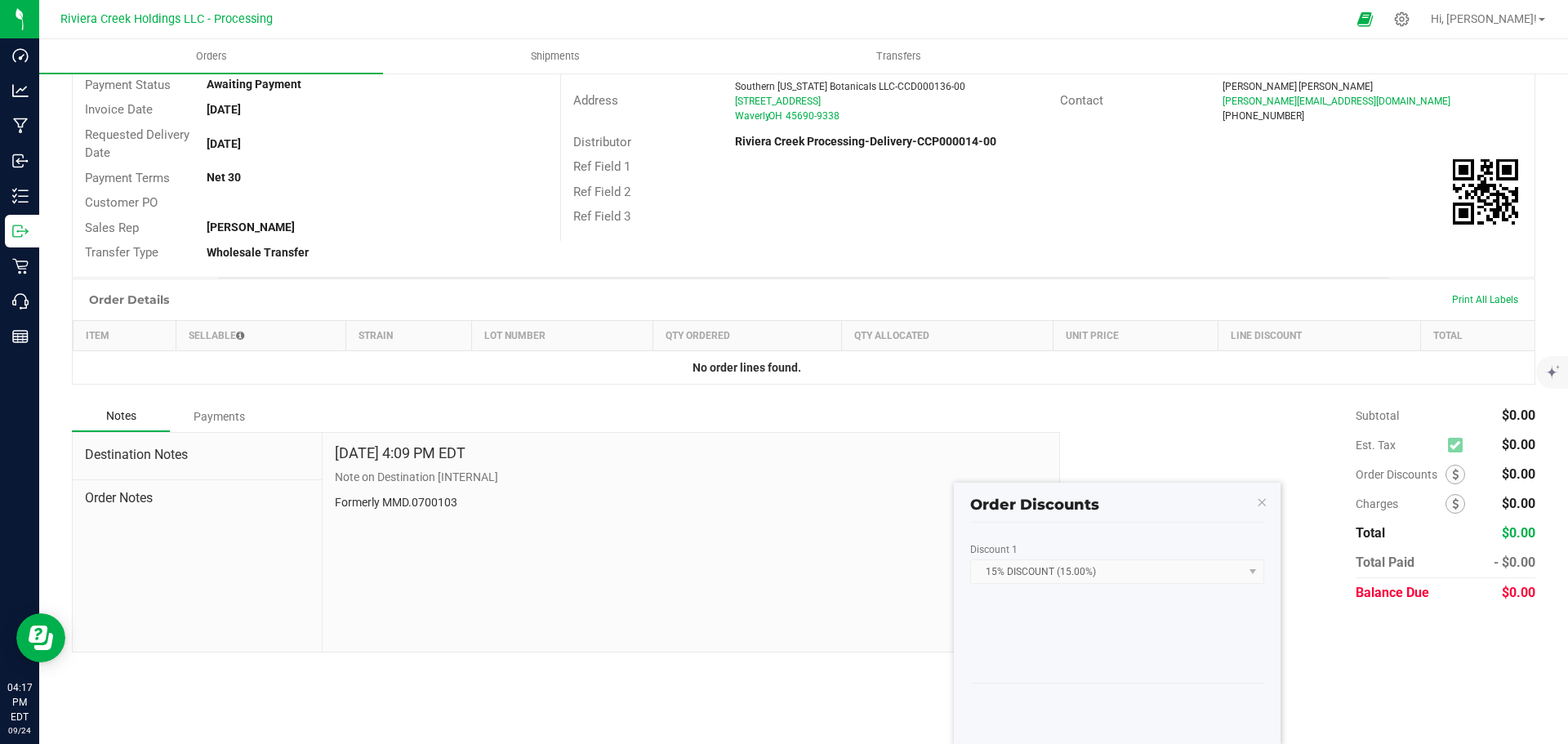
click at [1128, 574] on kendo-dropdownlist "15% DISCOUNT (15.00%)" at bounding box center [1117, 571] width 294 height 24
click at [1214, 411] on div "Subtotal $0.00 Est. Tax $0.00" at bounding box center [1291, 504] width 488 height 206
click at [1259, 507] on icon "button" at bounding box center [1261, 501] width 11 height 20
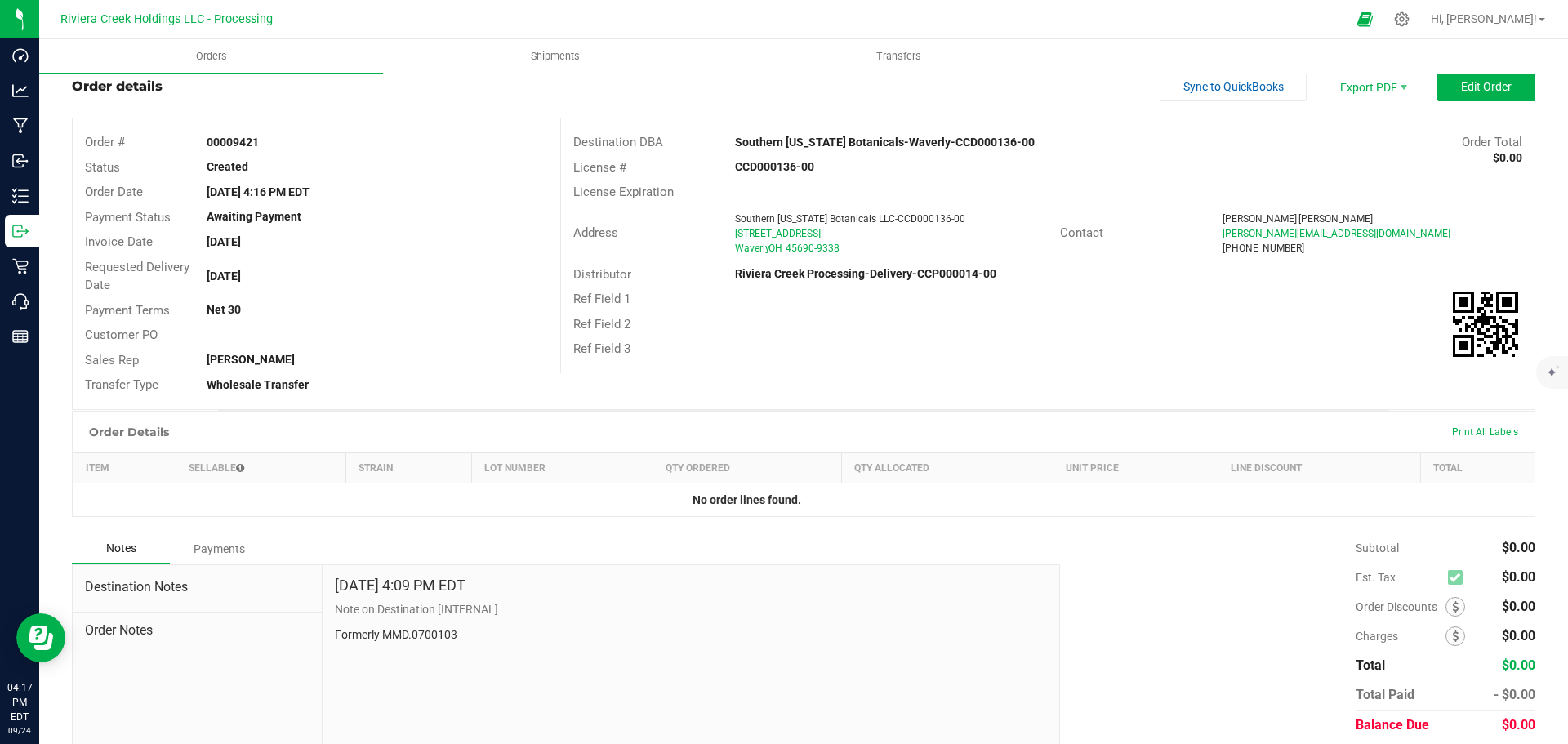
scroll to position [0, 0]
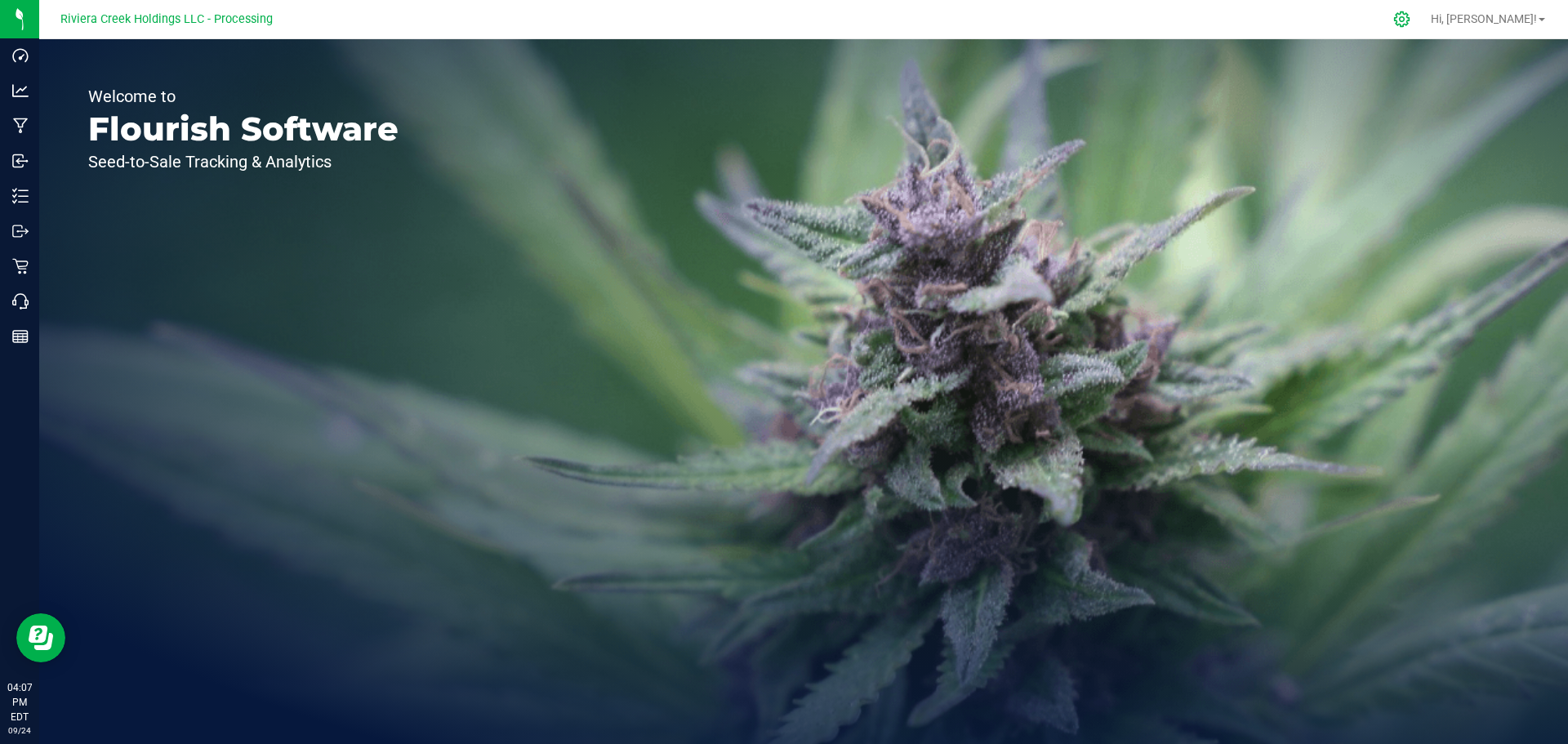
click at [1411, 16] on icon at bounding box center [1402, 19] width 17 height 17
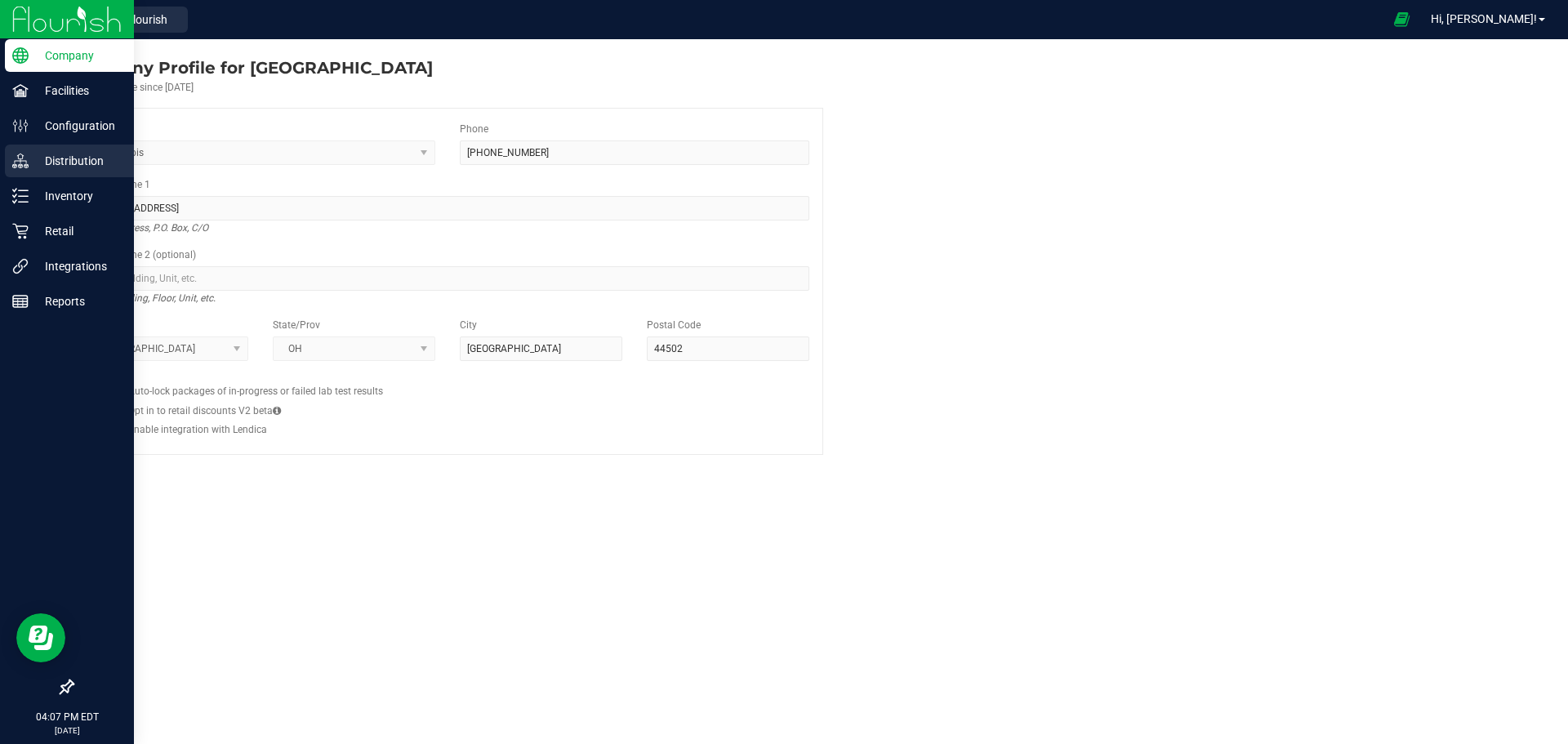
click at [65, 164] on p "Distribution" at bounding box center [77, 161] width 98 height 20
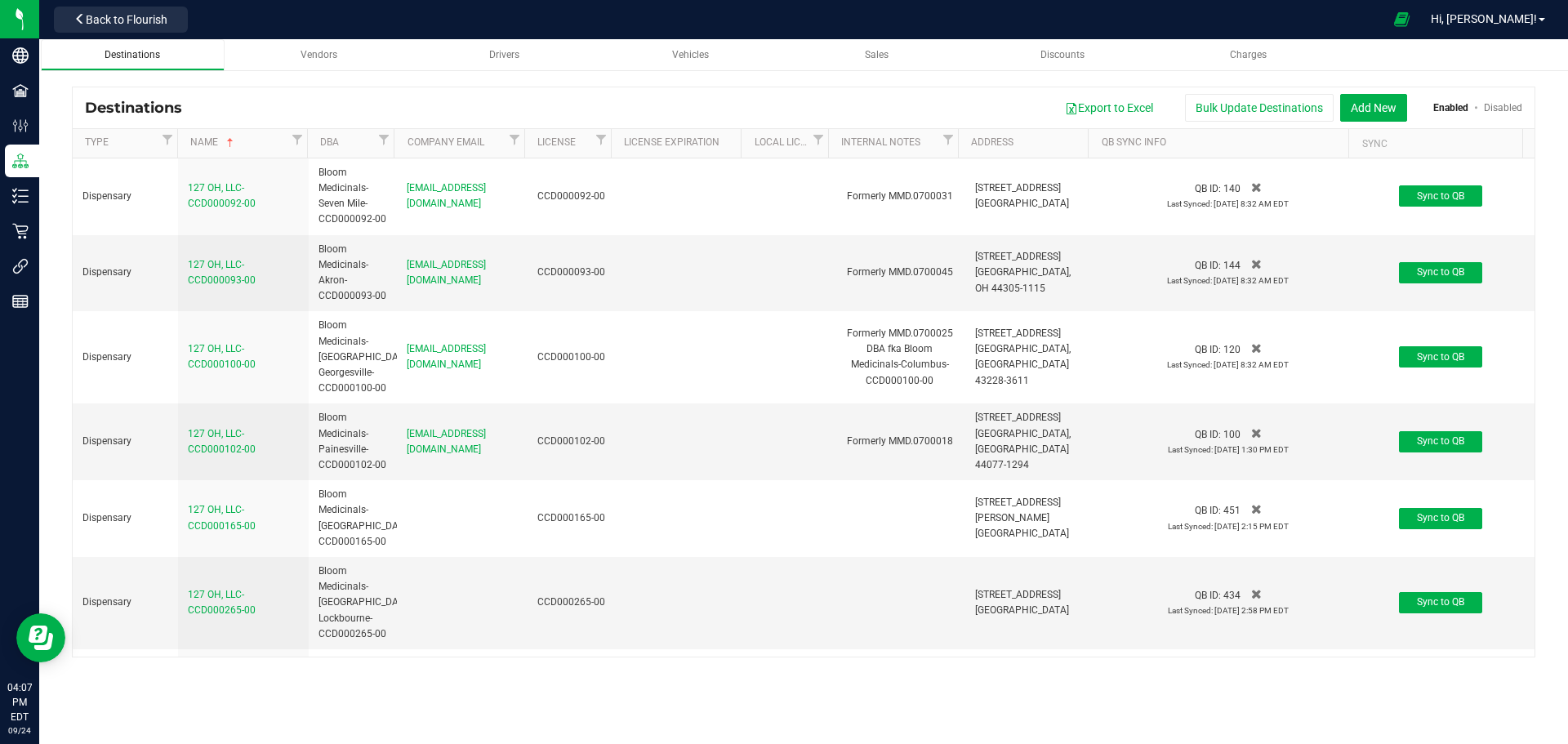
click at [134, 58] on span "Destinations" at bounding box center [132, 54] width 56 height 11
click at [1373, 105] on button "Add New" at bounding box center [1374, 108] width 67 height 28
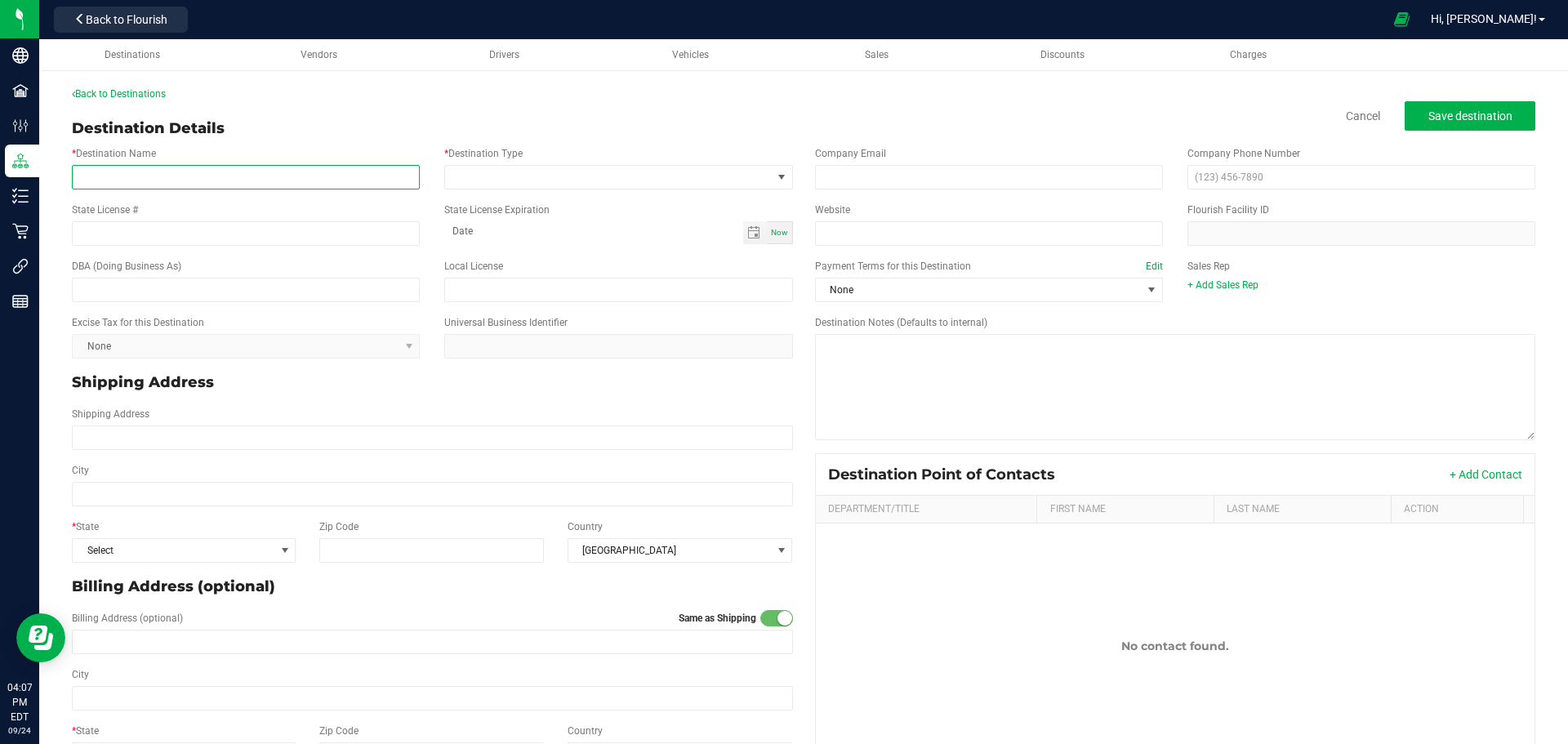
click at [111, 178] on input "* Destination Name" at bounding box center [246, 177] width 347 height 24
paste input "Southern Ohio Botanicals LLC-"
paste input "CCD000228-00"
type input "Southern [US_STATE] Botanicals LLC-CCD000228-00"
click at [153, 232] on input "State License #" at bounding box center [246, 233] width 347 height 24
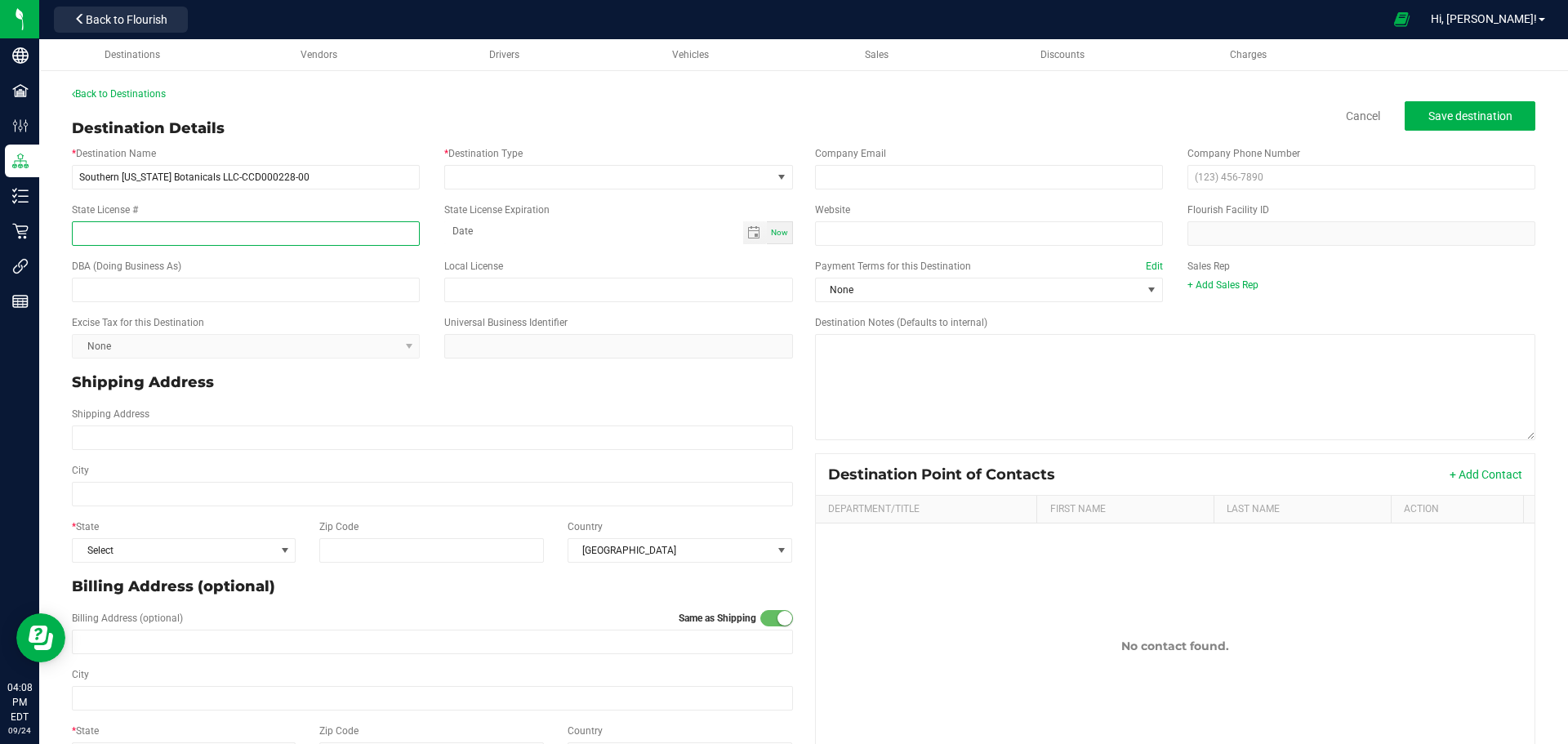
paste input "CCD000228-00"
type input "CCD000228-00"
click at [775, 179] on span at bounding box center [781, 176] width 13 height 13
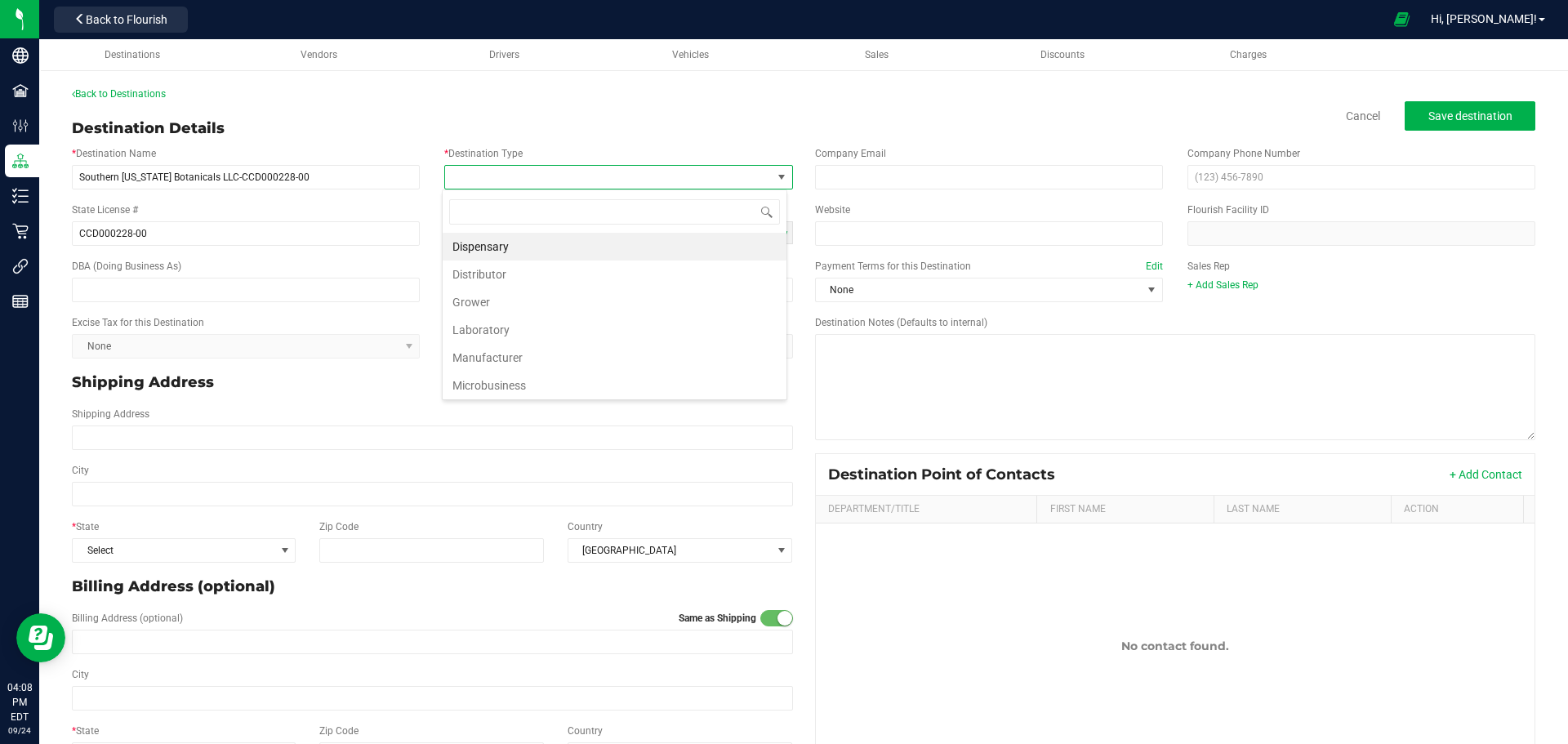
scroll to position [24, 345]
click at [540, 245] on li "Dispensary" at bounding box center [615, 247] width 344 height 28
click at [117, 295] on input "text" at bounding box center [246, 290] width 347 height 24
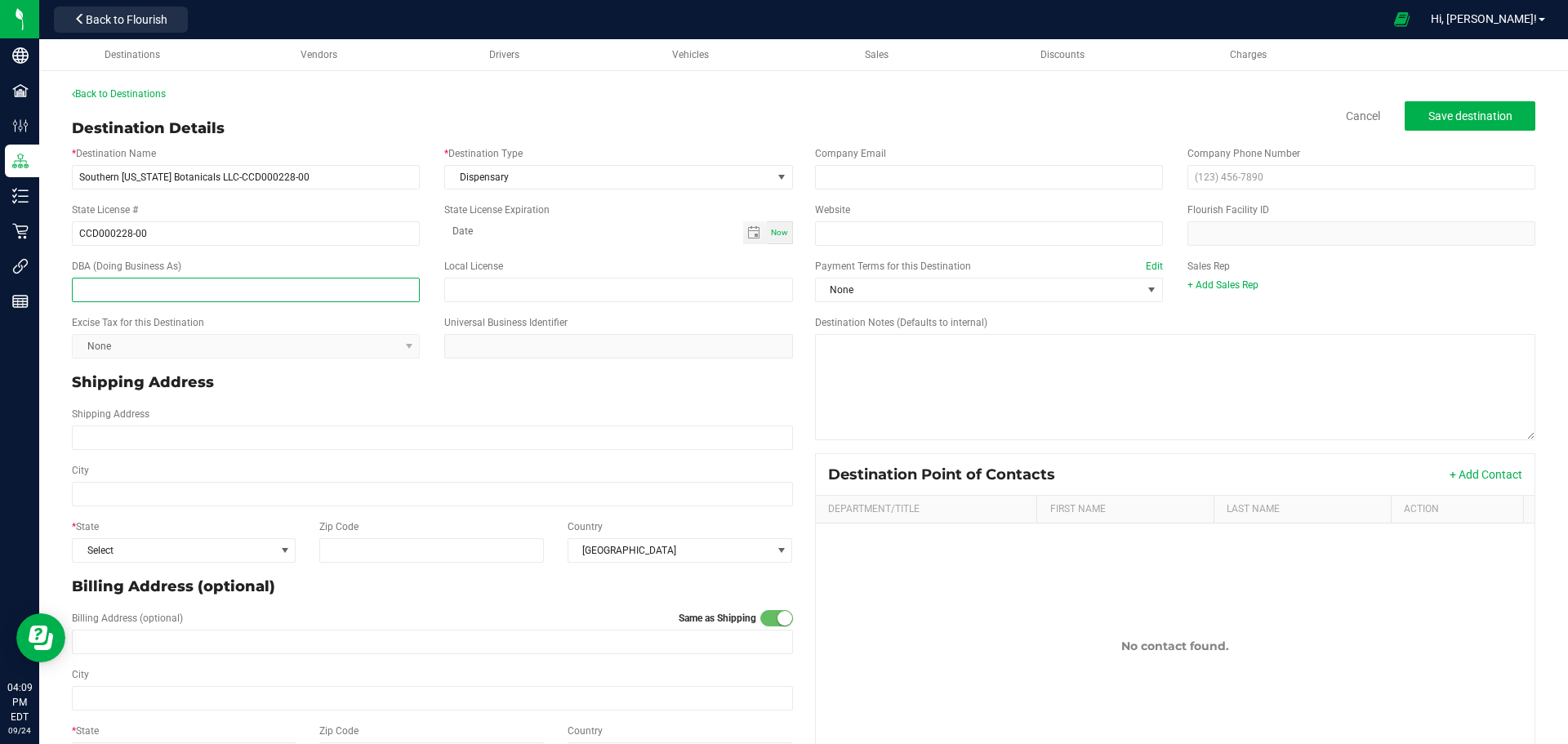
paste input "Southern Ohio Botanicals-Waverly-"
click at [283, 177] on input "Southern [US_STATE] Botanicals LLC-CCD000228-00" at bounding box center [246, 177] width 347 height 24
drag, startPoint x: 152, startPoint y: 236, endPoint x: 66, endPoint y: 234, distance: 86.0
click at [66, 234] on div "State License # CCD000228-00" at bounding box center [245, 224] width 372 height 43
click at [265, 287] on input "Southern Ohio Botanicals-Portsmouth-" at bounding box center [246, 290] width 347 height 24
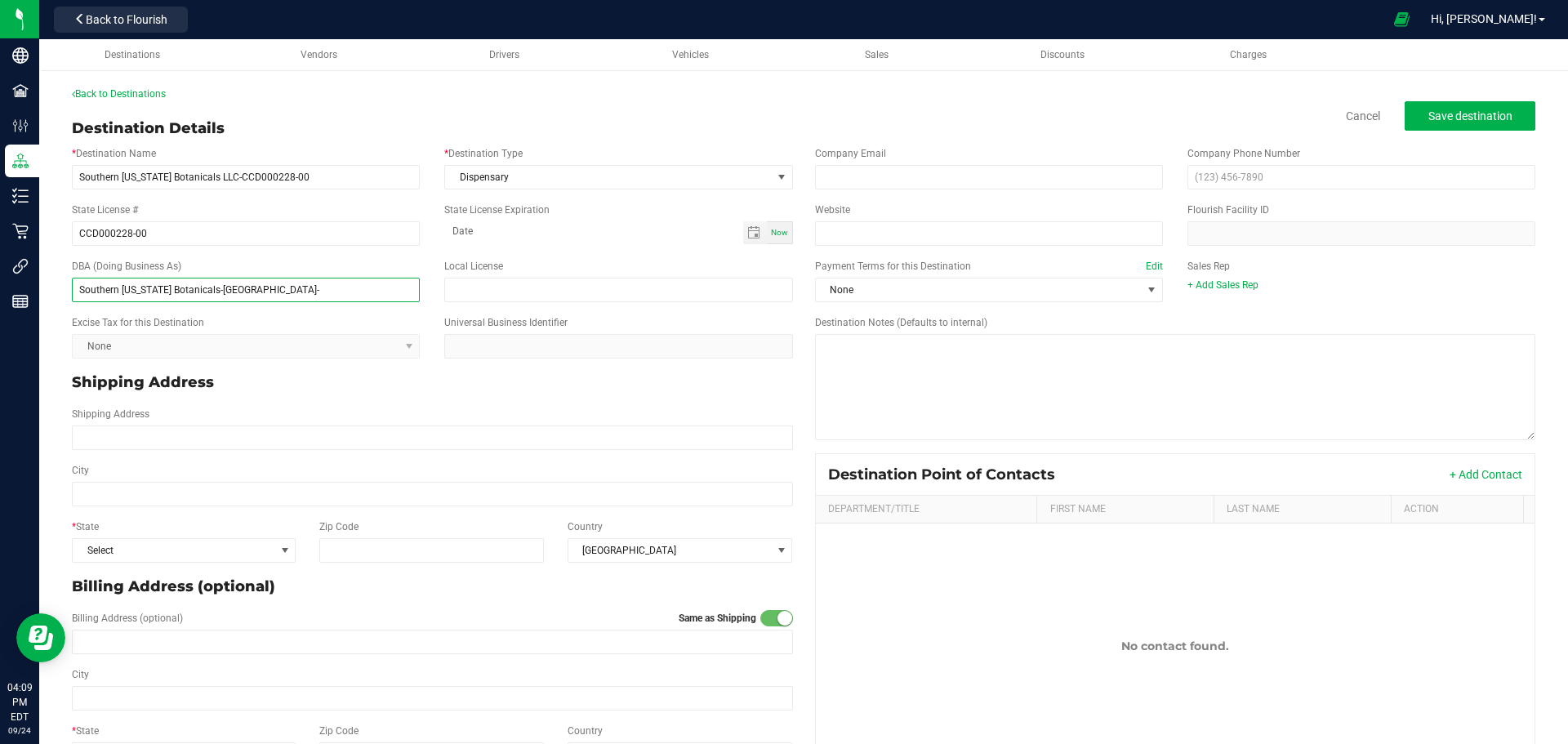
paste input "CCD000228-00"
type input "Southern [US_STATE] Botanicals-[GEOGRAPHIC_DATA]-CCD000228-00"
click at [169, 432] on input "Shipping Address" at bounding box center [433, 438] width 721 height 24
type input "201"
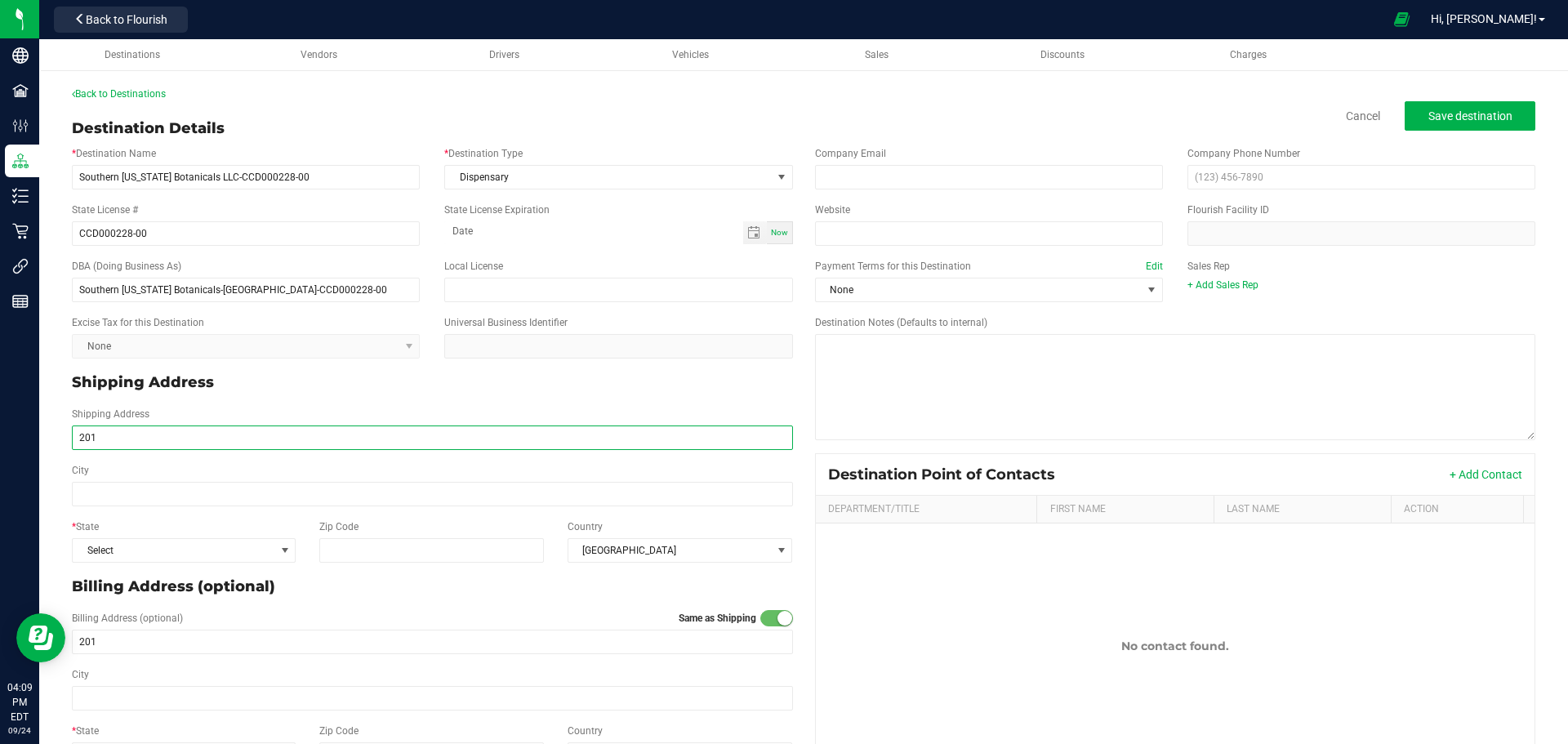
click at [110, 437] on input "201" at bounding box center [433, 438] width 721 height 24
type input "[STREET_ADDRESS]"
type input "[GEOGRAPHIC_DATA]"
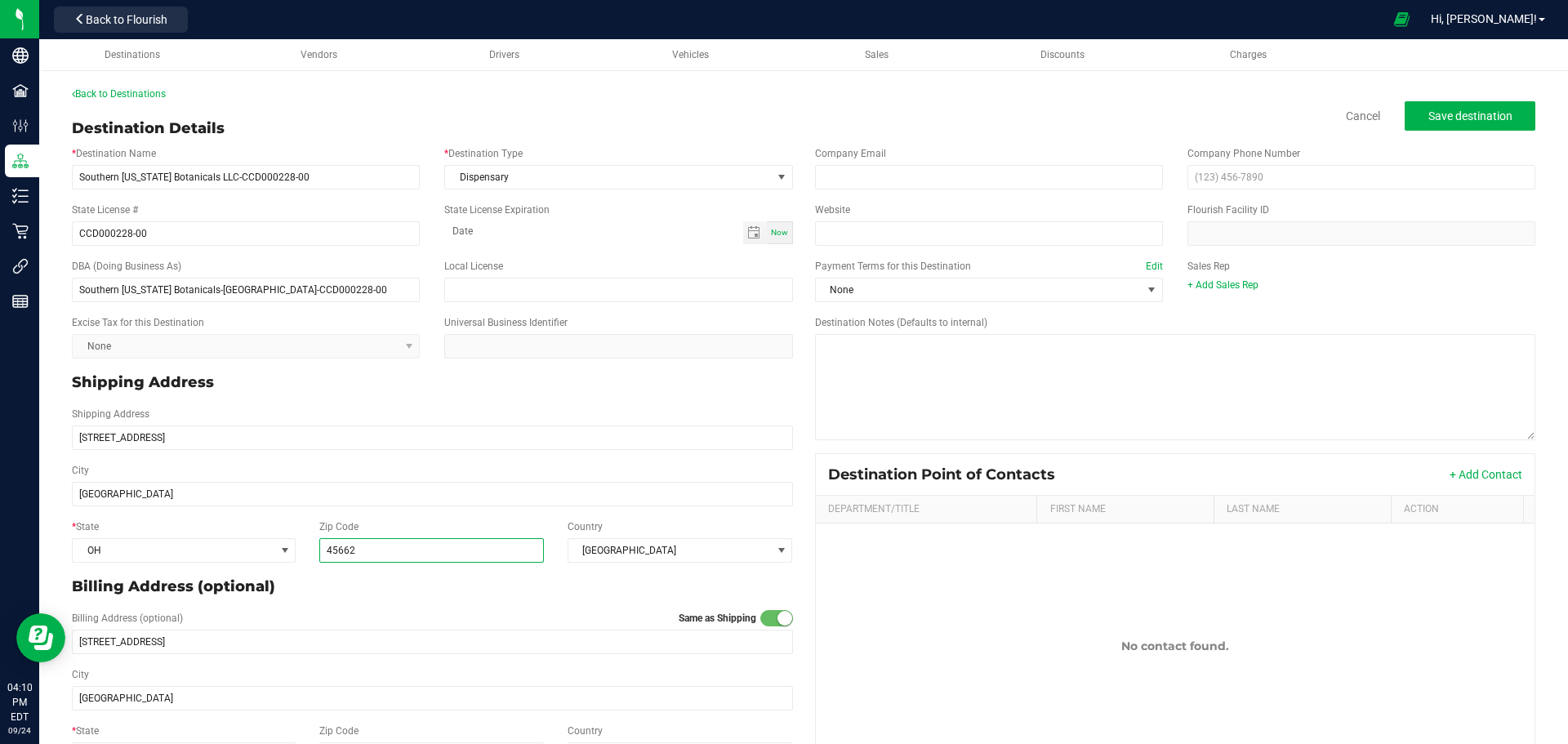
type input "45662"
click at [850, 287] on span "None" at bounding box center [978, 290] width 326 height 23
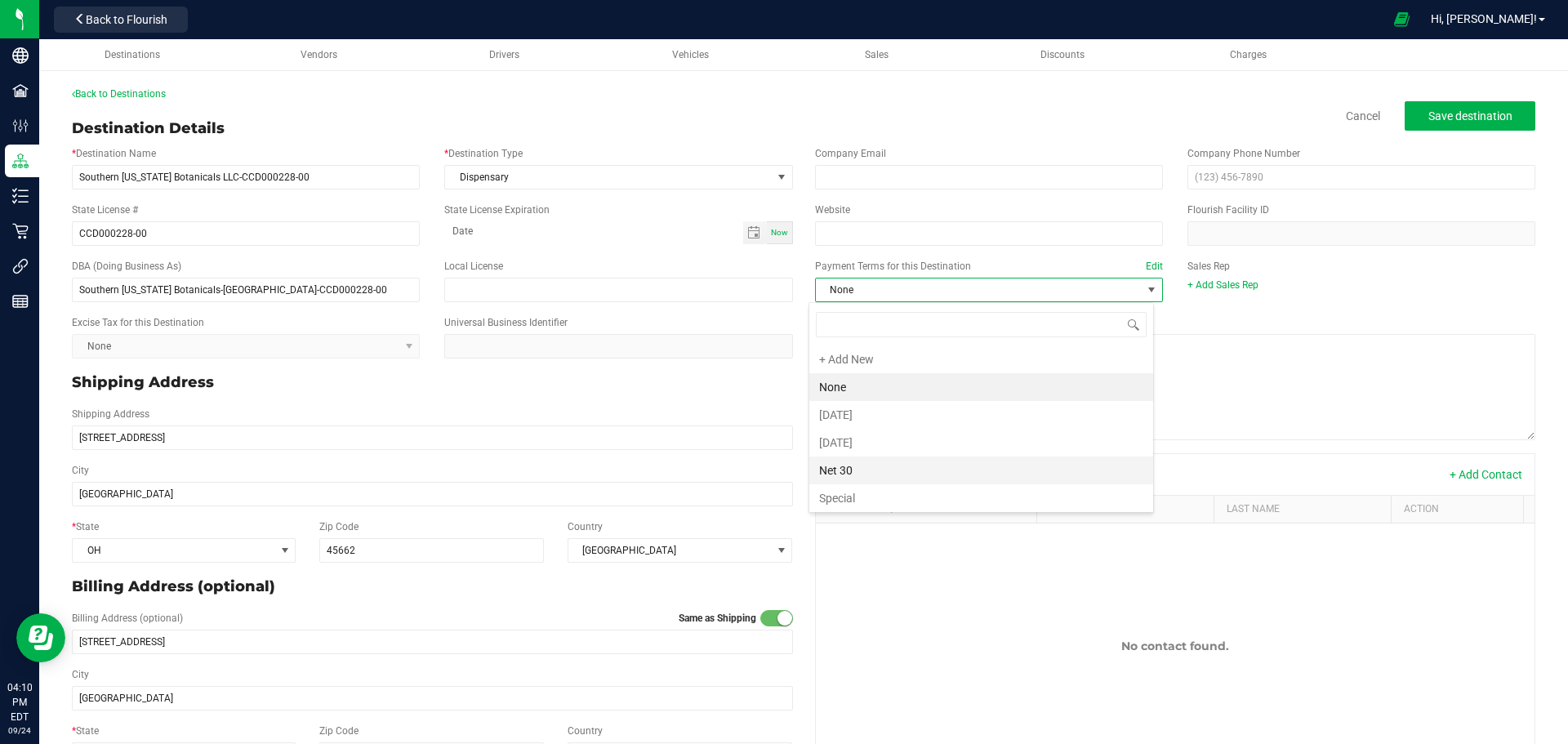
click at [843, 474] on li "Net 30" at bounding box center [981, 470] width 344 height 28
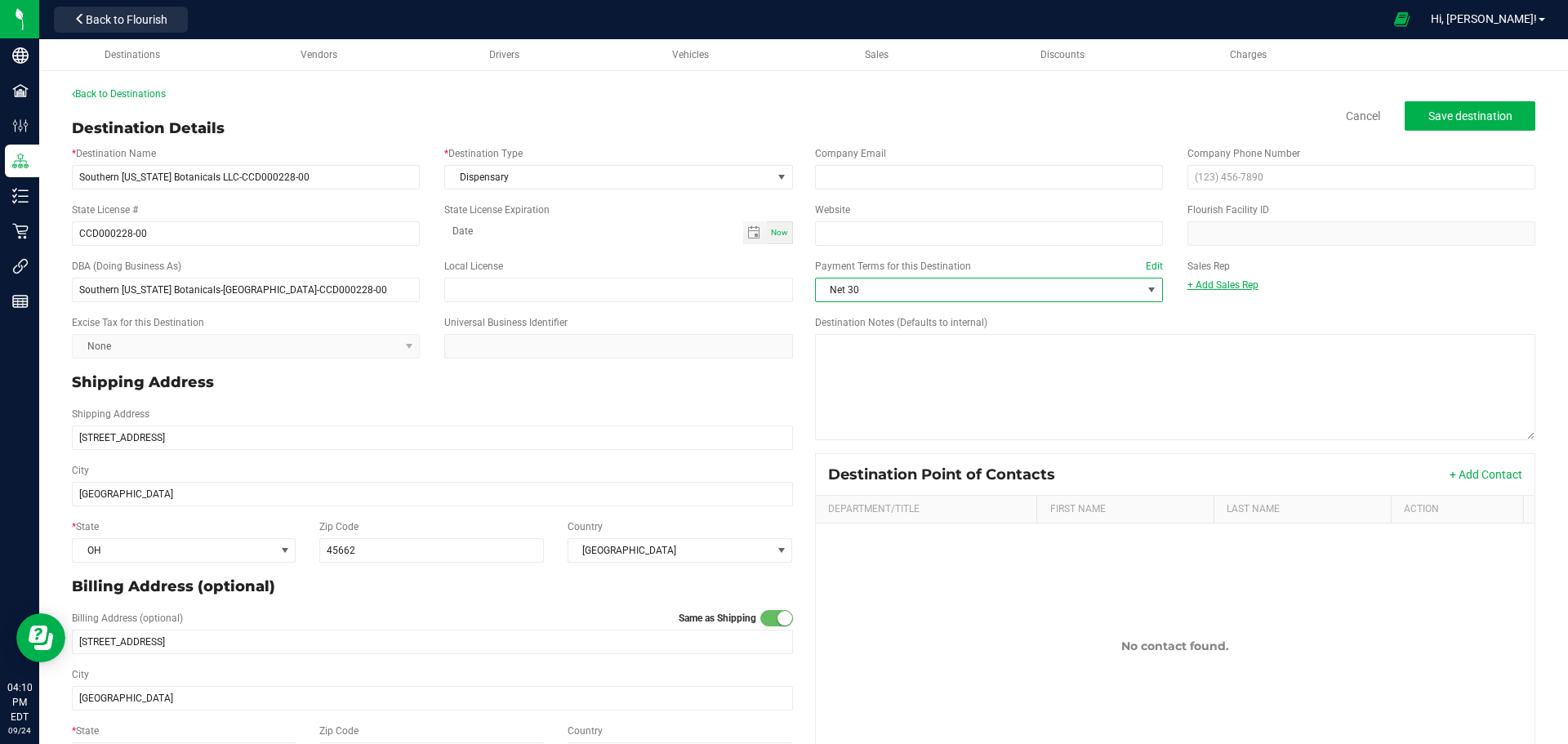
click at [1208, 282] on link "+ Add Sales Rep" at bounding box center [1222, 285] width 71 height 11
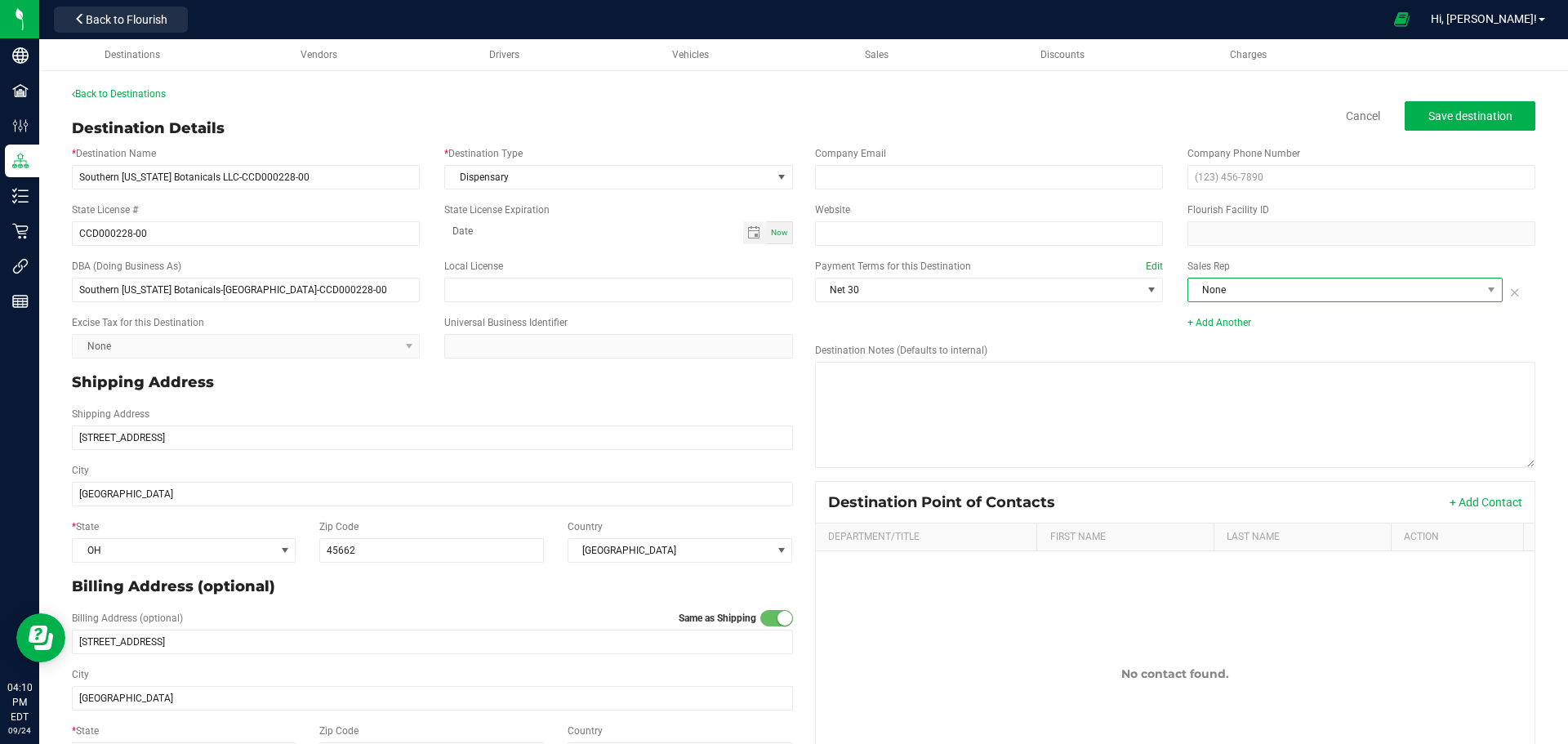
click at [1460, 290] on span "None" at bounding box center [1334, 290] width 293 height 23
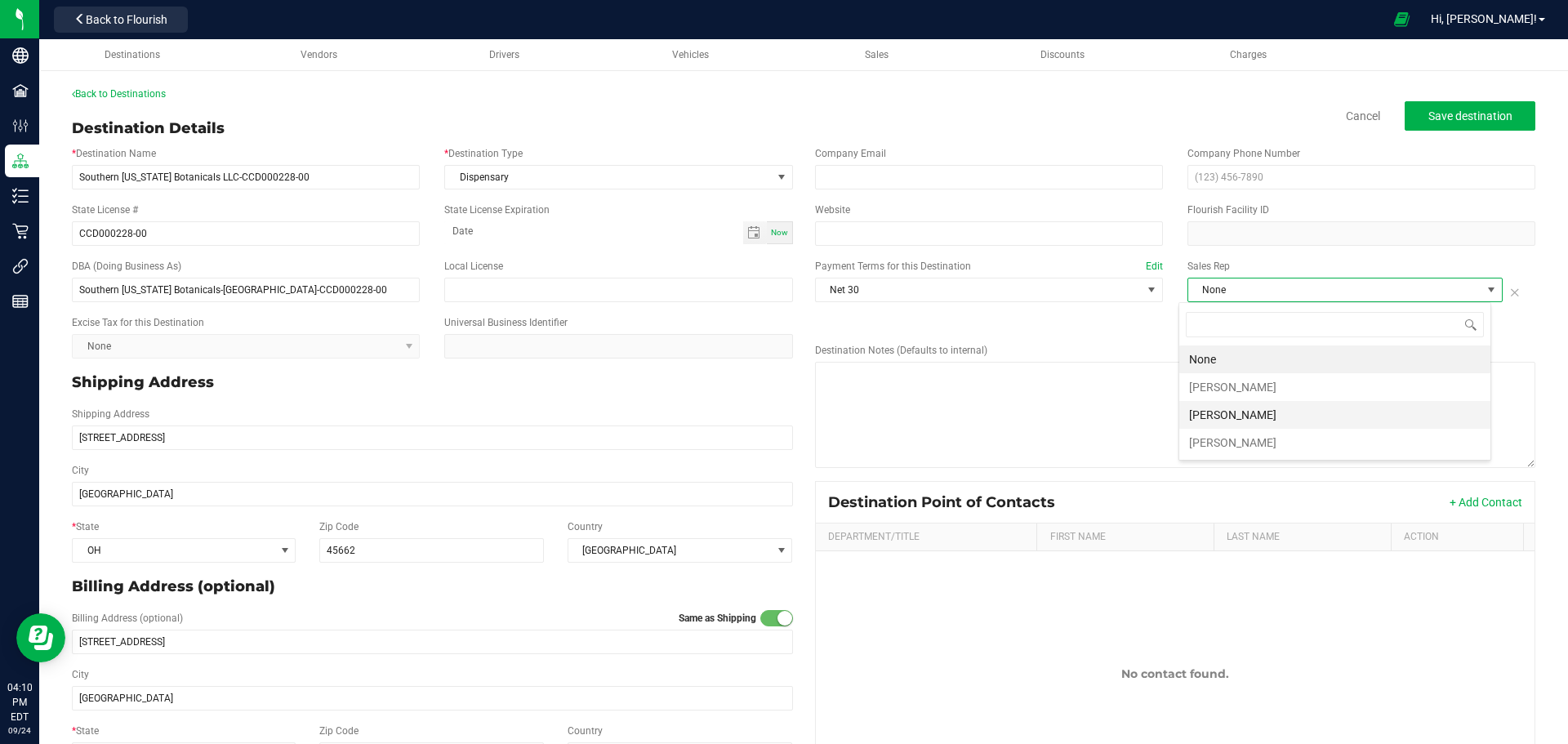
click at [1219, 415] on li "[PERSON_NAME]" at bounding box center [1335, 415] width 311 height 28
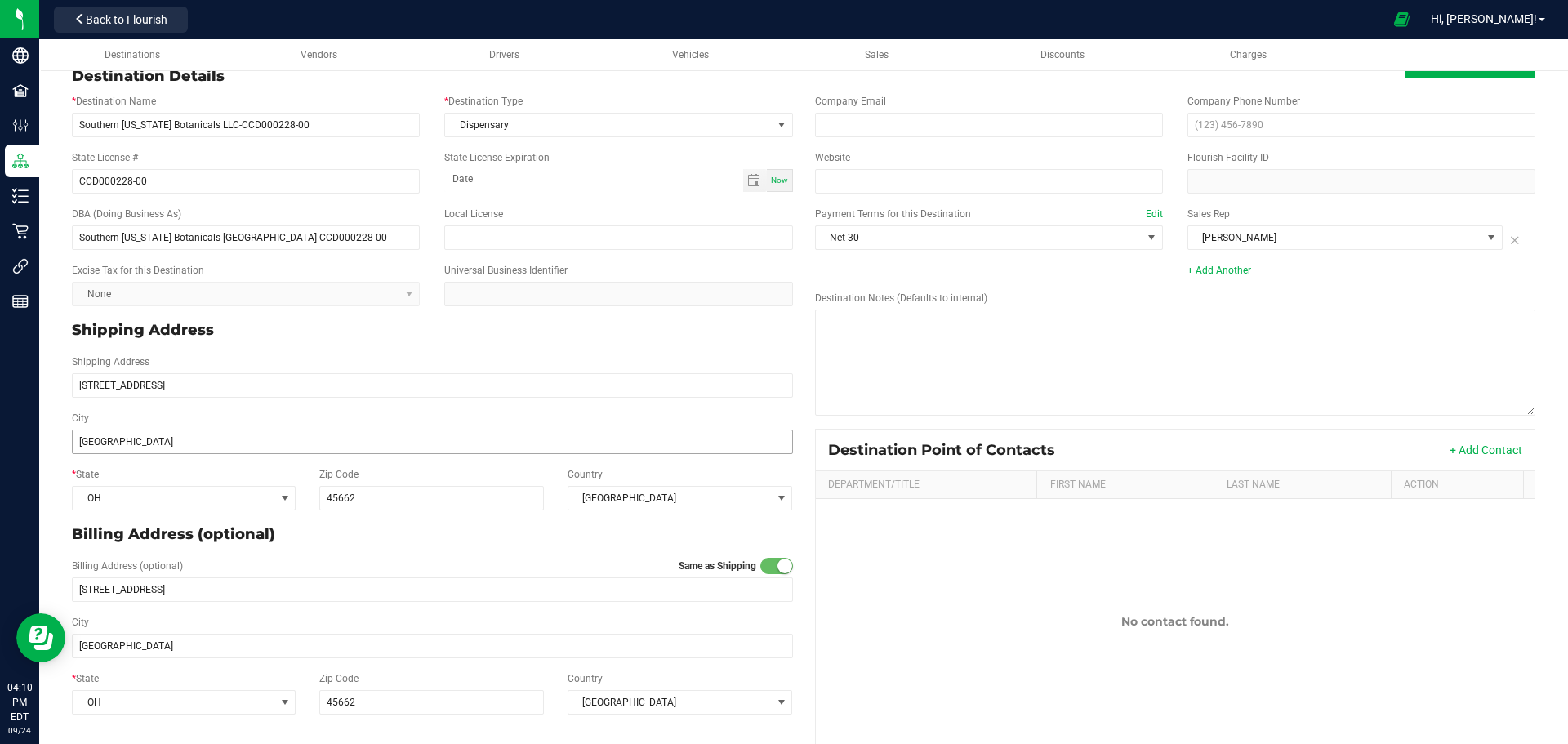
scroll to position [76, 0]
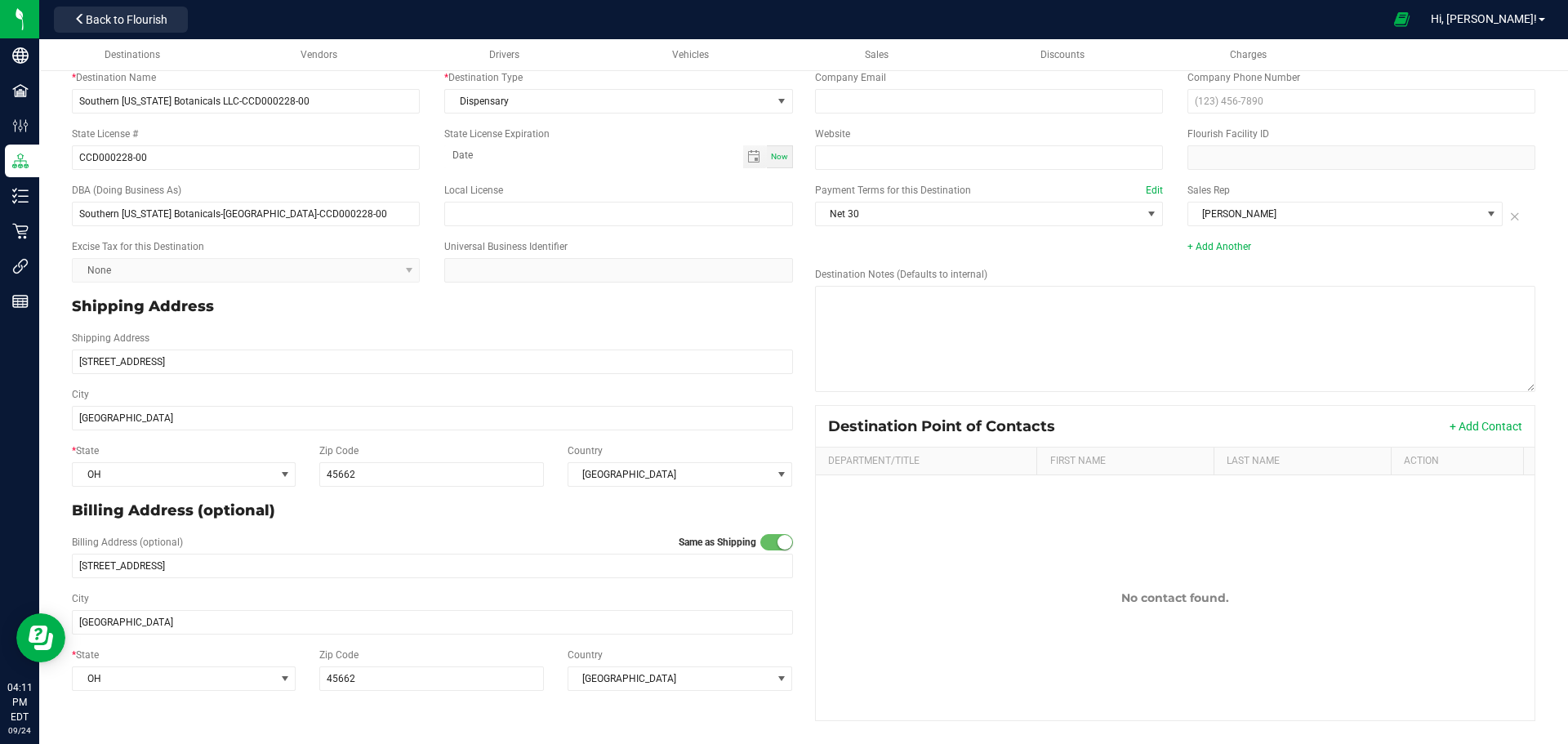
click at [1436, 427] on div "+ Add Contact" at bounding box center [1295, 426] width 456 height 16
click at [1435, 426] on div "+ Add Contact" at bounding box center [1295, 426] width 456 height 16
click at [1449, 427] on button "+ Add Contact" at bounding box center [1485, 426] width 72 height 16
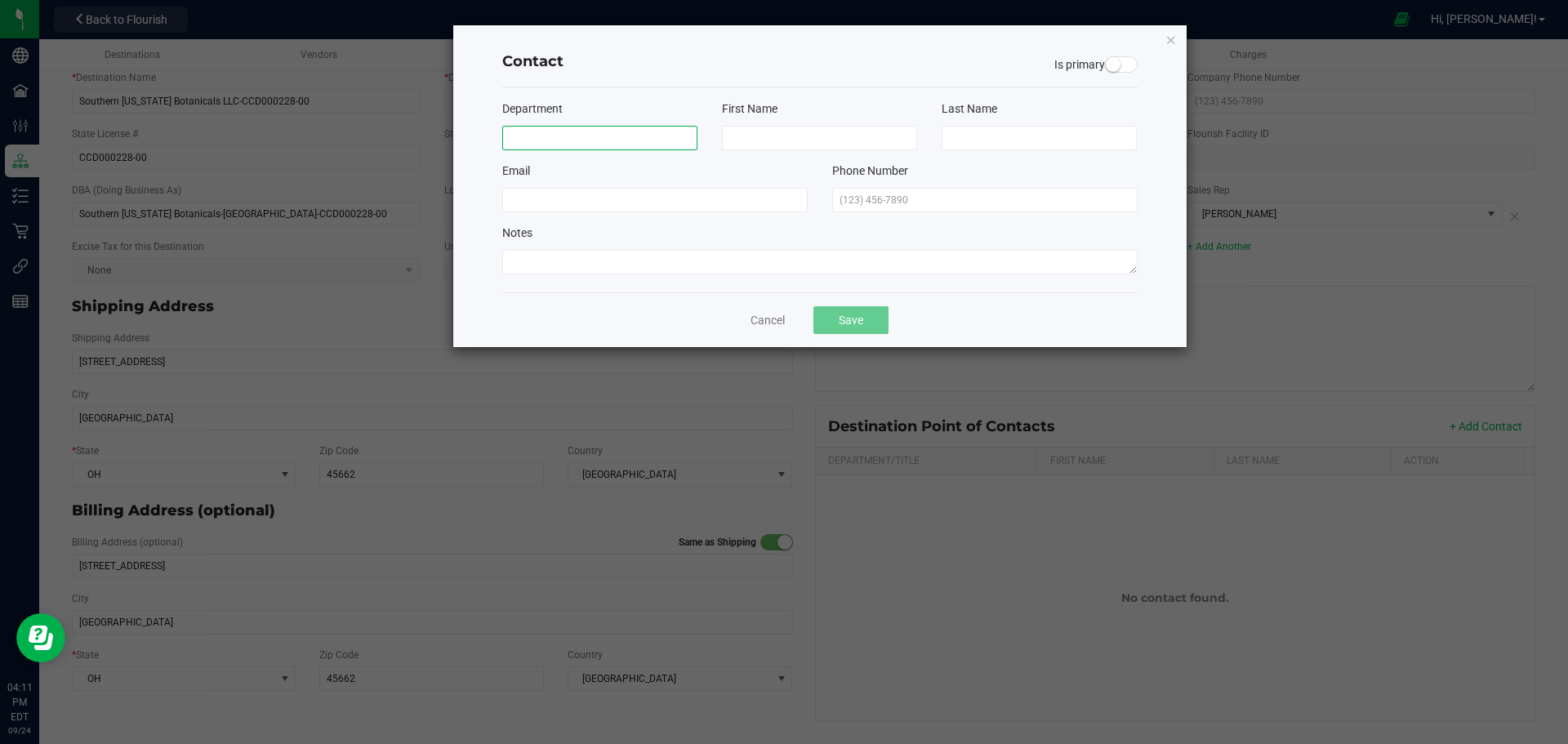
click at [535, 138] on input at bounding box center [600, 138] width 195 height 24
click at [750, 142] on input at bounding box center [819, 138] width 195 height 24
type input "Talon"
type input "[PERSON_NAME]"
click at [573, 200] on input at bounding box center [655, 200] width 305 height 24
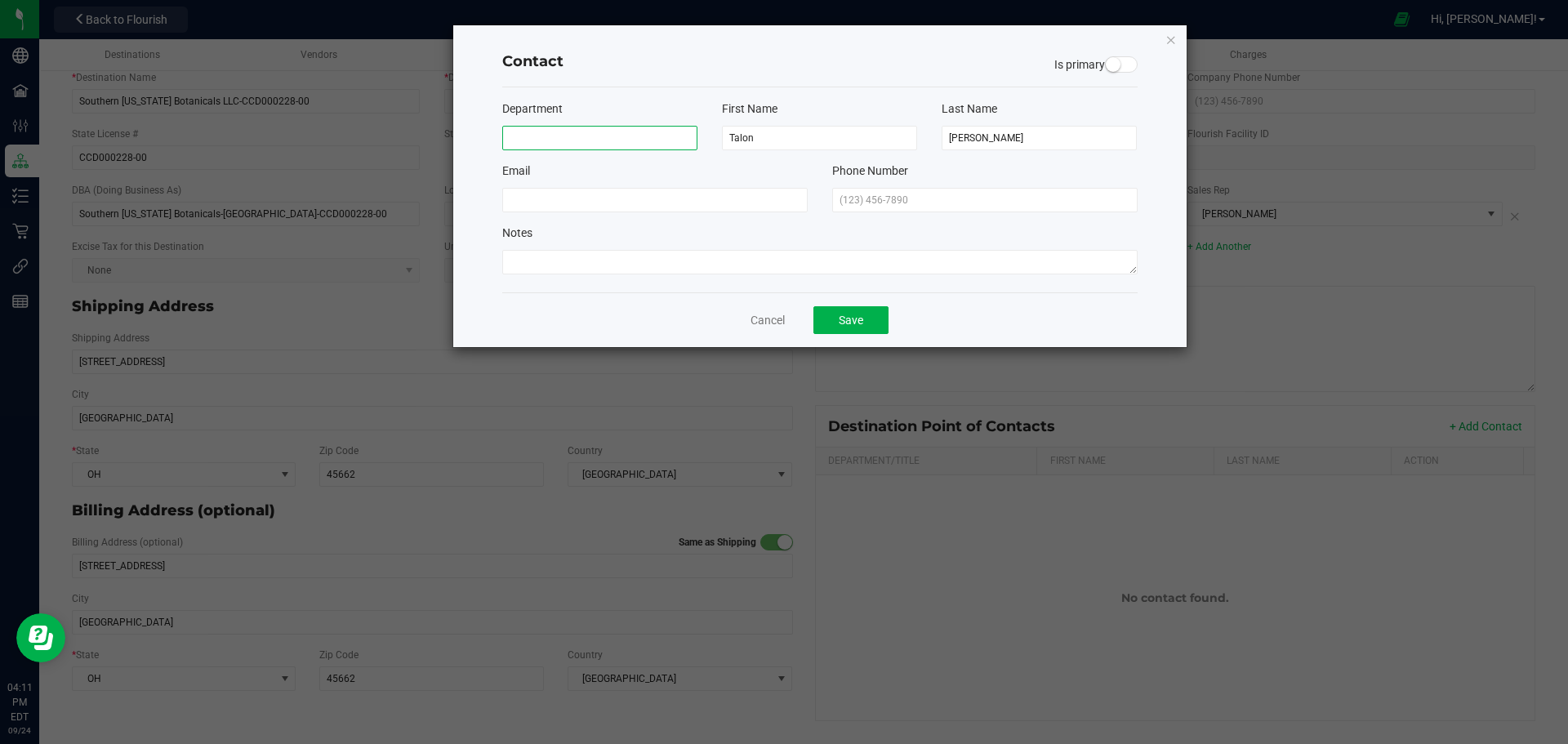
click at [527, 136] on input at bounding box center [600, 138] width 195 height 24
type input "Invoices"
click at [513, 188] on input at bounding box center [655, 200] width 305 height 24
type input "T.Osborne@SouthernOhioBotanicals.com"
click at [866, 202] on input "text" at bounding box center [984, 200] width 305 height 24
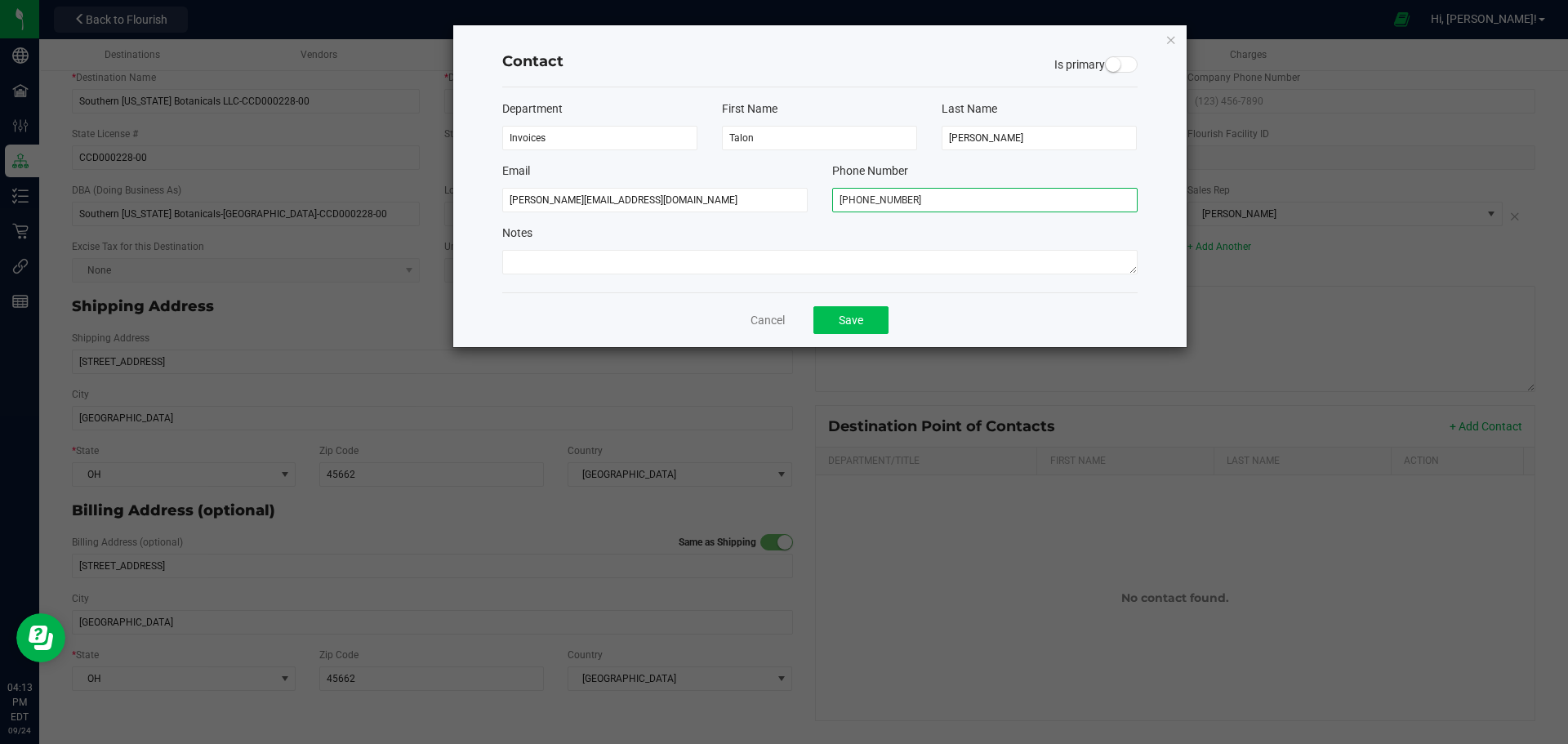
type input "[PHONE_NUMBER]"
click at [871, 324] on button "Save" at bounding box center [851, 320] width 75 height 28
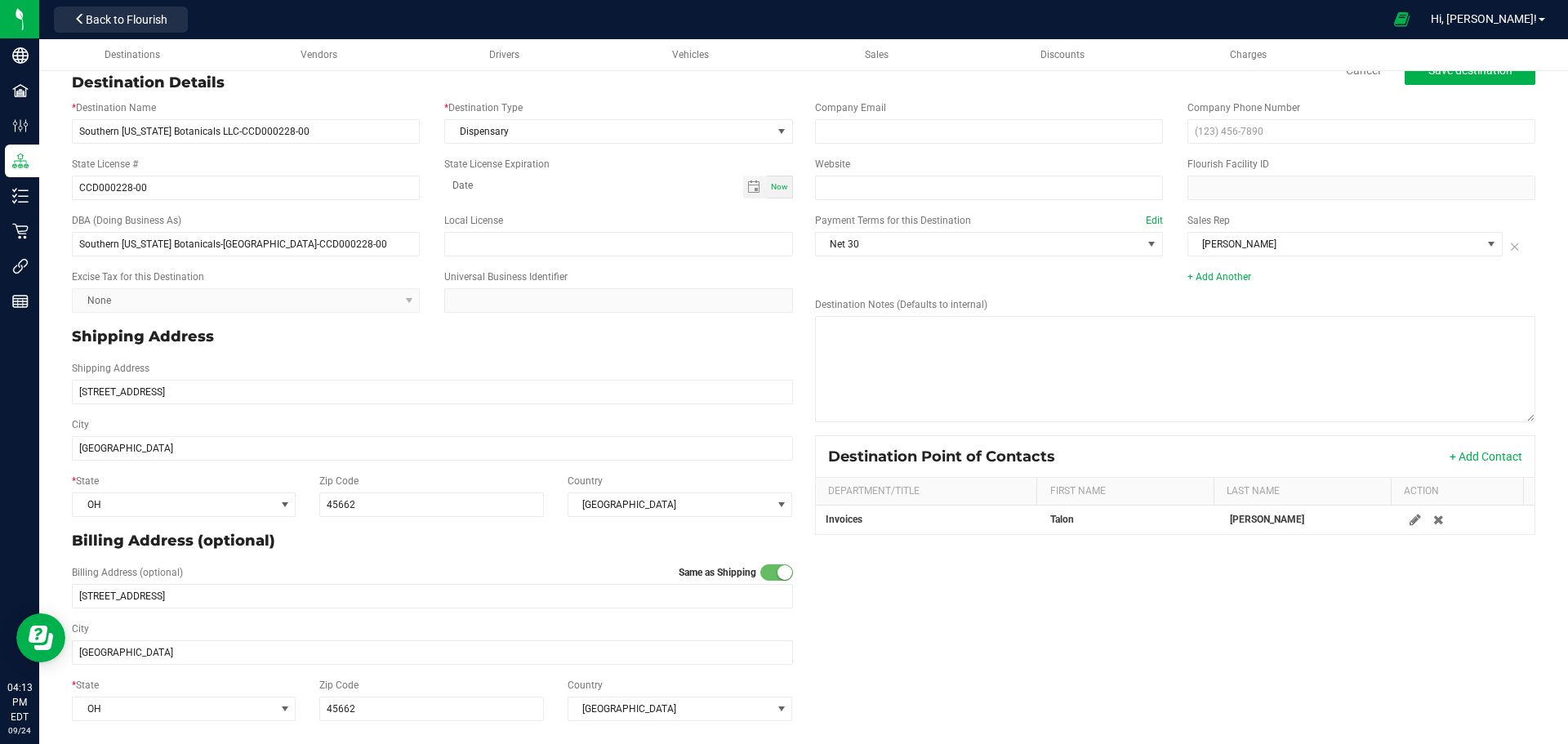
scroll to position [46, 0]
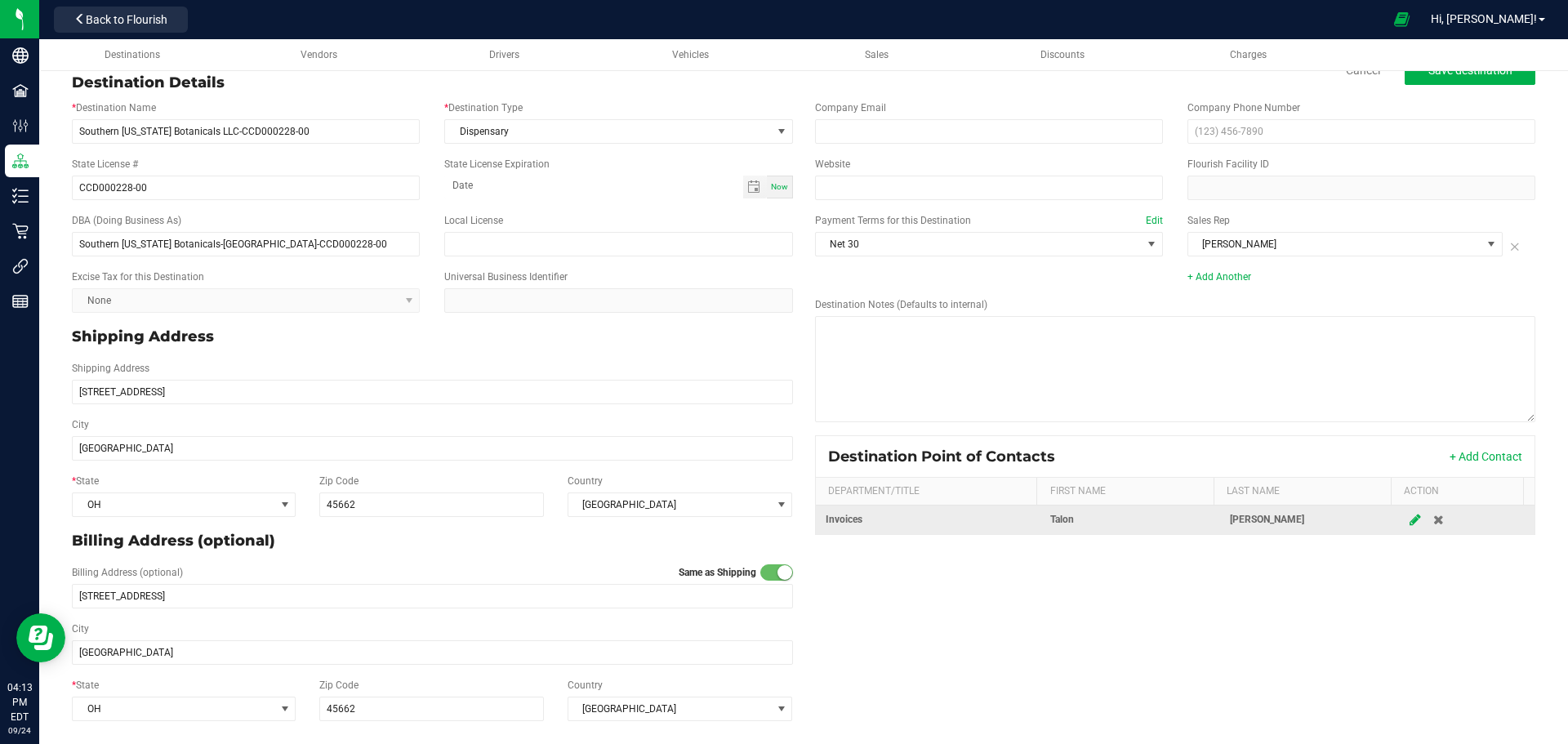
click at [1410, 518] on icon at bounding box center [1415, 519] width 11 height 9
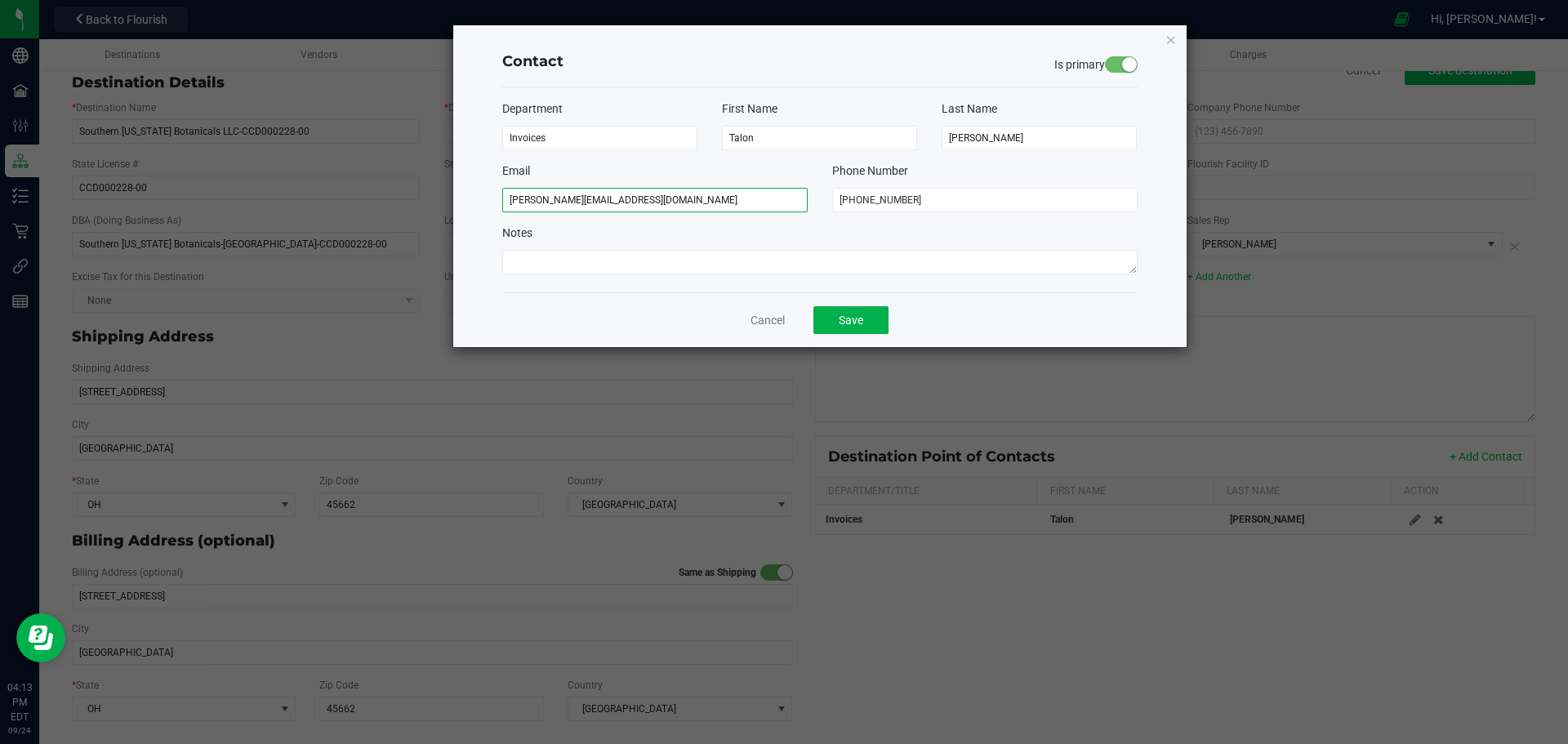
drag, startPoint x: 696, startPoint y: 202, endPoint x: 505, endPoint y: 202, distance: 191.0
click at [505, 202] on input "T.Osborne@SouthernOhioBotanicals.com" at bounding box center [655, 200] width 305 height 24
paste input "t.osborne@southernohiob"
type input "[PERSON_NAME][EMAIL_ADDRESS][DOMAIN_NAME]"
click at [841, 322] on button "Save" at bounding box center [851, 320] width 75 height 28
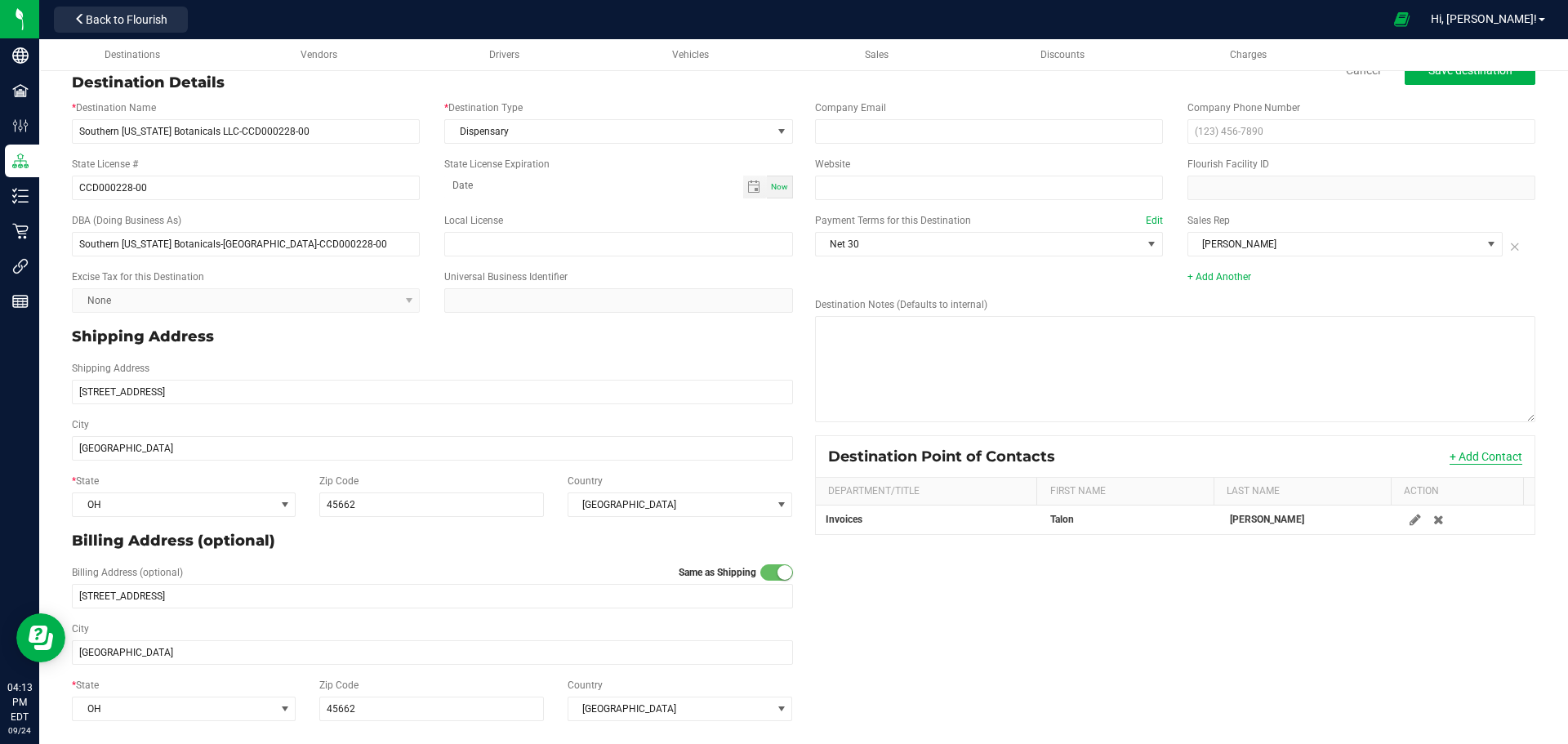
click at [1449, 452] on button "+ Add Contact" at bounding box center [1485, 456] width 72 height 16
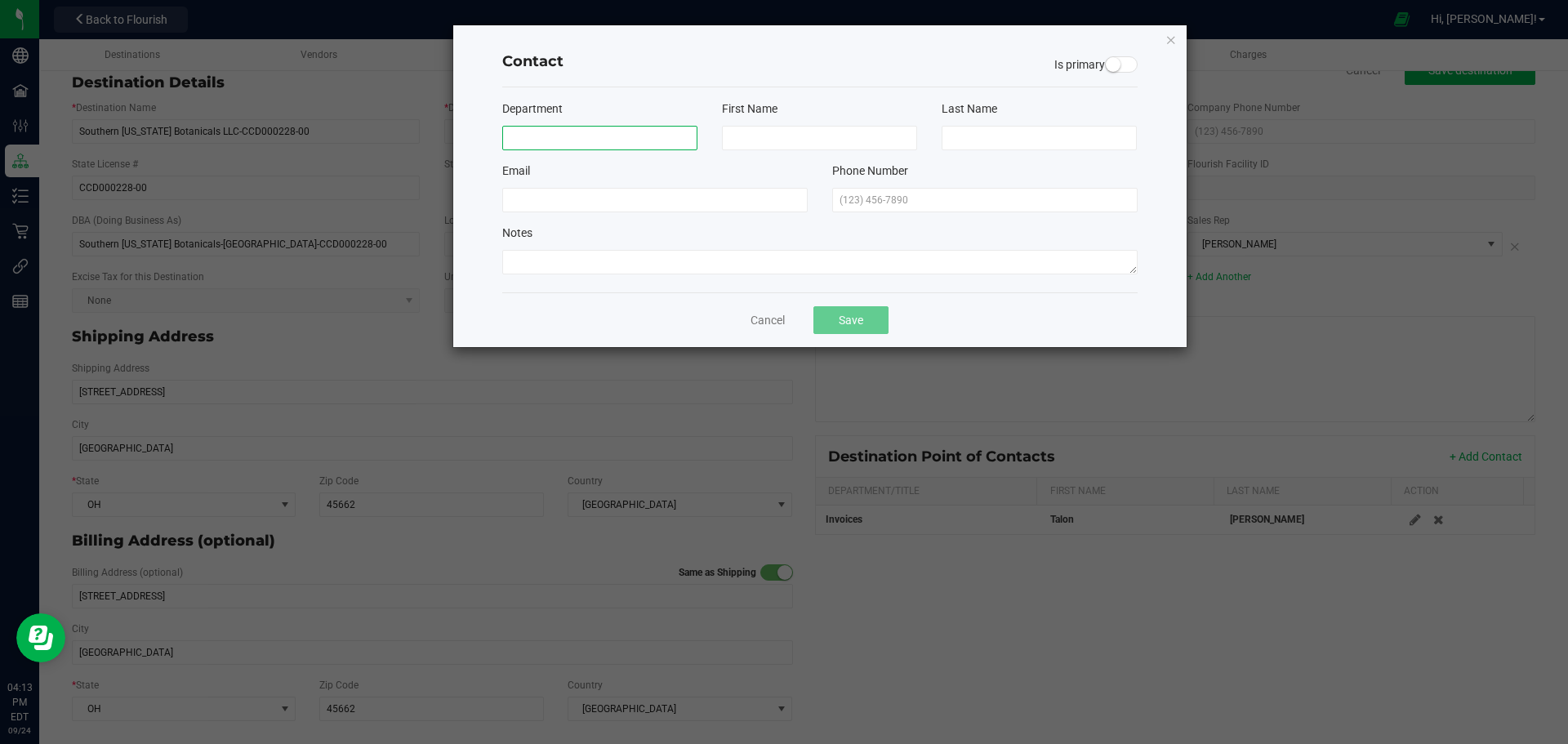
click at [546, 138] on input at bounding box center [600, 138] width 195 height 24
type input "Invoices"
click at [758, 138] on input at bounding box center [819, 138] width 195 height 24
type input "[PERSON_NAME]"
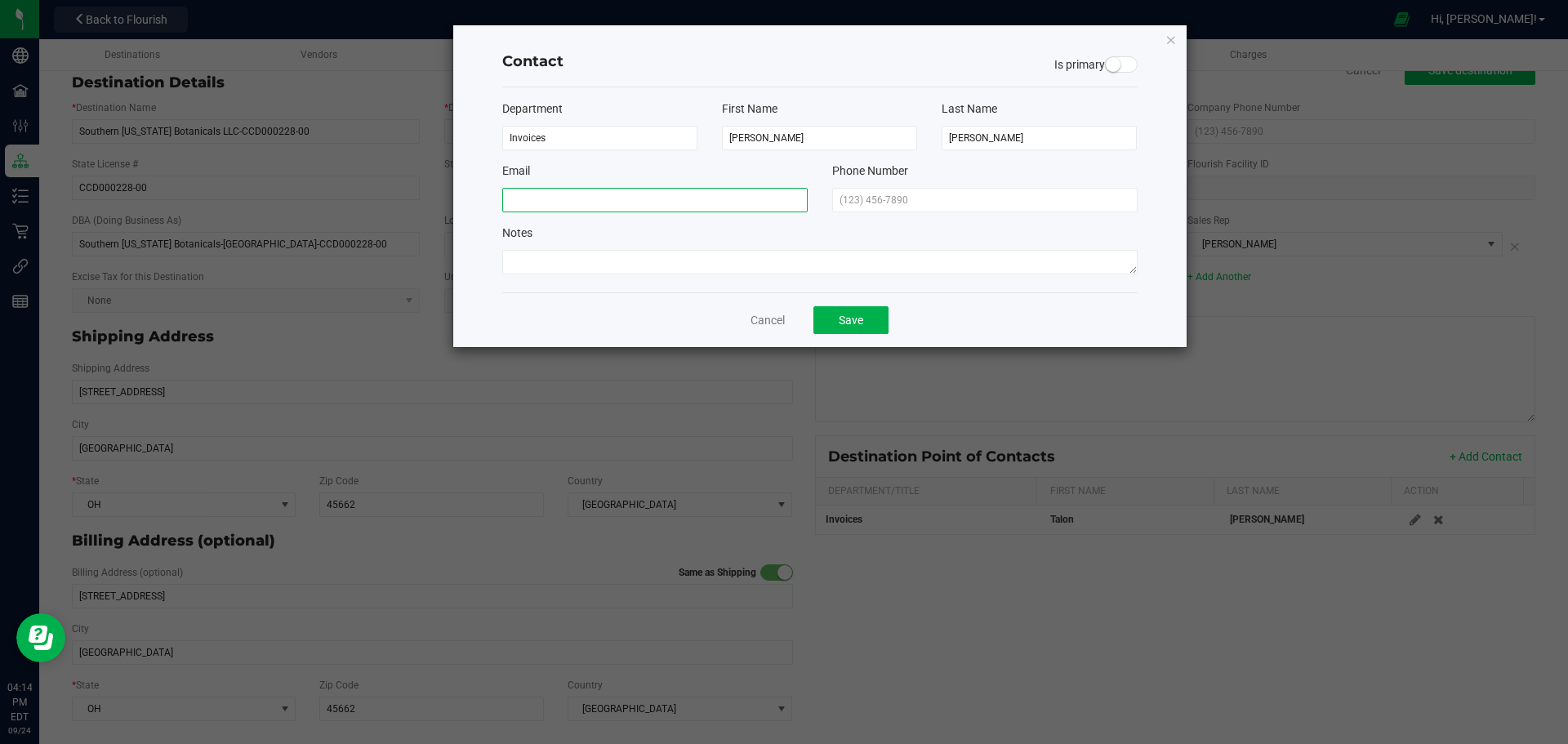
click at [588, 197] on input at bounding box center [655, 200] width 305 height 24
paste input "s.smith@southernohiobotanicals.com"
type input "s.smith@southernohiobotanicals.com"
click at [897, 201] on input "text" at bounding box center [984, 200] width 305 height 24
type input "(740) 648-7739"
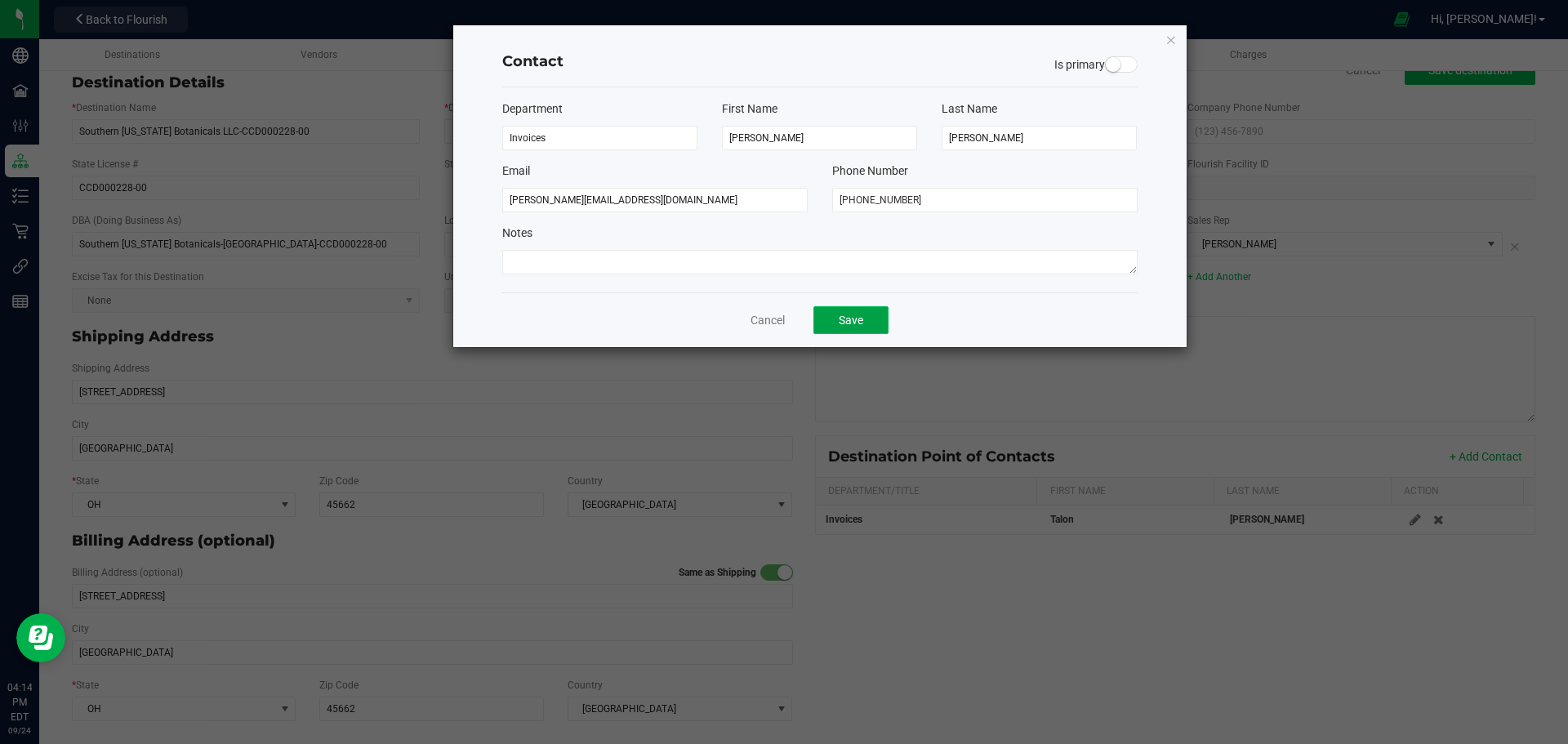
click at [851, 322] on button "Save" at bounding box center [851, 320] width 75 height 28
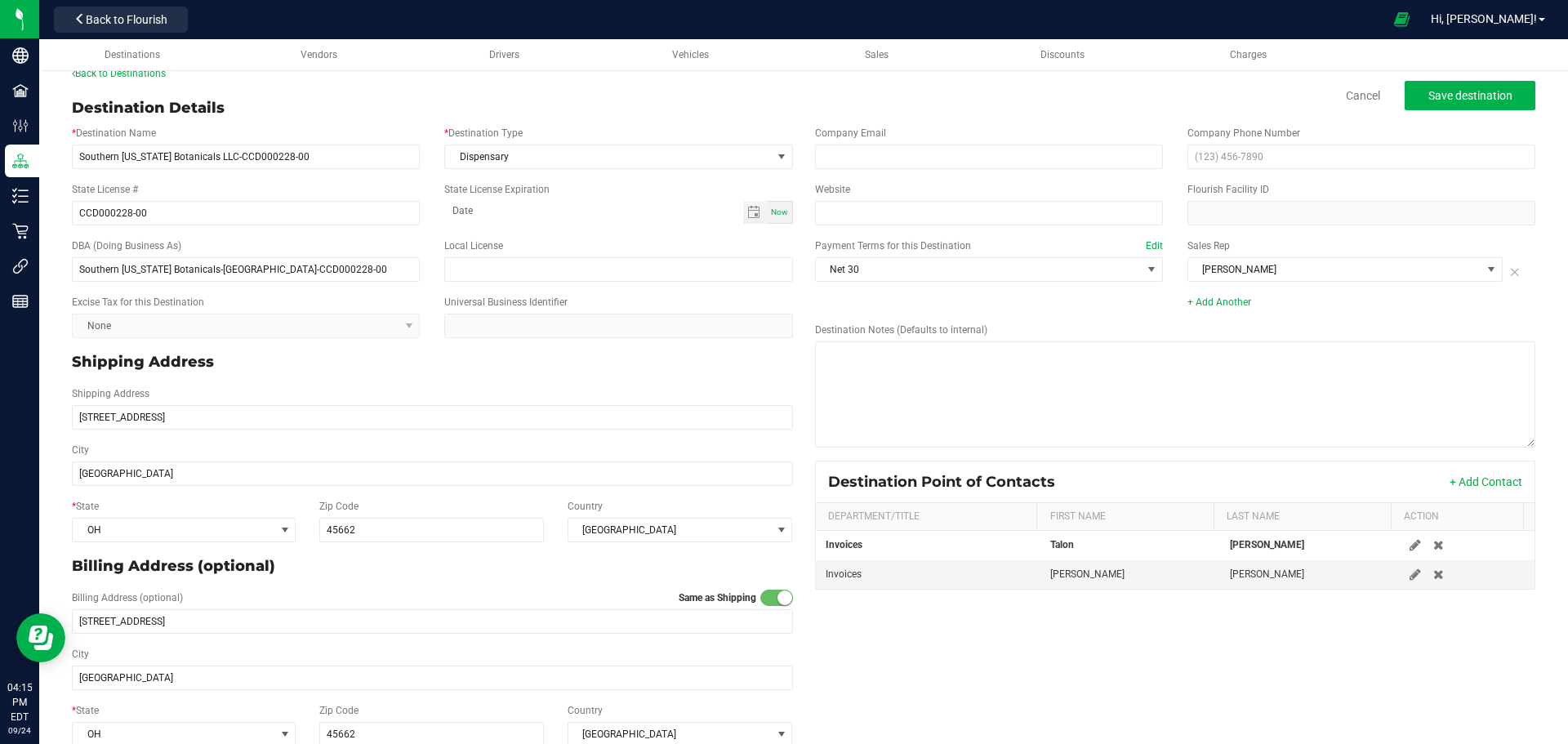
scroll to position [0, 0]
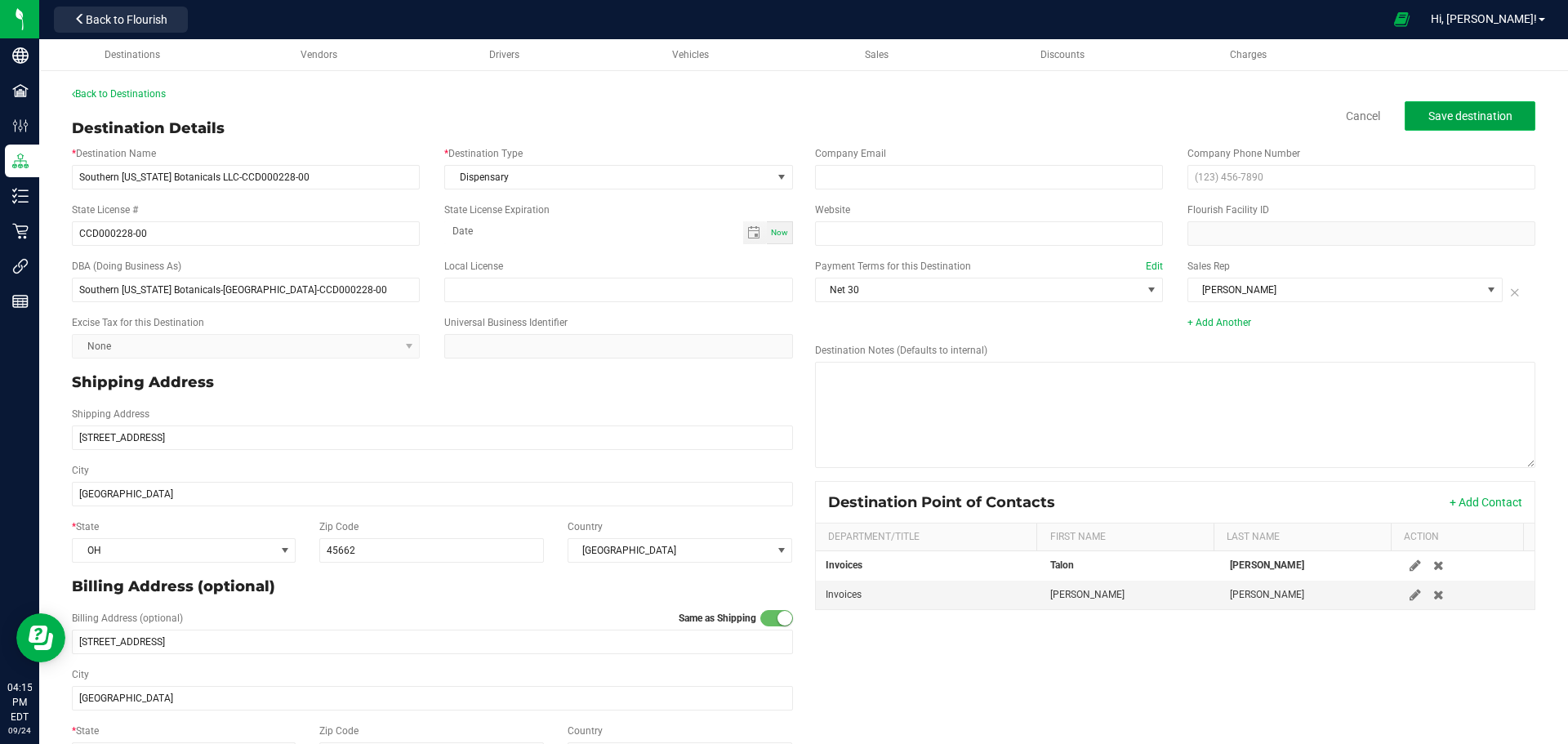
click at [1429, 120] on span "Save destination" at bounding box center [1471, 115] width 84 height 13
